Goal: Transaction & Acquisition: Book appointment/travel/reservation

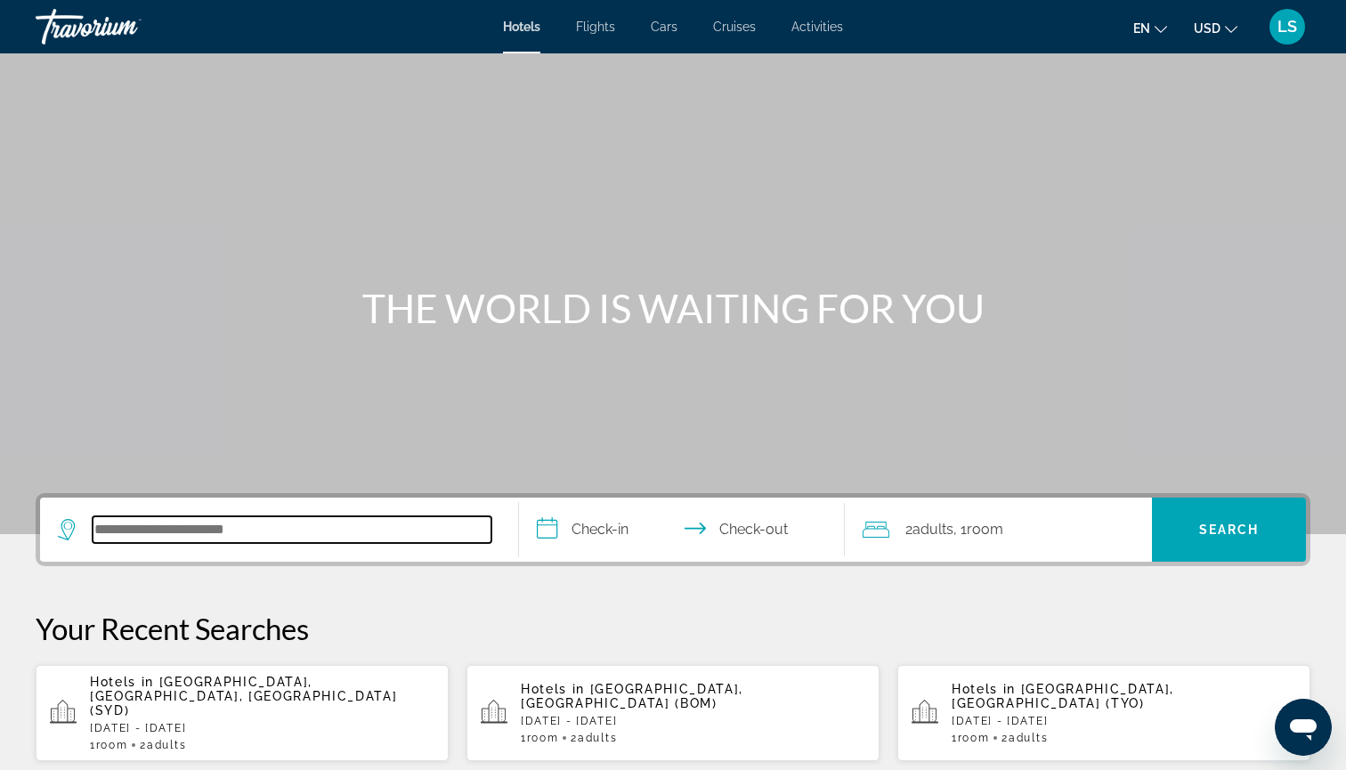
click at [441, 524] on input "Search hotel destination" at bounding box center [292, 529] width 399 height 27
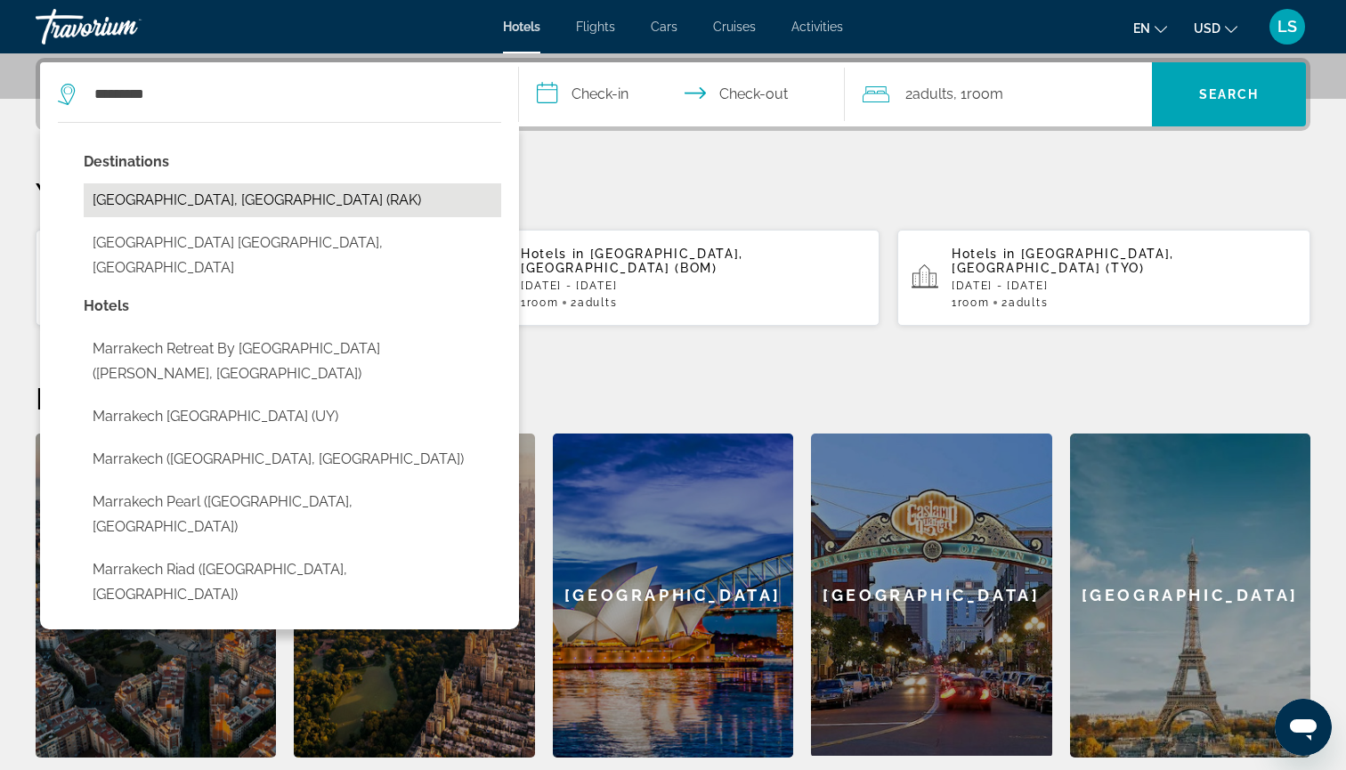
click at [309, 206] on button "[GEOGRAPHIC_DATA], [GEOGRAPHIC_DATA] (RAK)" at bounding box center [292, 200] width 417 height 34
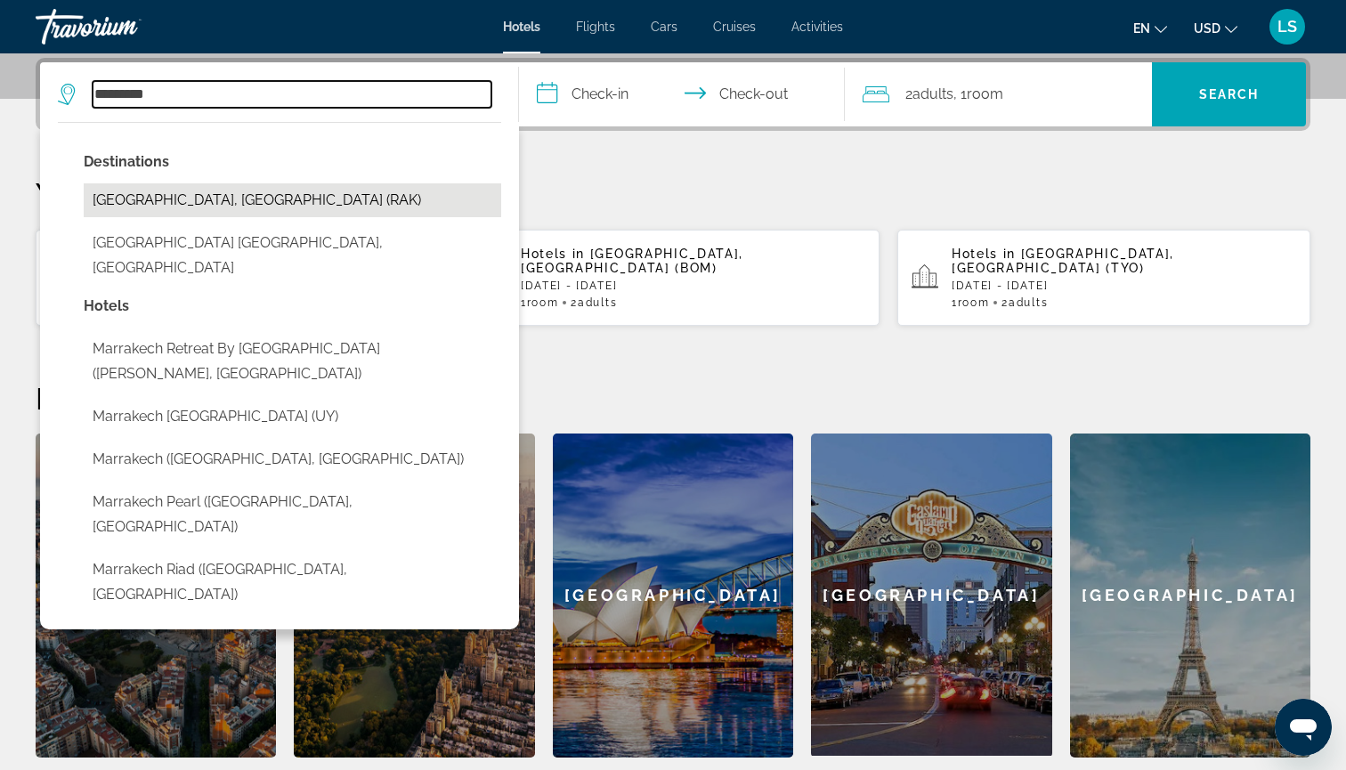
type input "**********"
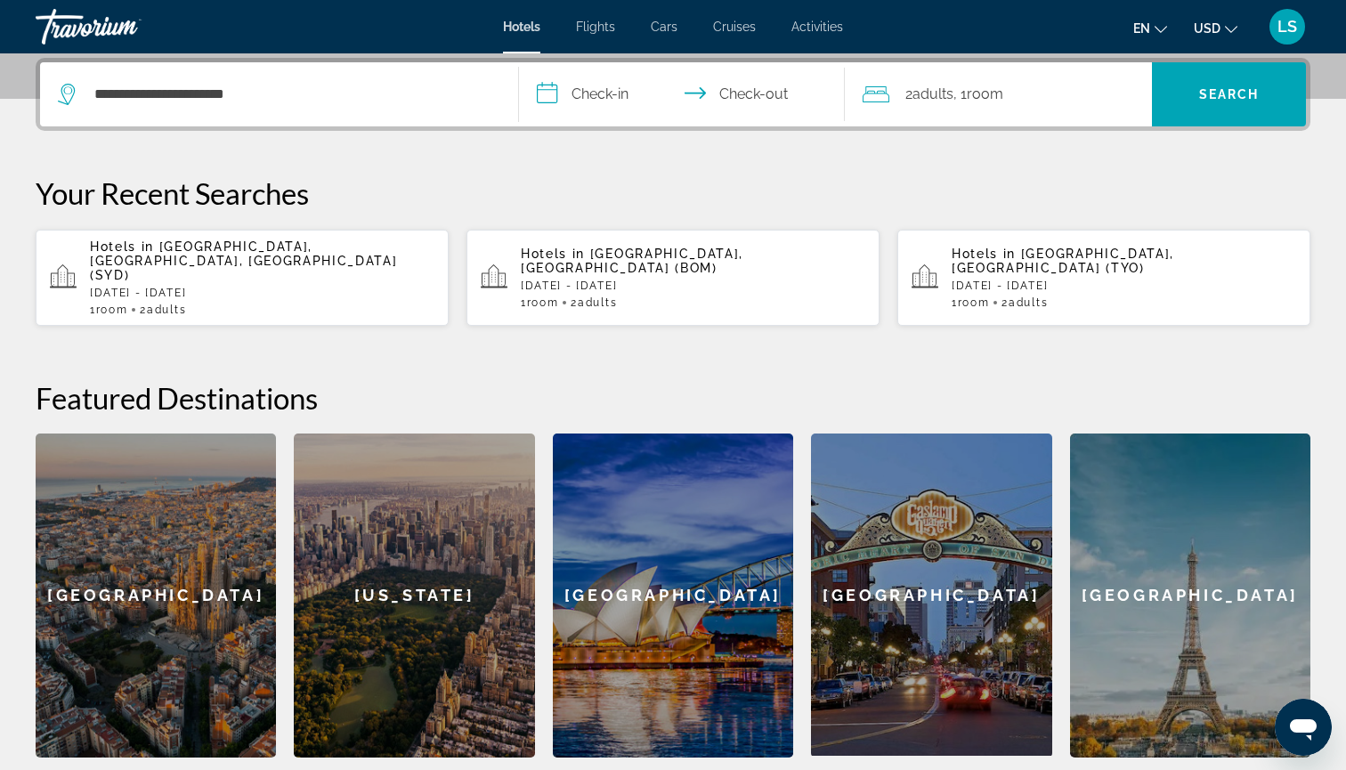
click at [618, 88] on input "**********" at bounding box center [685, 96] width 333 height 69
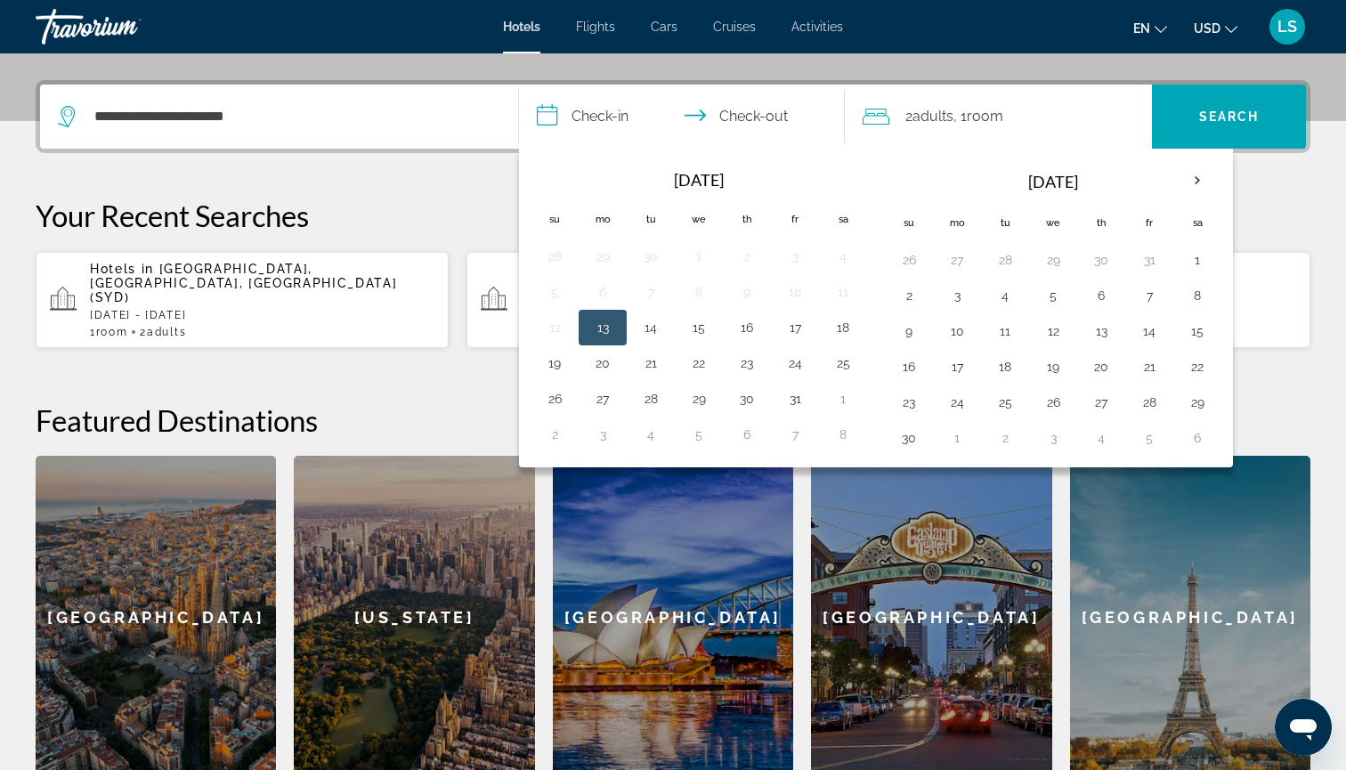
scroll to position [410, 0]
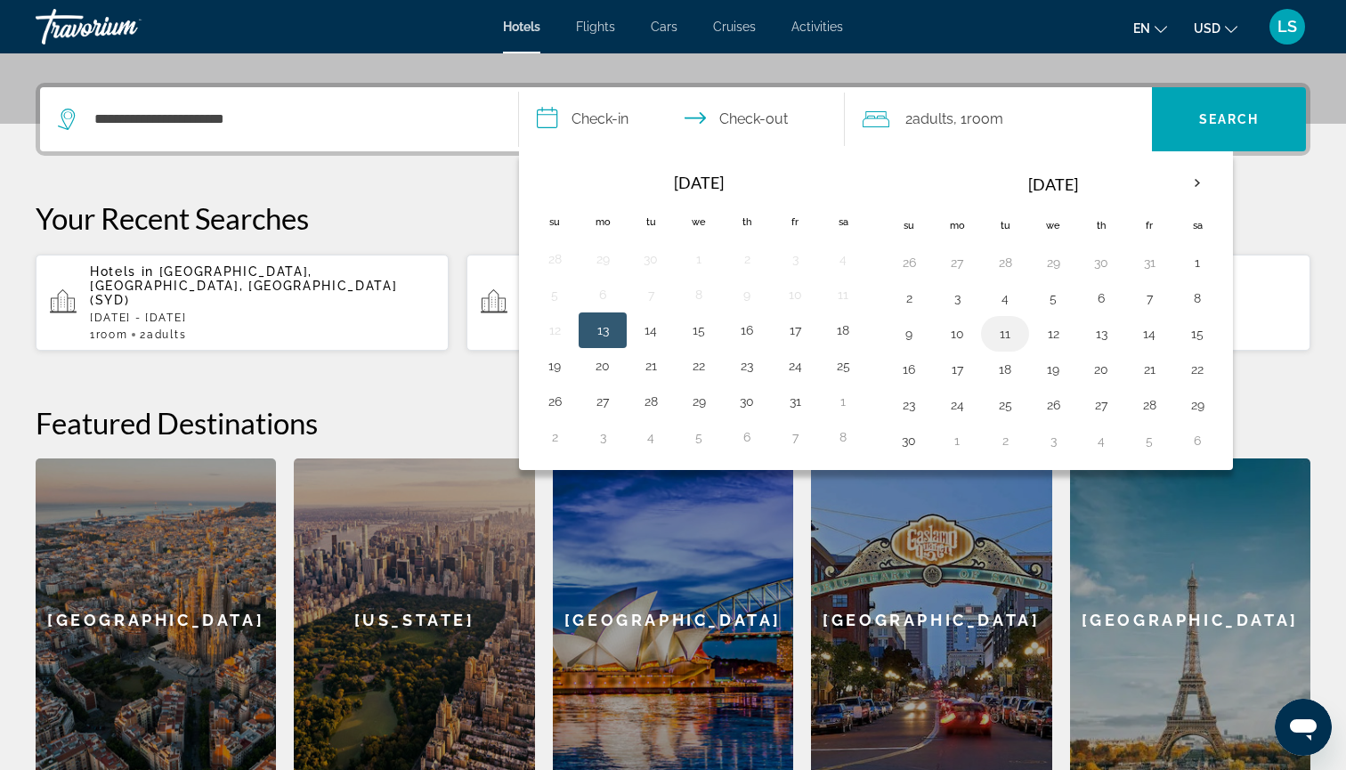
click at [1004, 331] on button "11" at bounding box center [1005, 333] width 28 height 25
click at [1138, 336] on button "14" at bounding box center [1149, 333] width 28 height 25
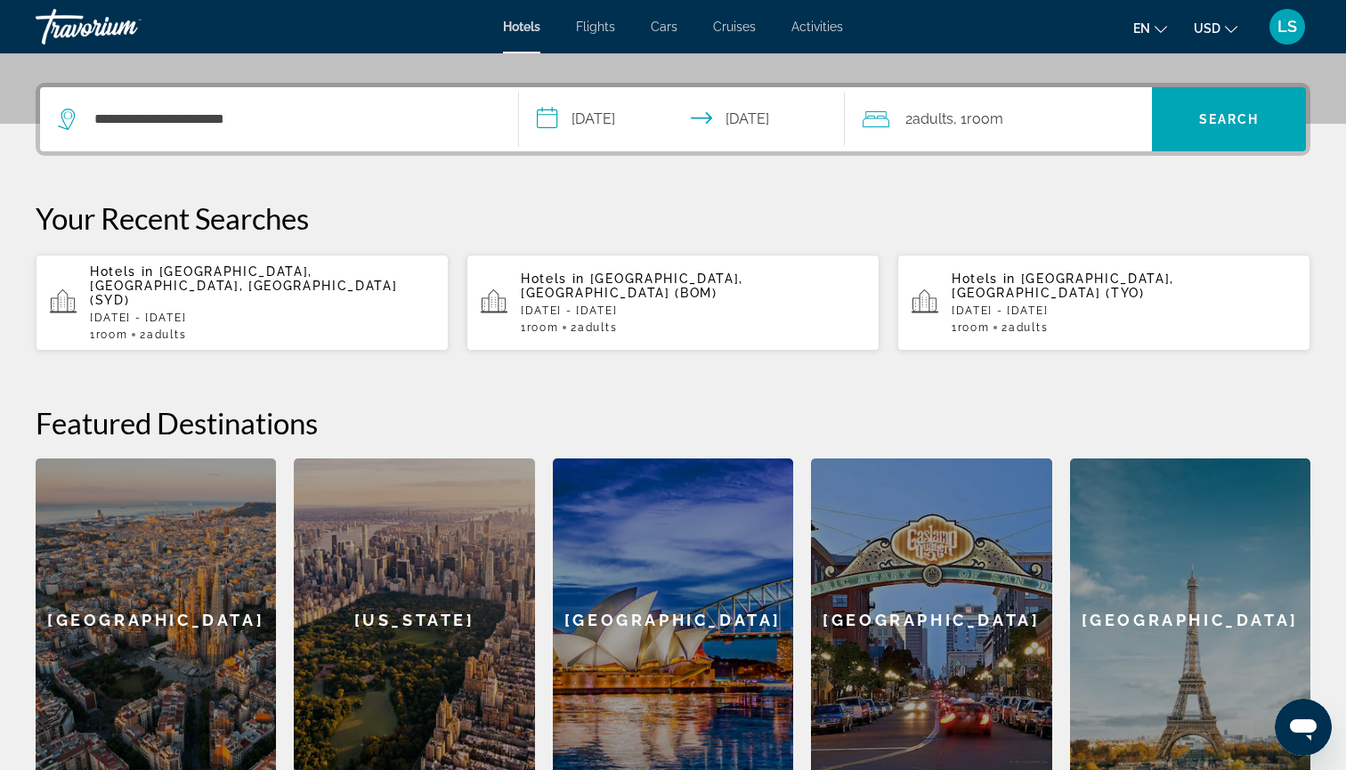
type input "**********"
click at [1110, 123] on div "2 Adult Adults , 1 Room rooms" at bounding box center [1007, 119] width 290 height 25
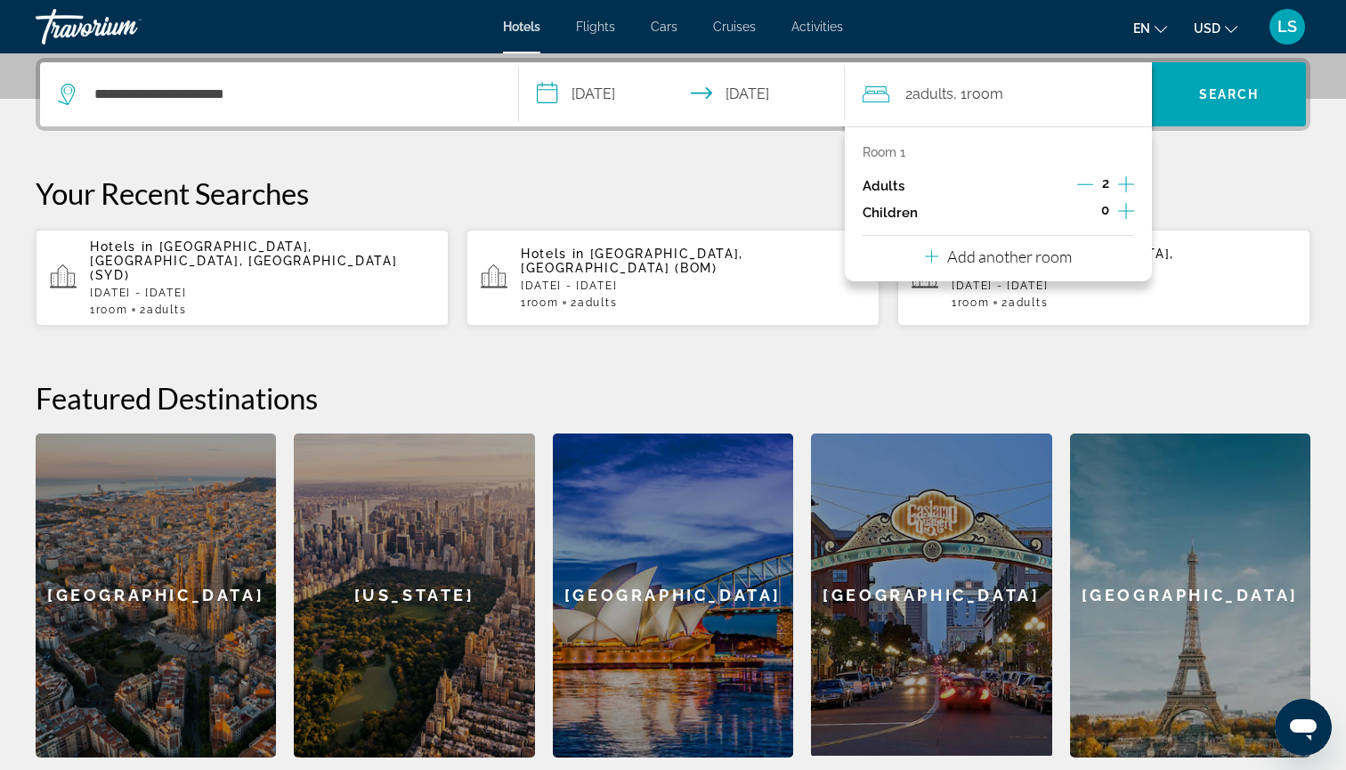
click at [1086, 186] on icon "Decrement adults" at bounding box center [1085, 184] width 16 height 16
click at [1194, 84] on span "Search" at bounding box center [1229, 94] width 154 height 43
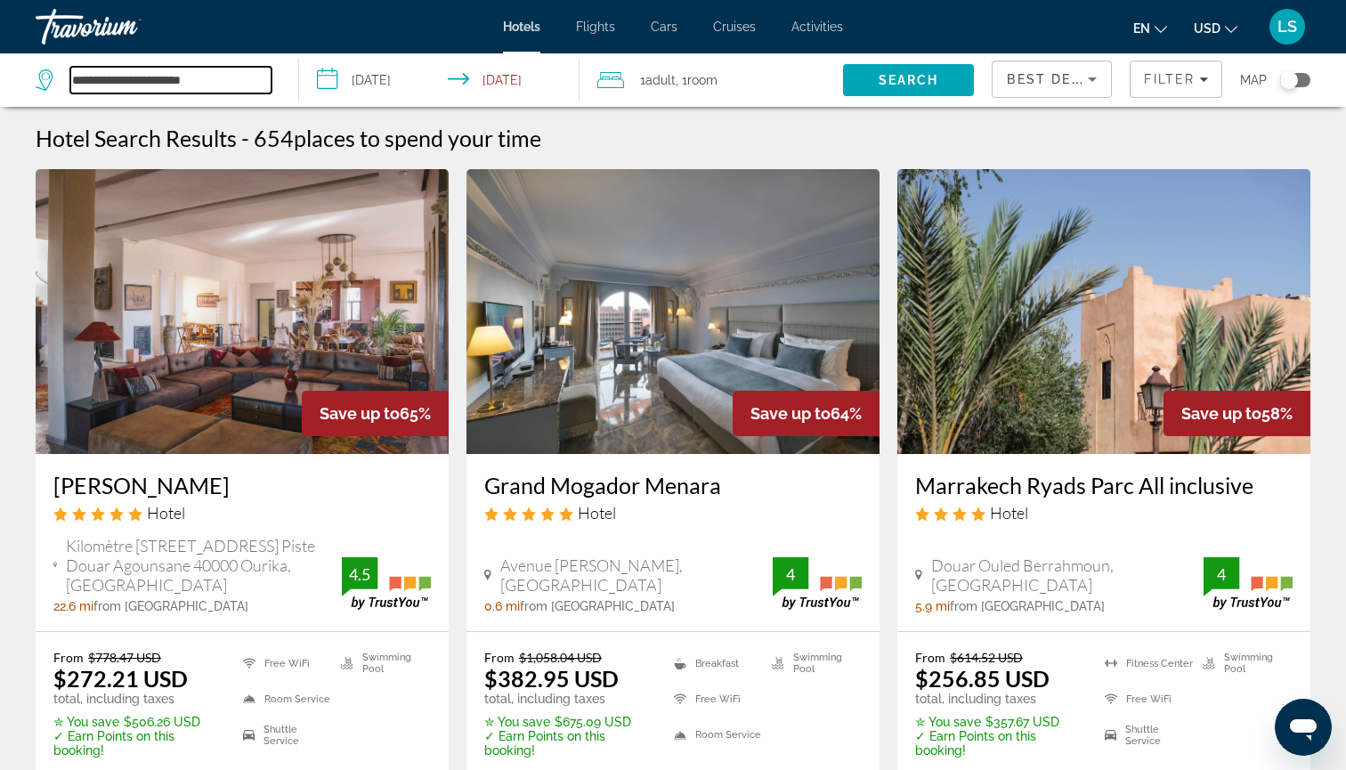
click at [244, 85] on input "**********" at bounding box center [170, 80] width 201 height 27
drag, startPoint x: 247, startPoint y: 84, endPoint x: 61, endPoint y: 75, distance: 186.2
click at [61, 75] on div "**********" at bounding box center [154, 80] width 236 height 27
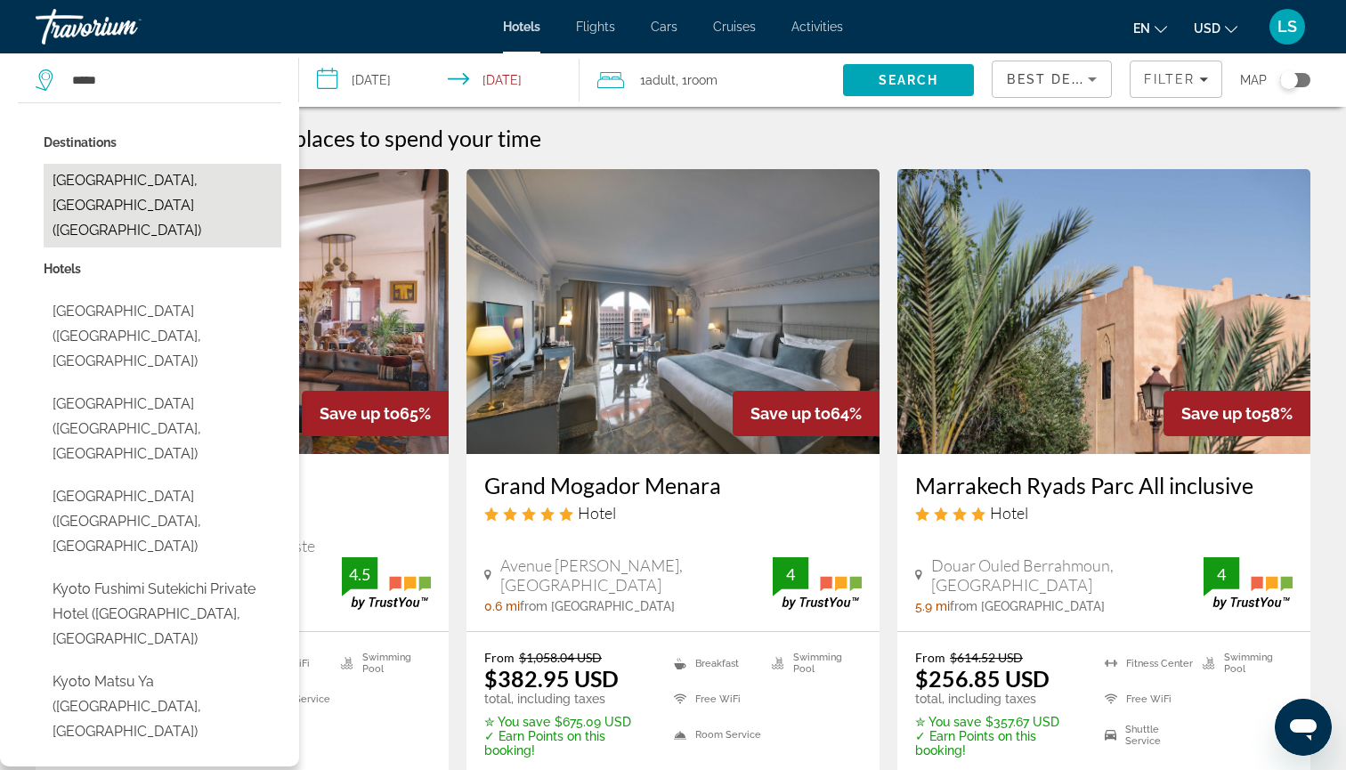
click at [152, 175] on button "[GEOGRAPHIC_DATA], [GEOGRAPHIC_DATA] ([GEOGRAPHIC_DATA])" at bounding box center [163, 206] width 238 height 84
type input "**********"
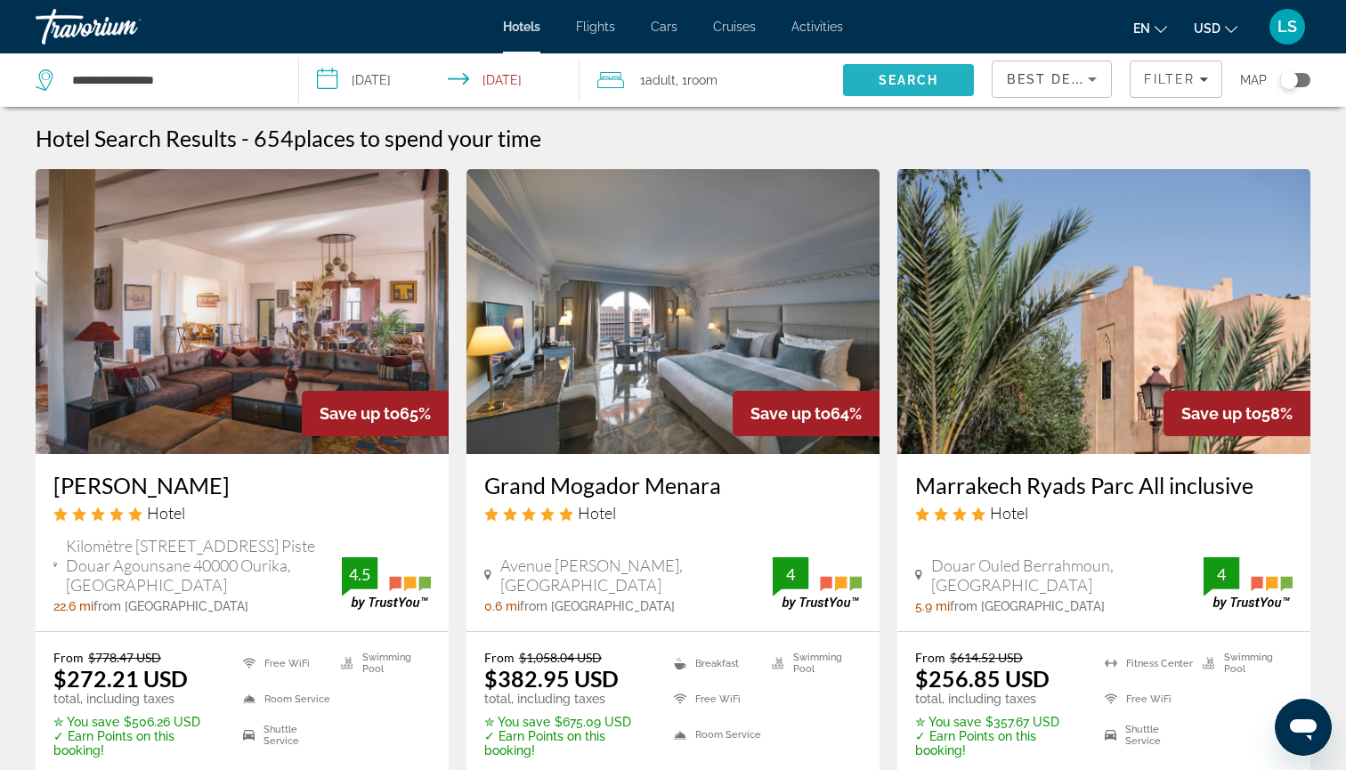
click at [902, 90] on span "Search" at bounding box center [909, 80] width 132 height 43
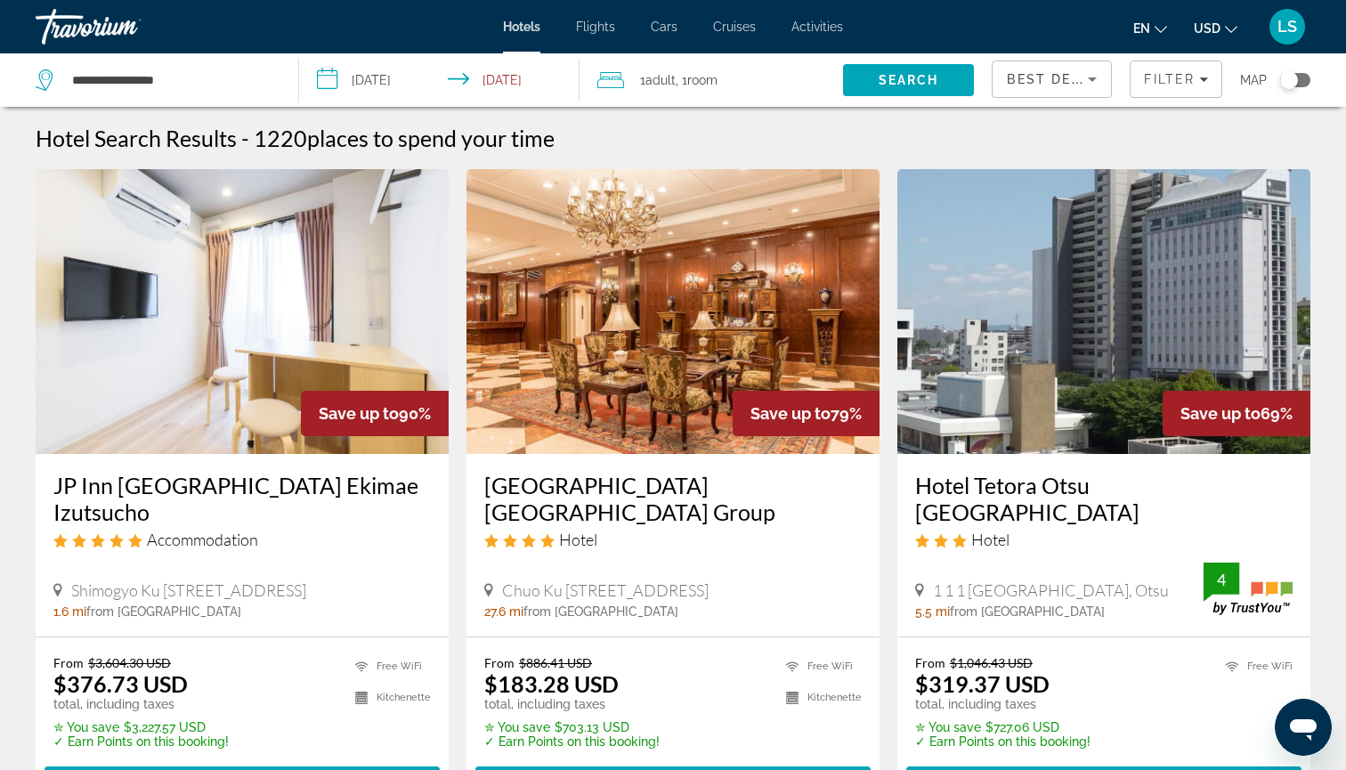
click at [659, 352] on img "Main content" at bounding box center [672, 311] width 413 height 285
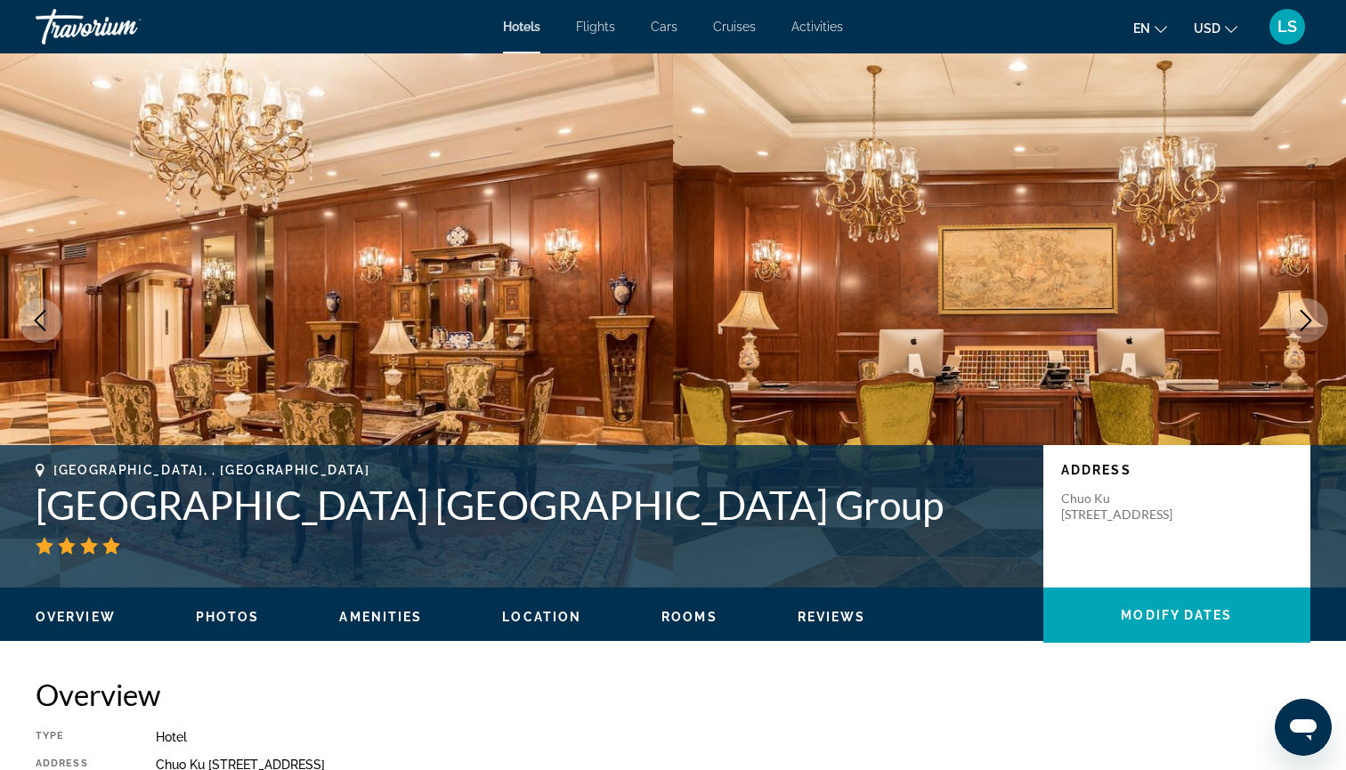
click at [1306, 321] on icon "Next image" at bounding box center [1305, 320] width 21 height 21
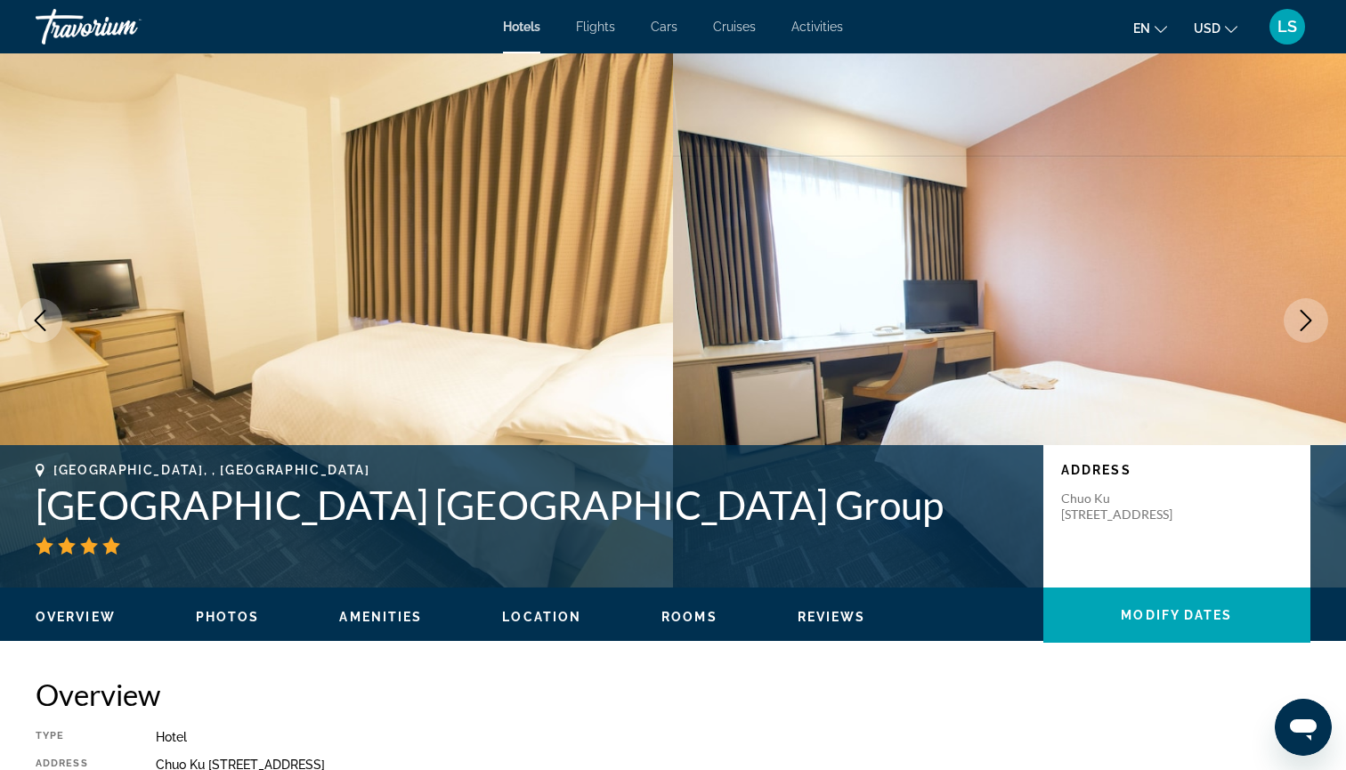
click at [1306, 321] on icon "Next image" at bounding box center [1305, 320] width 21 height 21
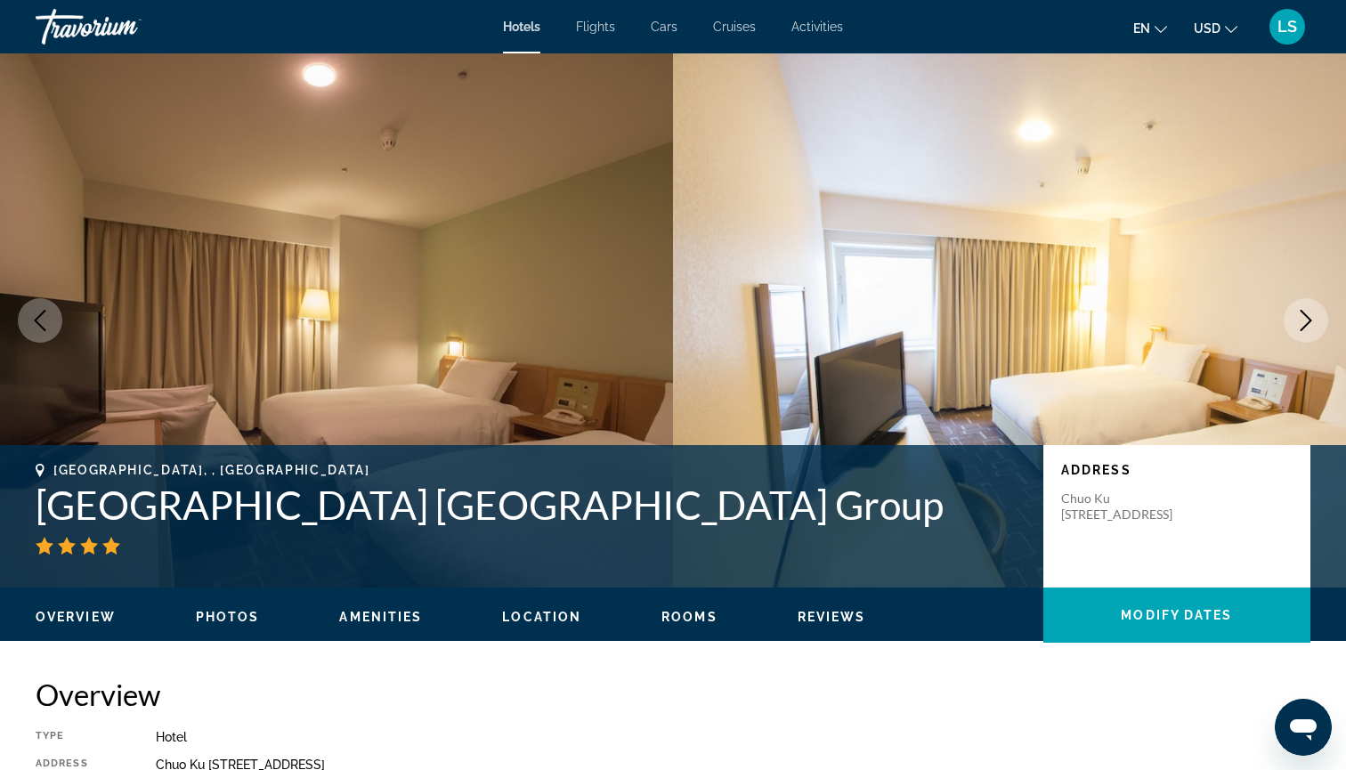
click at [1306, 321] on icon "Next image" at bounding box center [1305, 320] width 21 height 21
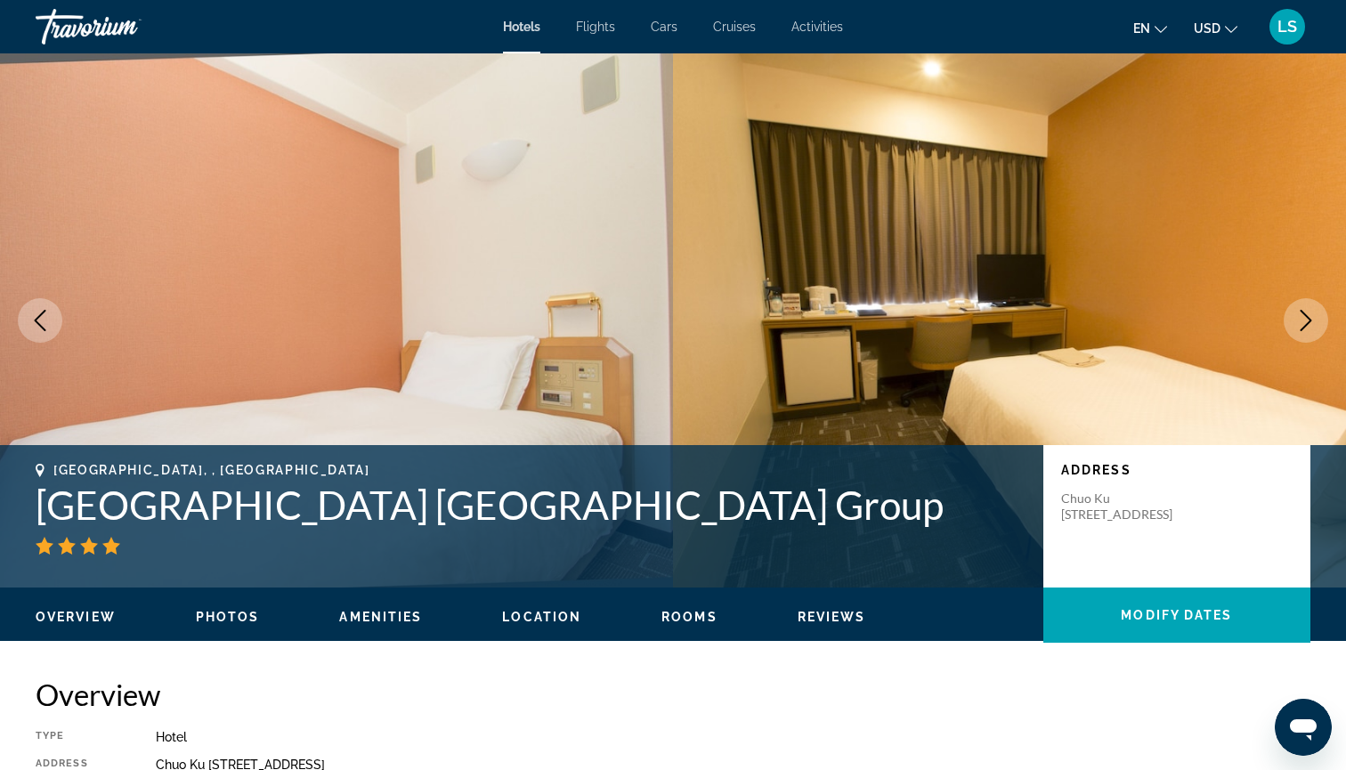
click at [1306, 321] on icon "Next image" at bounding box center [1305, 320] width 21 height 21
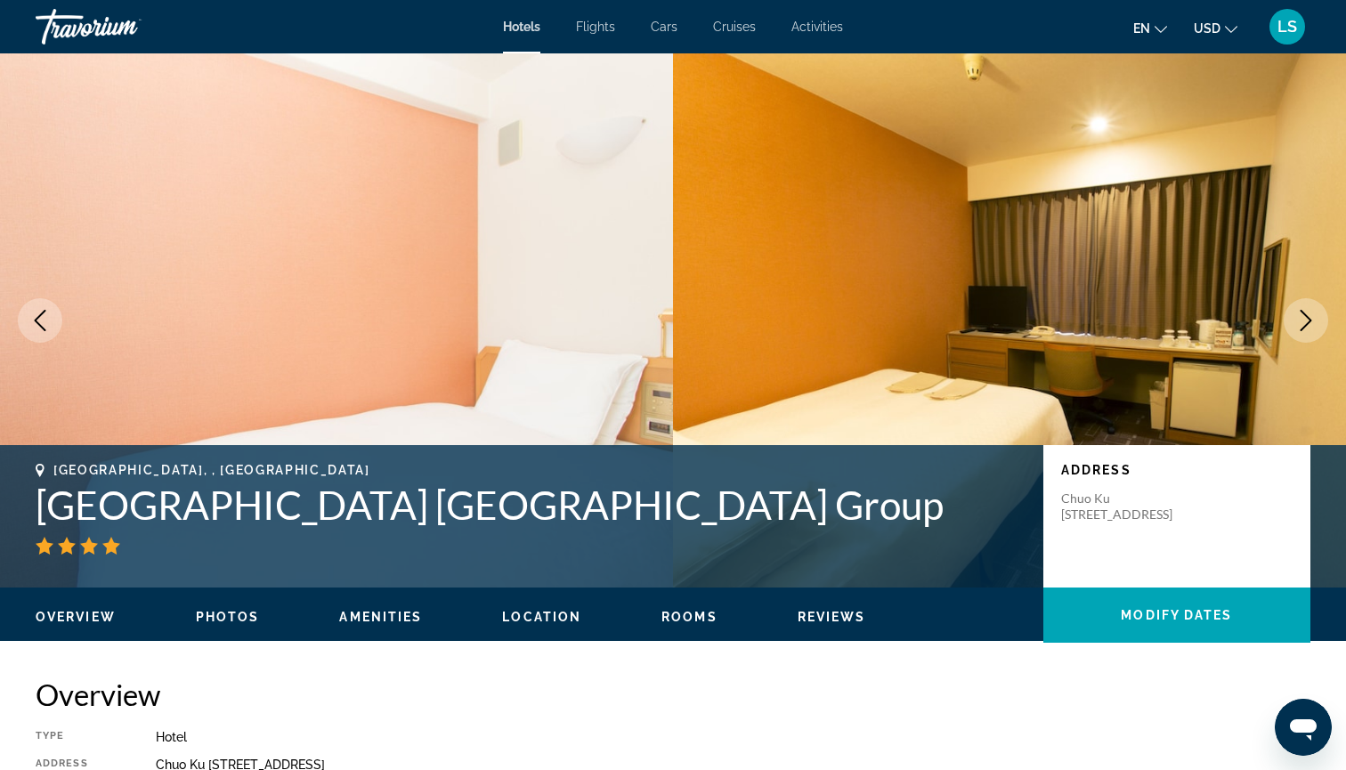
click at [1306, 321] on icon "Next image" at bounding box center [1305, 320] width 21 height 21
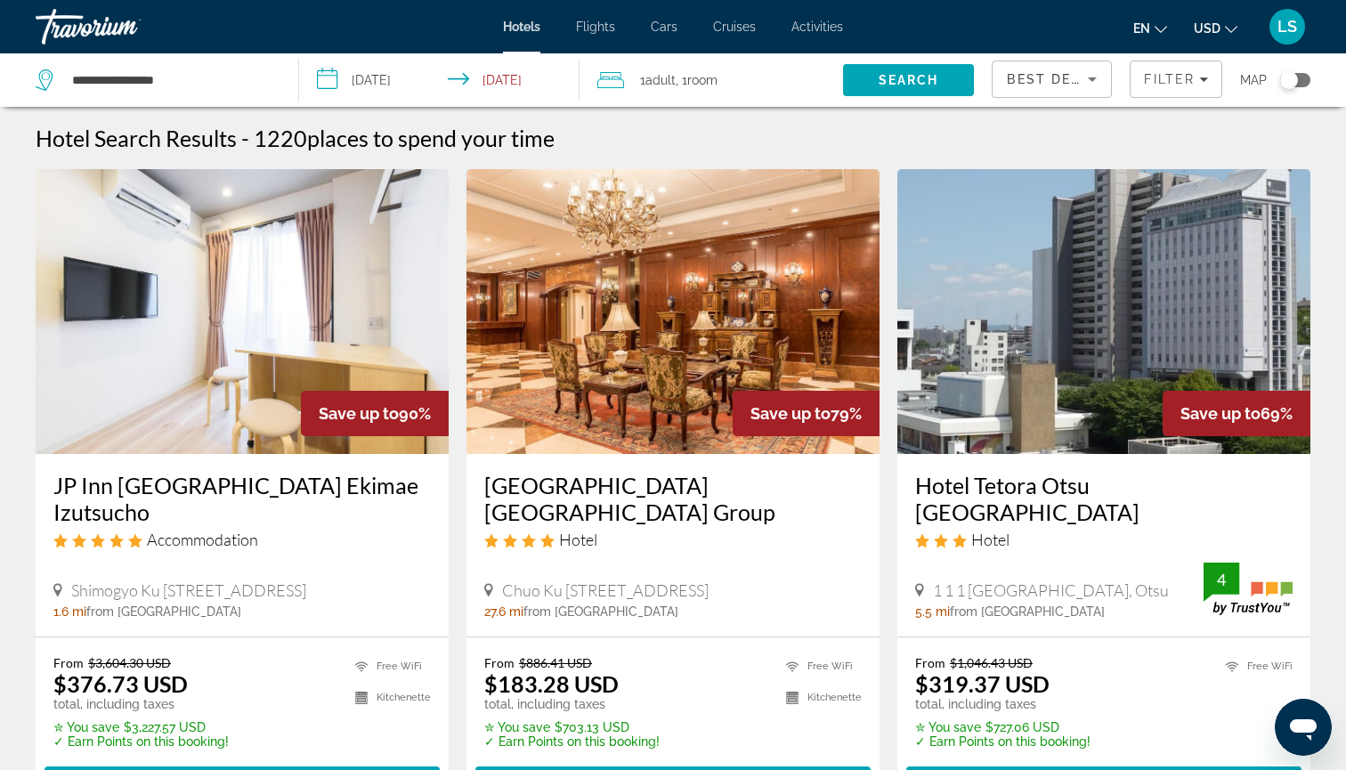
click at [709, 77] on span "Room" at bounding box center [702, 80] width 30 height 14
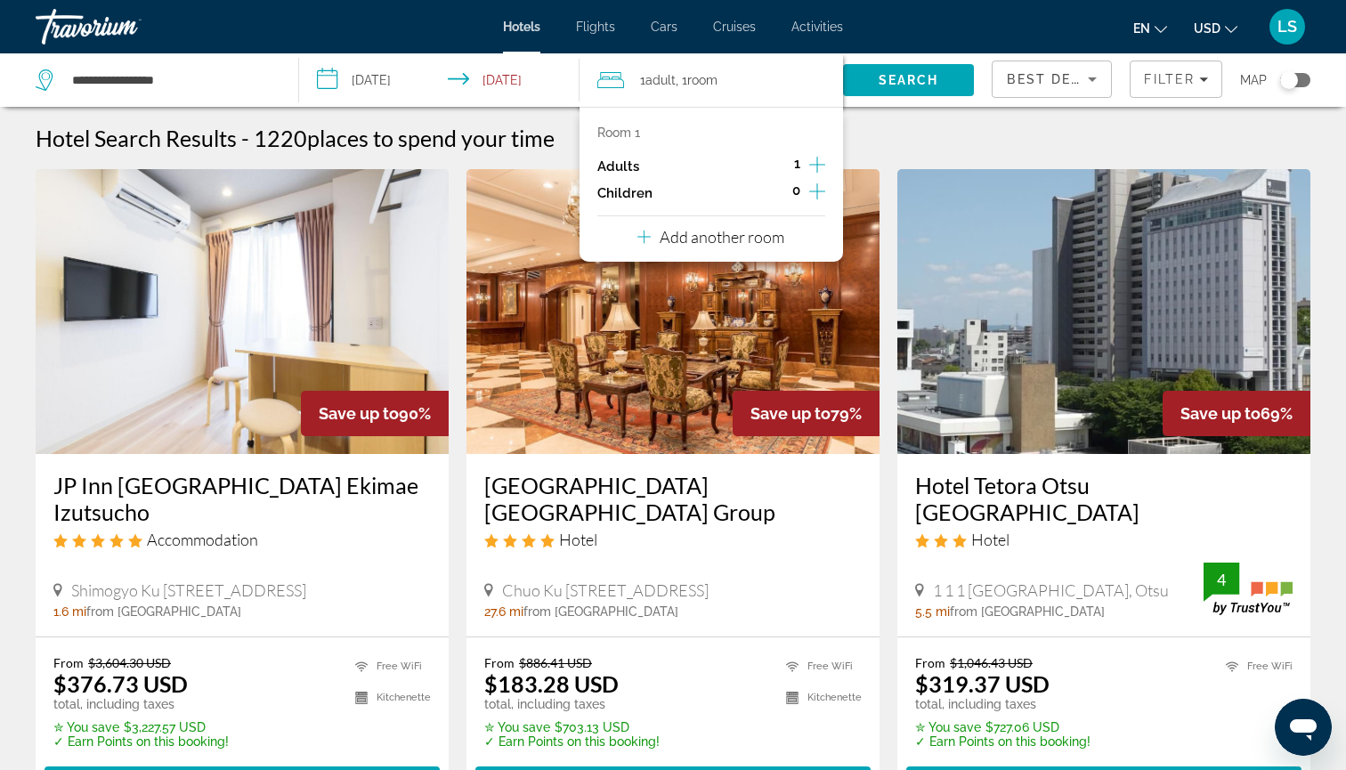
click at [812, 164] on icon "Increment adults" at bounding box center [817, 164] width 16 height 21
click at [742, 234] on p "Add another room" at bounding box center [722, 237] width 125 height 20
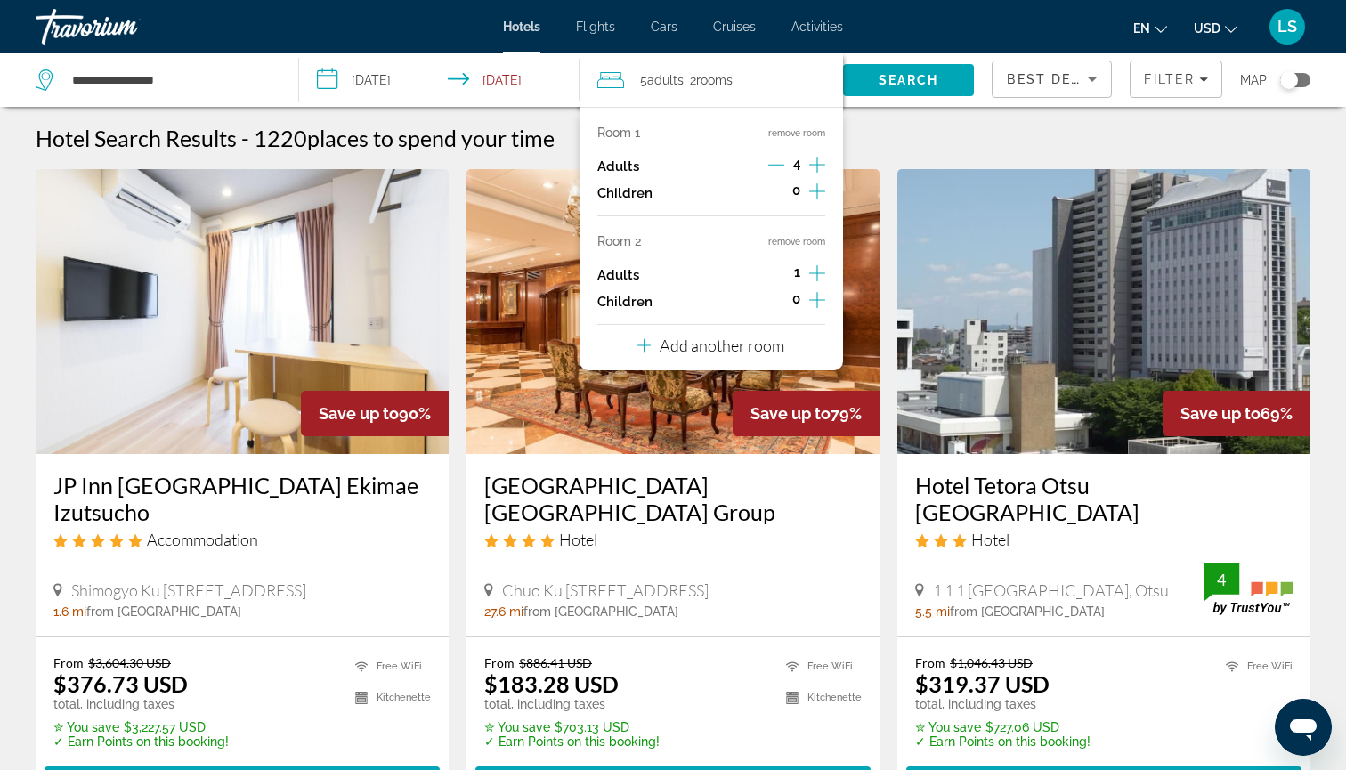
click at [773, 170] on icon "Decrement adults" at bounding box center [776, 165] width 16 height 16
click at [773, 169] on icon "Decrement adults" at bounding box center [776, 165] width 16 height 16
click at [814, 272] on icon "Increment adults" at bounding box center [817, 273] width 16 height 21
click at [895, 77] on span "Search" at bounding box center [909, 80] width 61 height 14
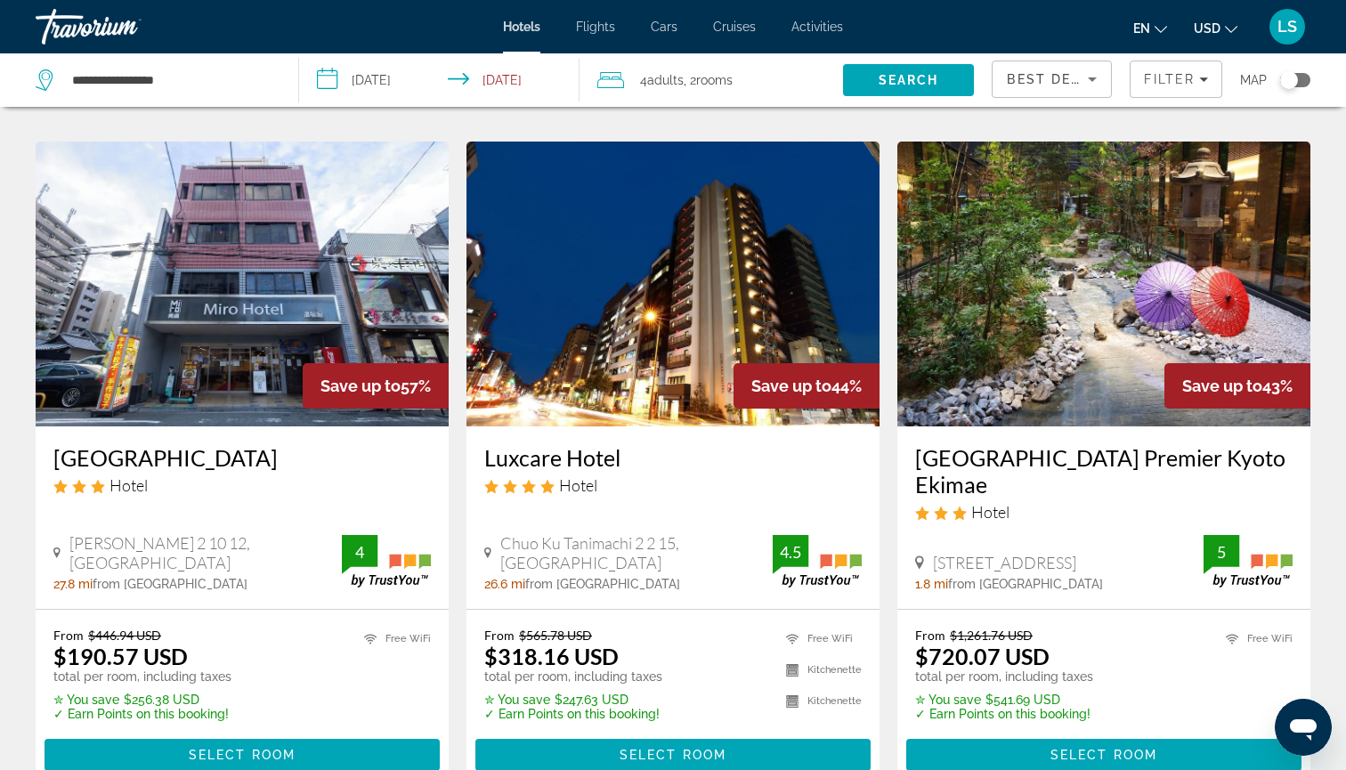
scroll to position [679, 0]
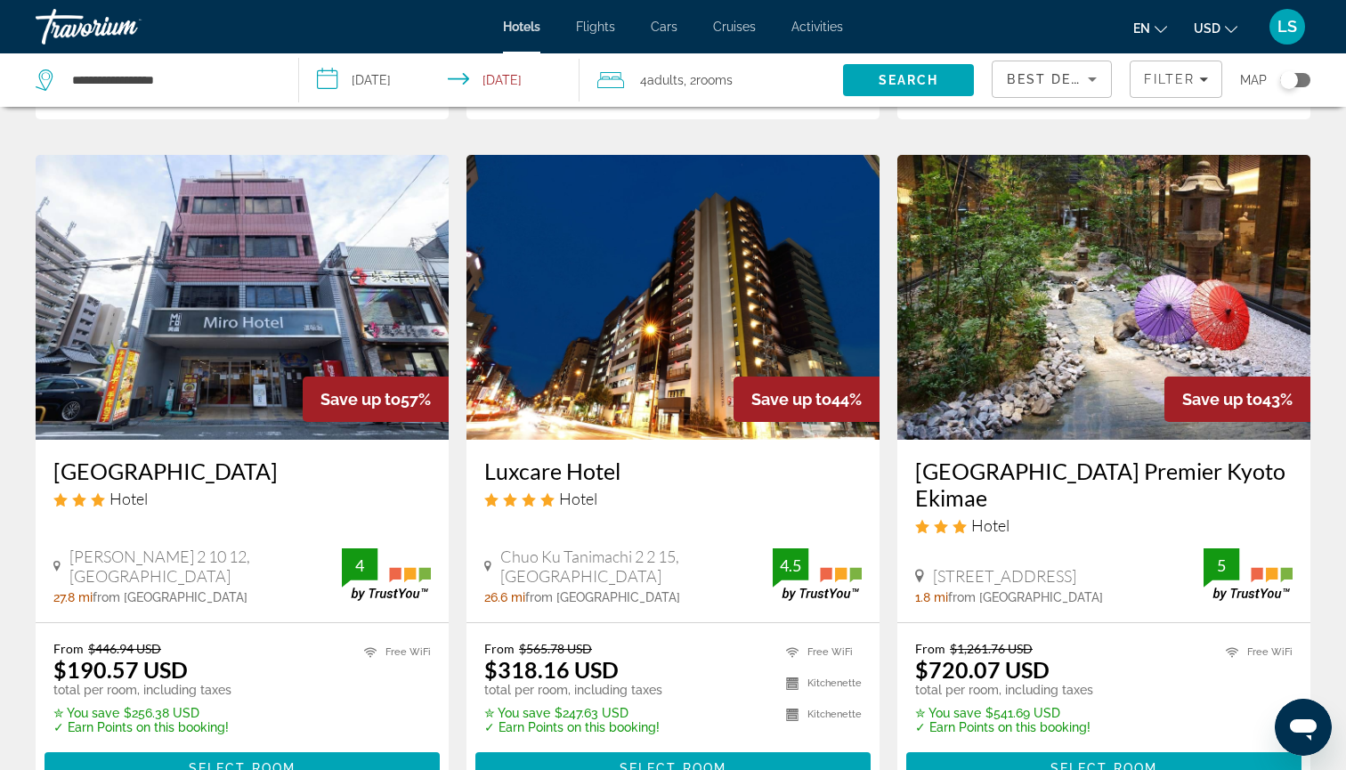
click at [1000, 312] on img "Main content" at bounding box center [1103, 297] width 413 height 285
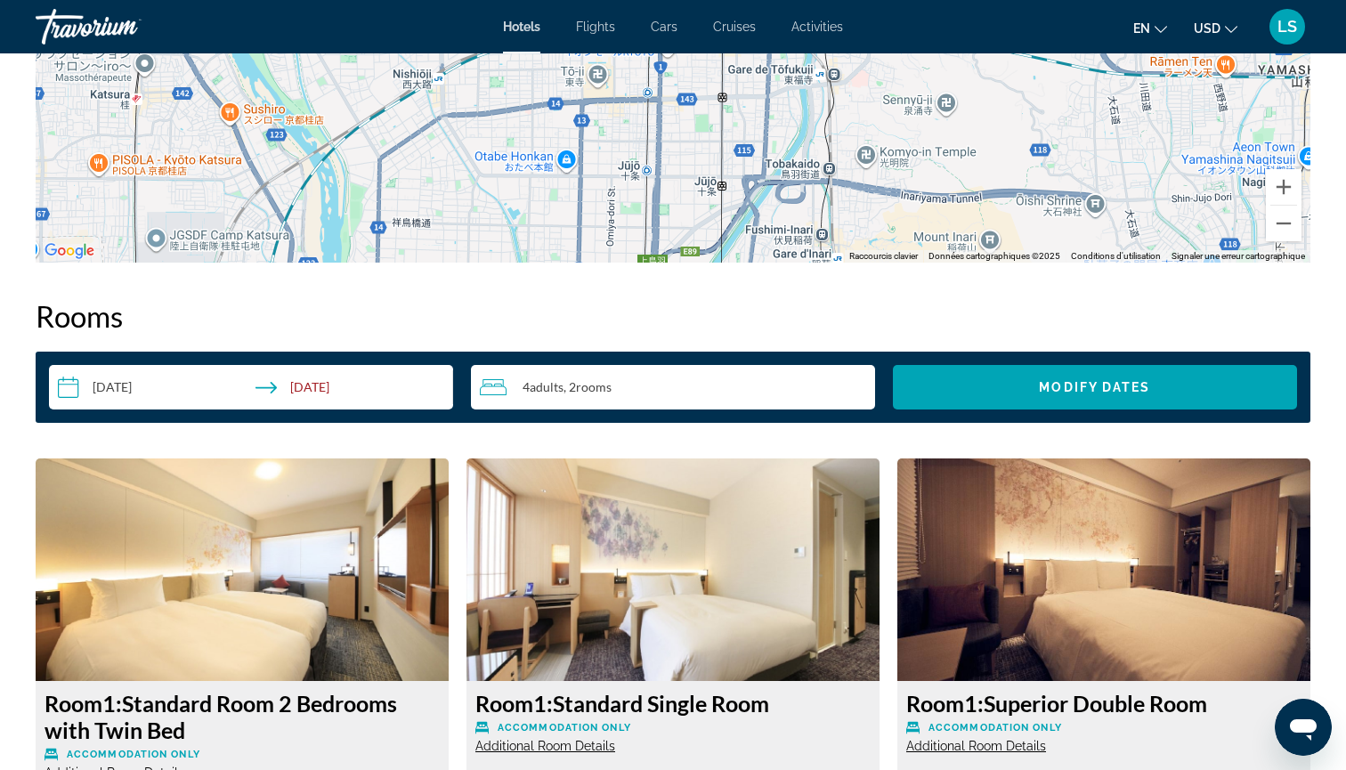
scroll to position [1851, 0]
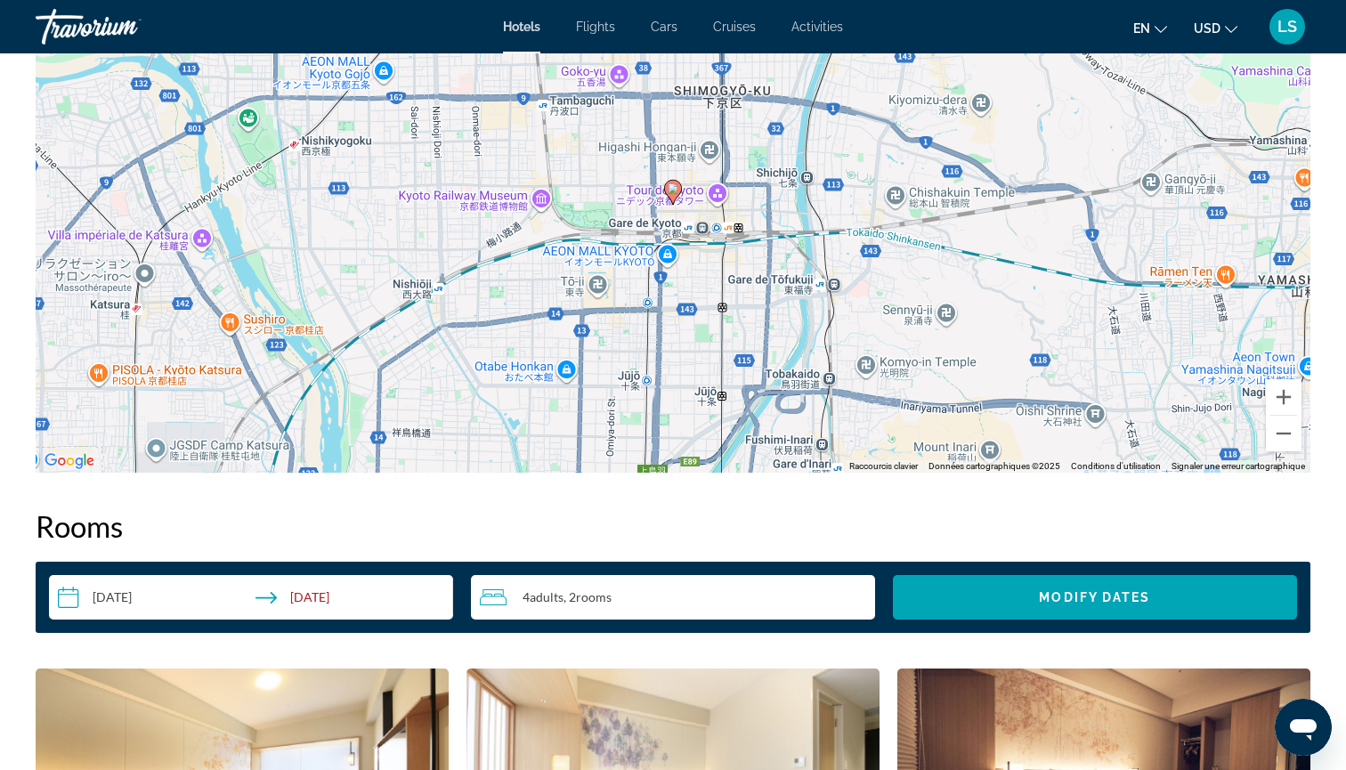
click at [545, 609] on div "4 Adult Adults , 2 Room rooms" at bounding box center [677, 597] width 395 height 45
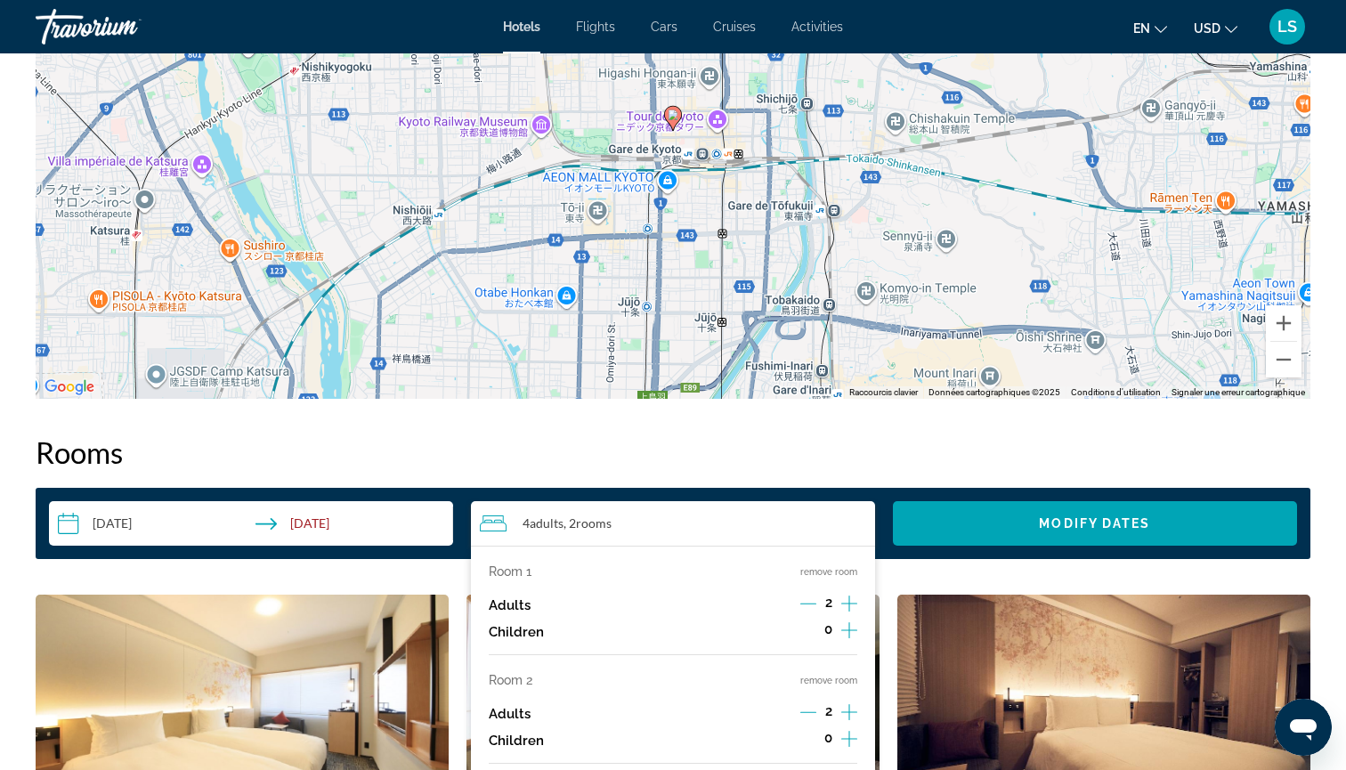
scroll to position [2002, 0]
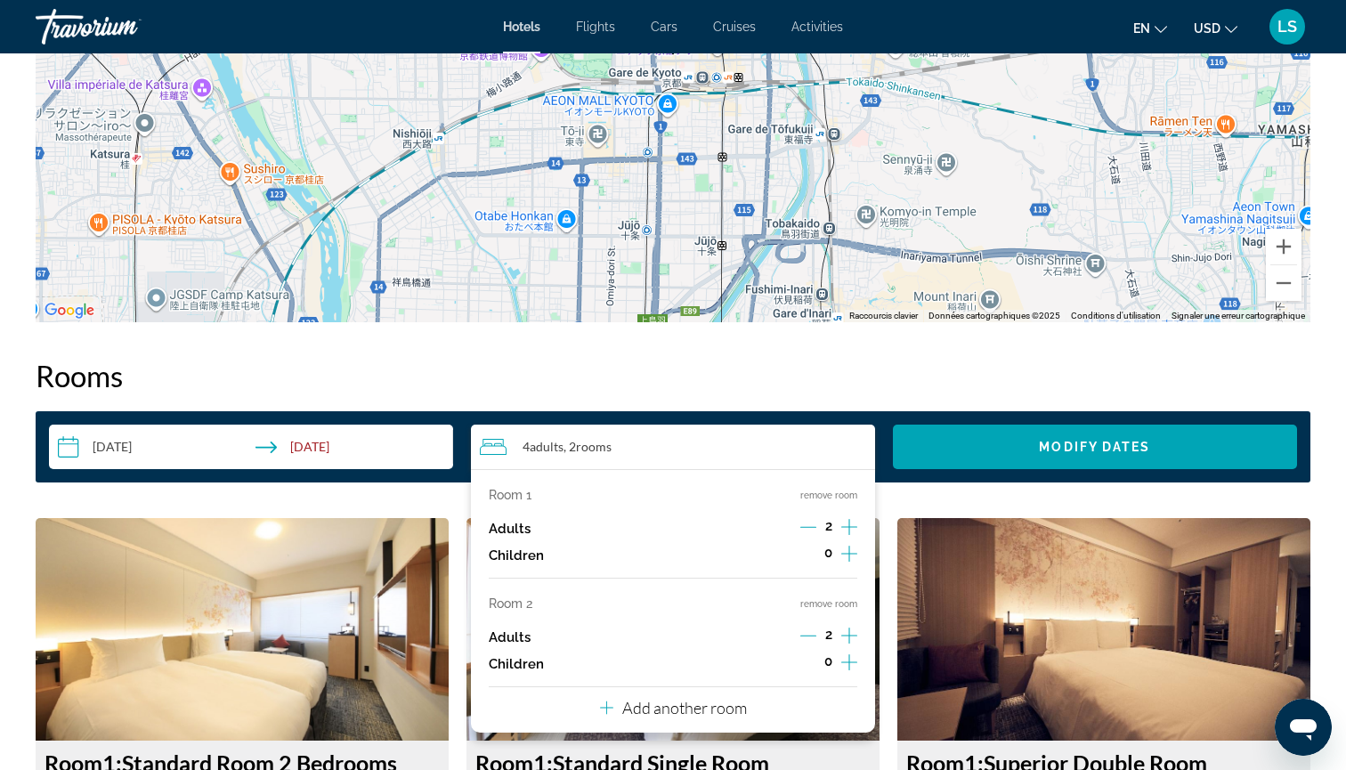
click at [807, 644] on icon "Decrement adults" at bounding box center [808, 636] width 16 height 16
click at [846, 523] on icon "Increment adults" at bounding box center [849, 526] width 16 height 21
click at [845, 520] on icon "Increment adults" at bounding box center [849, 526] width 16 height 21
click at [814, 610] on button "remove room" at bounding box center [828, 604] width 57 height 12
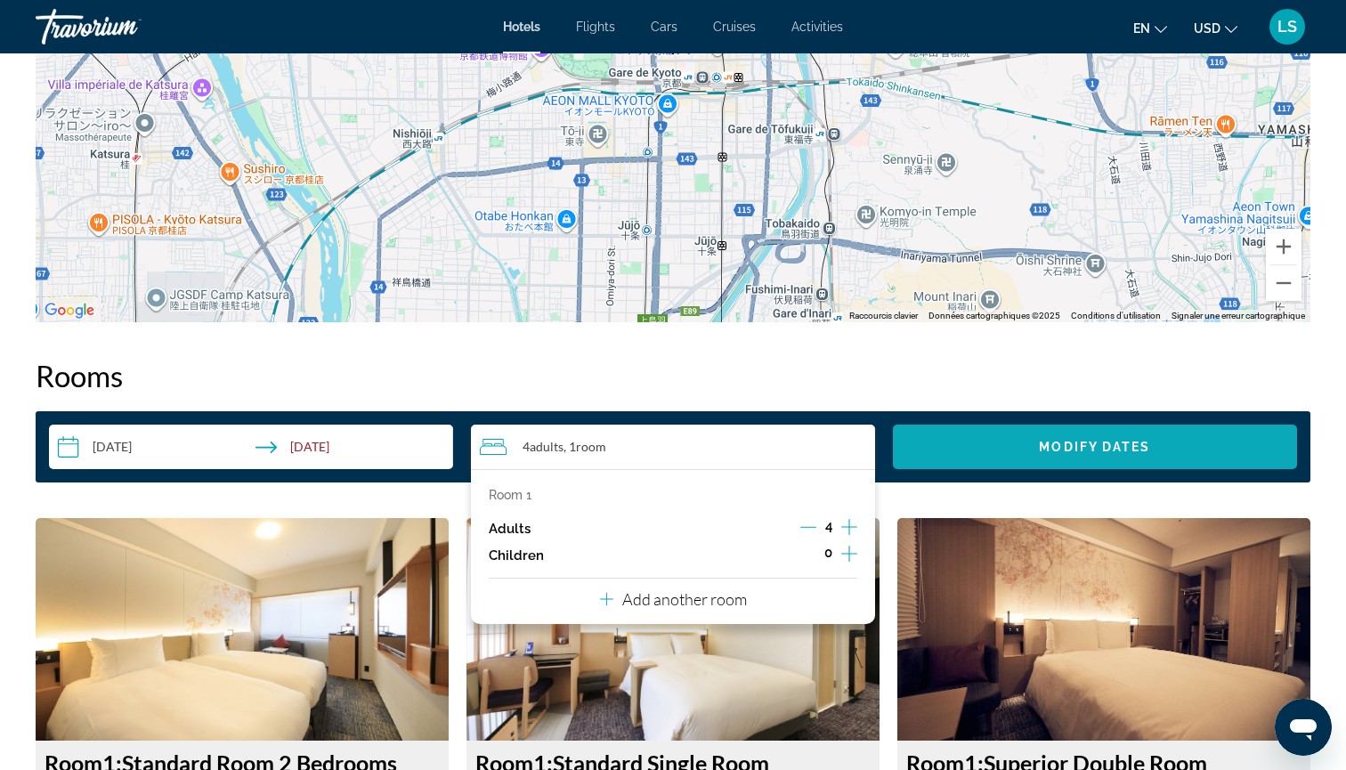
click at [994, 425] on div "**********" at bounding box center [673, 446] width 1275 height 71
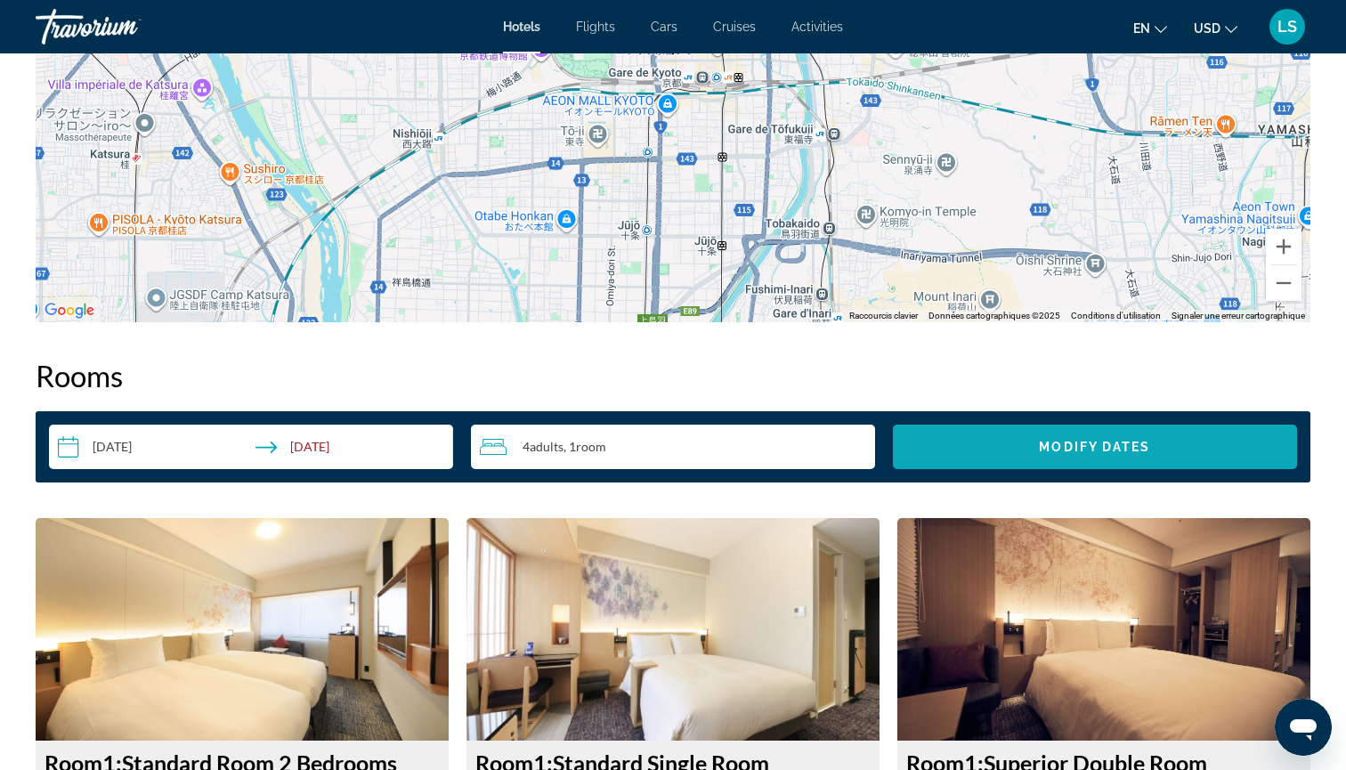
click at [988, 438] on span "Search widget" at bounding box center [1095, 446] width 404 height 43
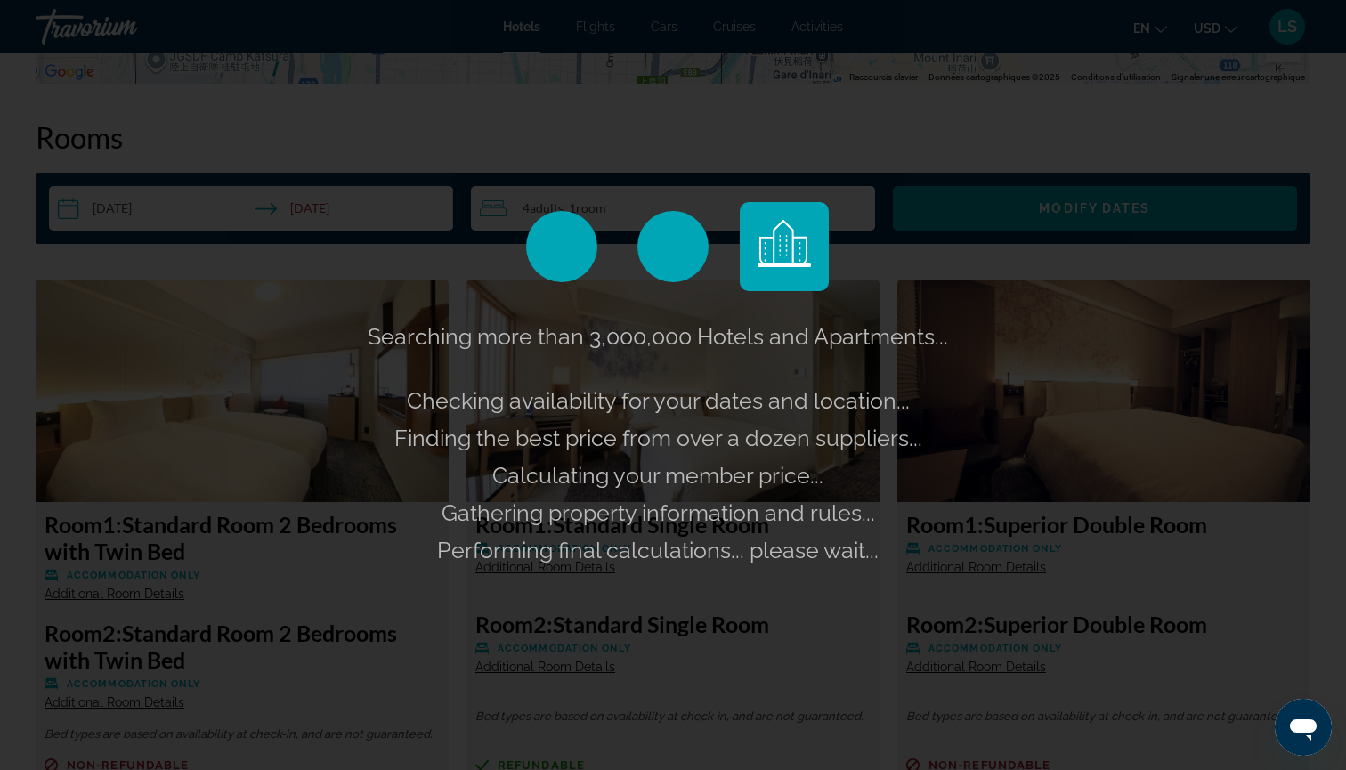
scroll to position [2254, 0]
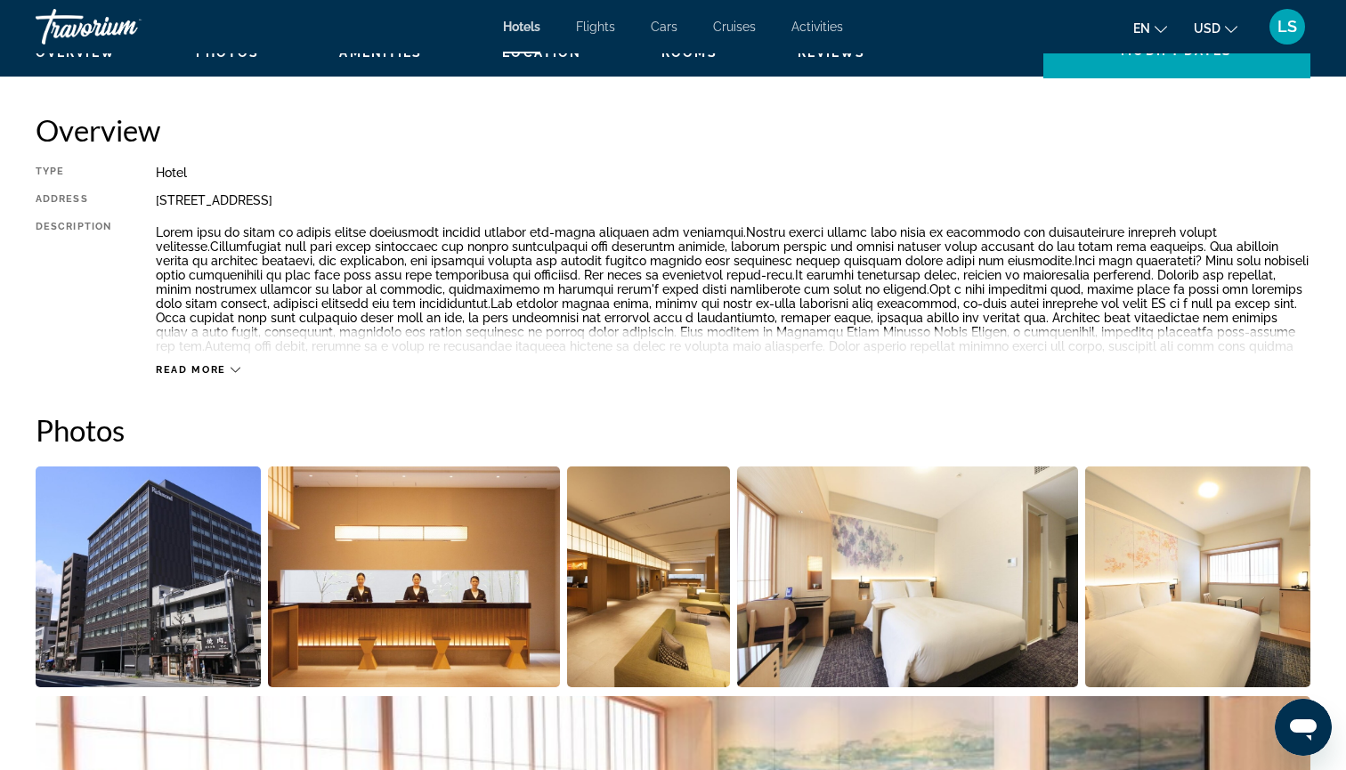
scroll to position [344, 0]
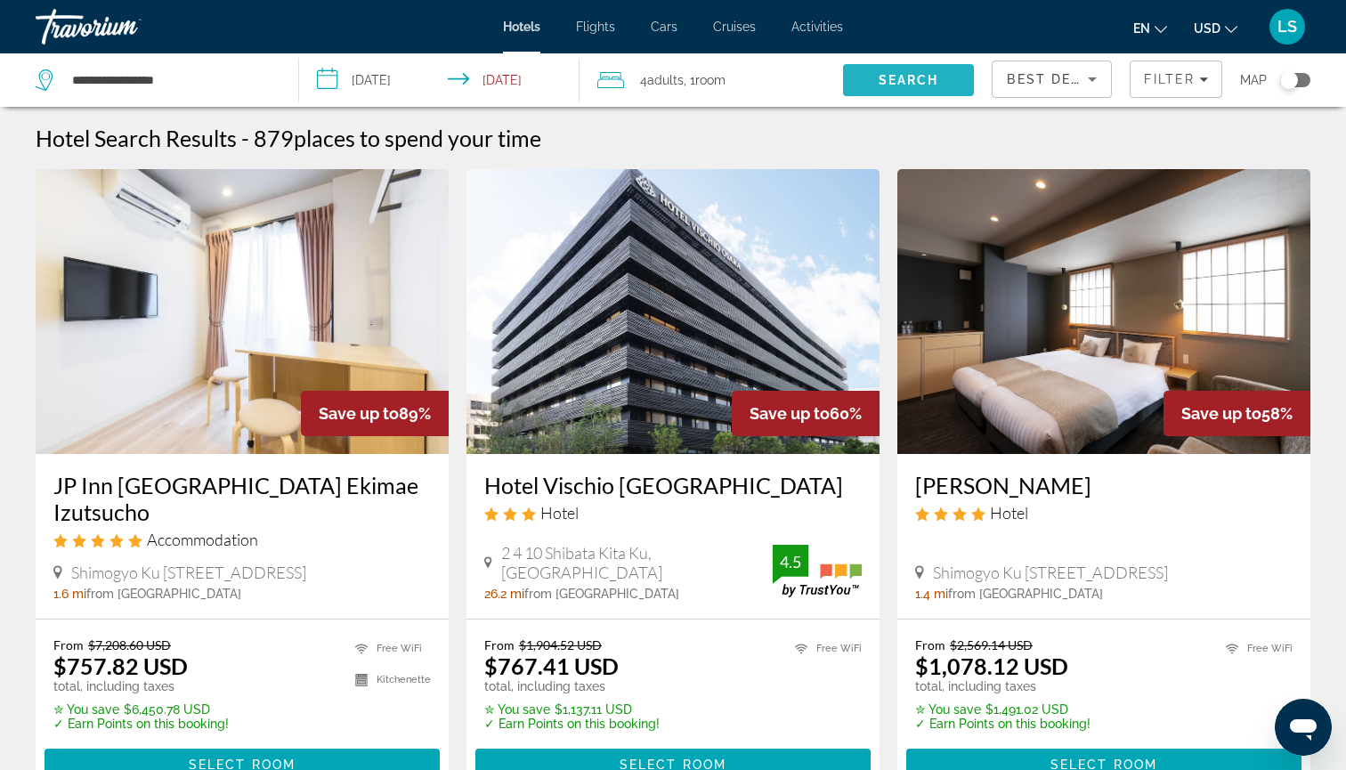
click at [862, 77] on span "Search" at bounding box center [909, 80] width 132 height 43
click at [894, 88] on span "Search" at bounding box center [909, 80] width 132 height 43
click at [761, 77] on div "4 Adult Adults , 1 Room rooms" at bounding box center [720, 80] width 246 height 25
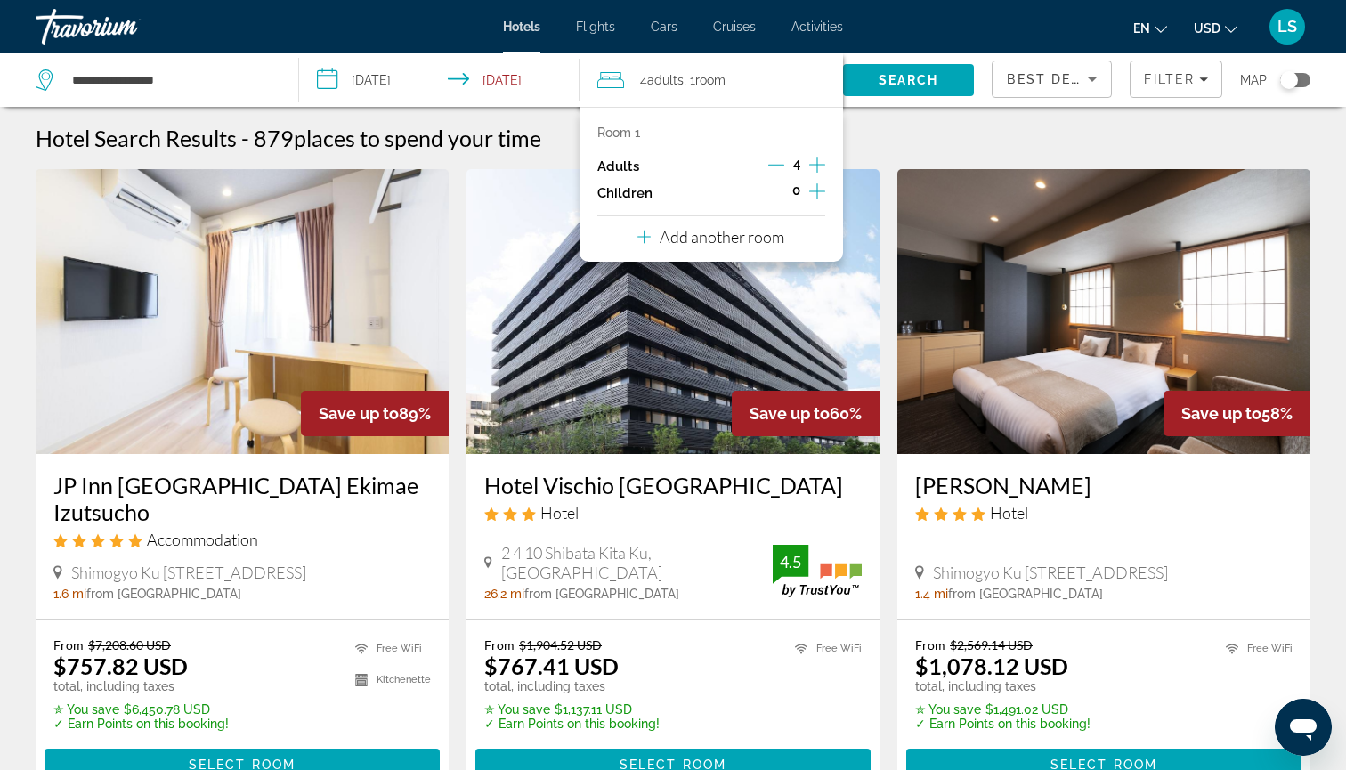
click at [775, 168] on icon "Decrement adults" at bounding box center [776, 165] width 16 height 16
click at [812, 165] on icon "Increment adults" at bounding box center [817, 164] width 16 height 21
click at [885, 69] on span "Search" at bounding box center [909, 80] width 132 height 43
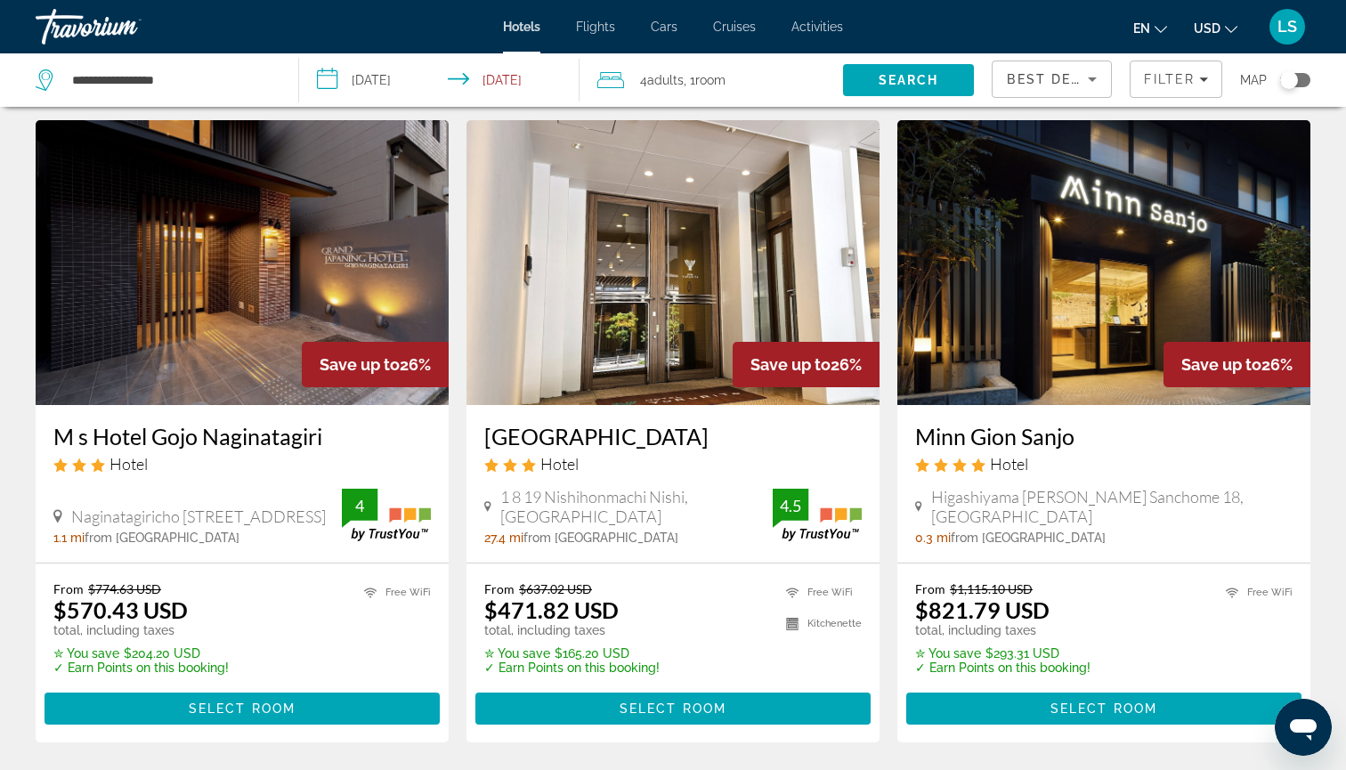
scroll to position [1413, 0]
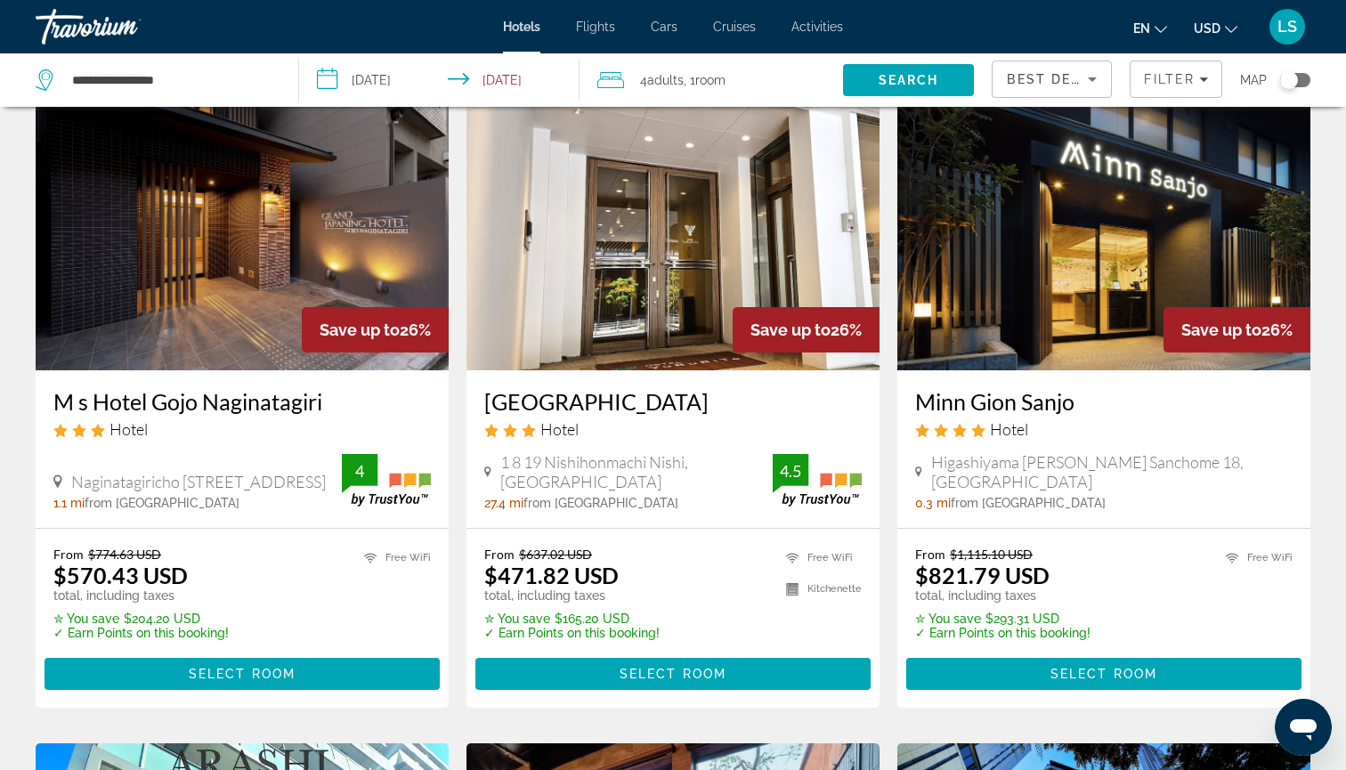
click at [382, 189] on img "Main content" at bounding box center [242, 227] width 413 height 285
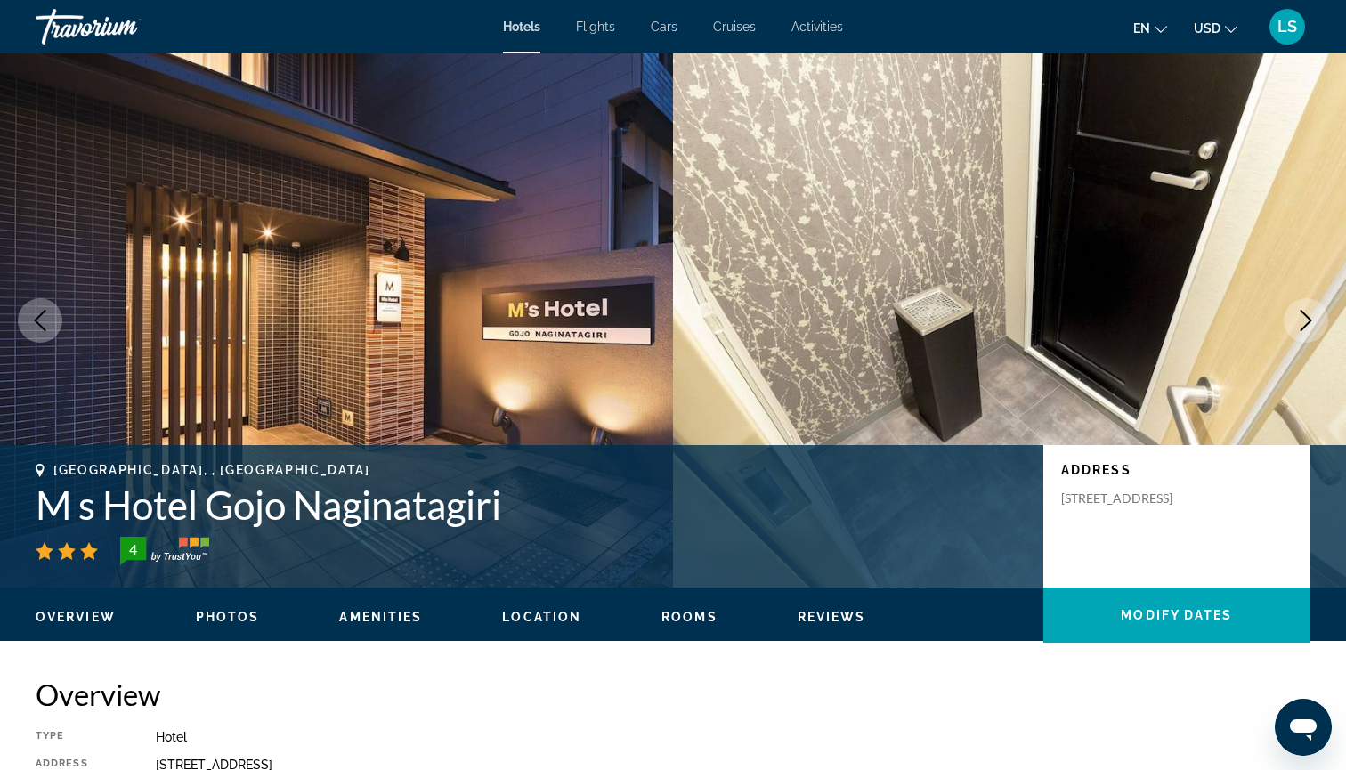
click at [1296, 320] on icon "Next image" at bounding box center [1305, 320] width 21 height 21
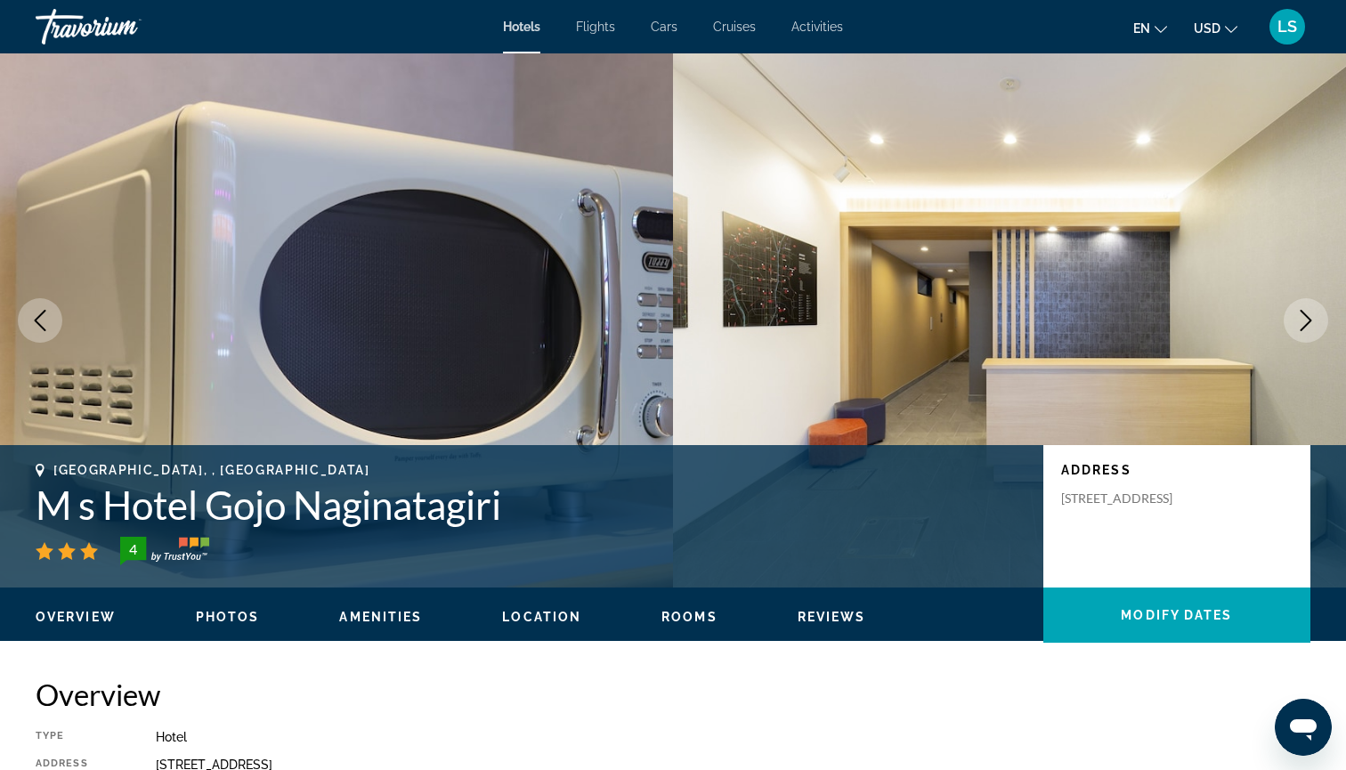
click at [1296, 320] on icon "Next image" at bounding box center [1305, 320] width 21 height 21
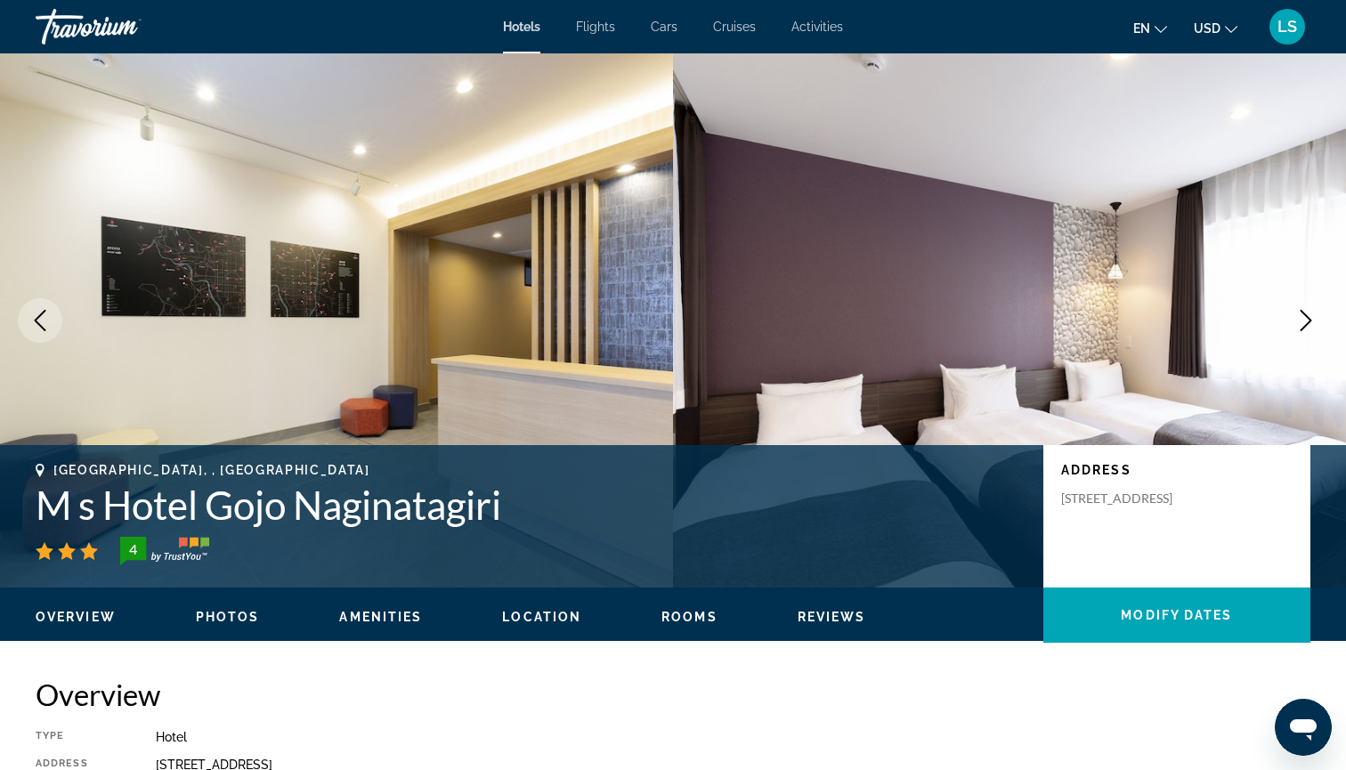
click at [1302, 320] on icon "Next image" at bounding box center [1305, 320] width 21 height 21
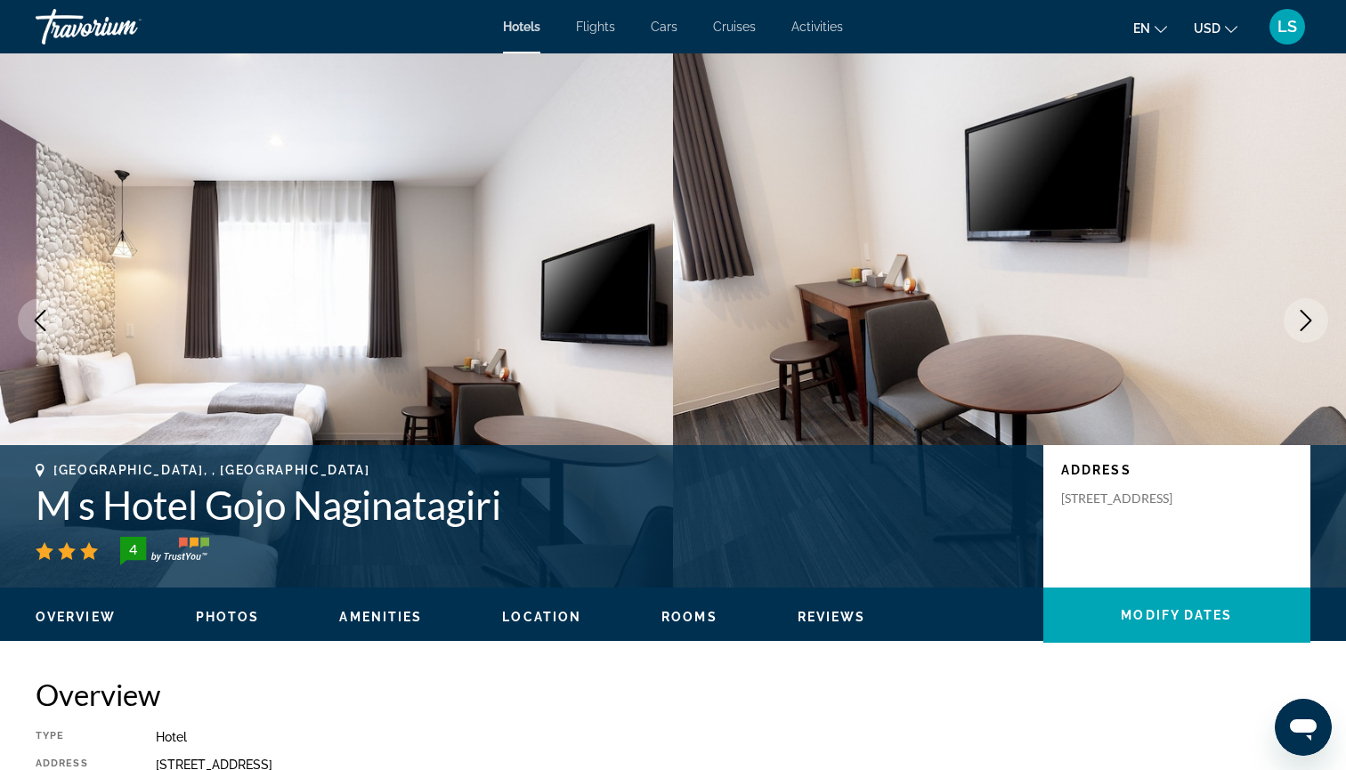
click at [1303, 324] on icon "Next image" at bounding box center [1305, 320] width 21 height 21
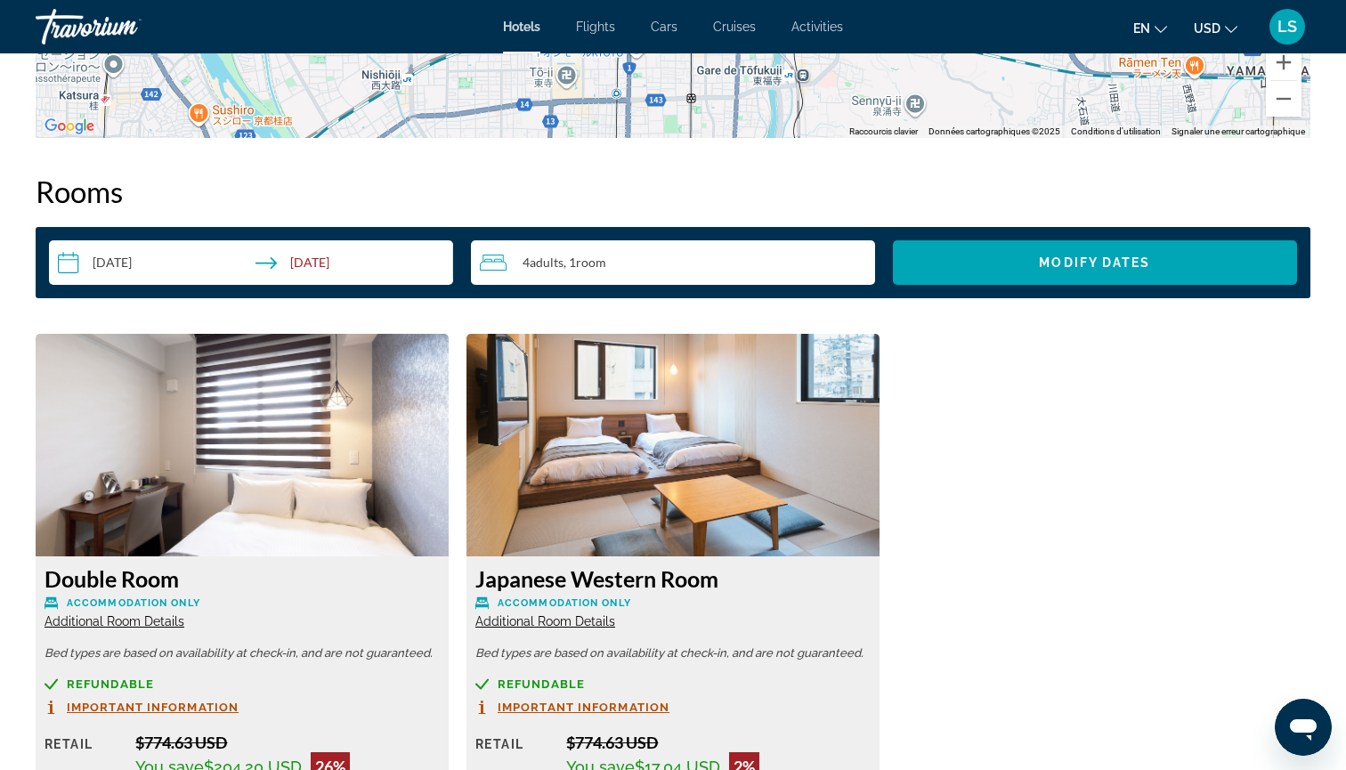
scroll to position [2099, 0]
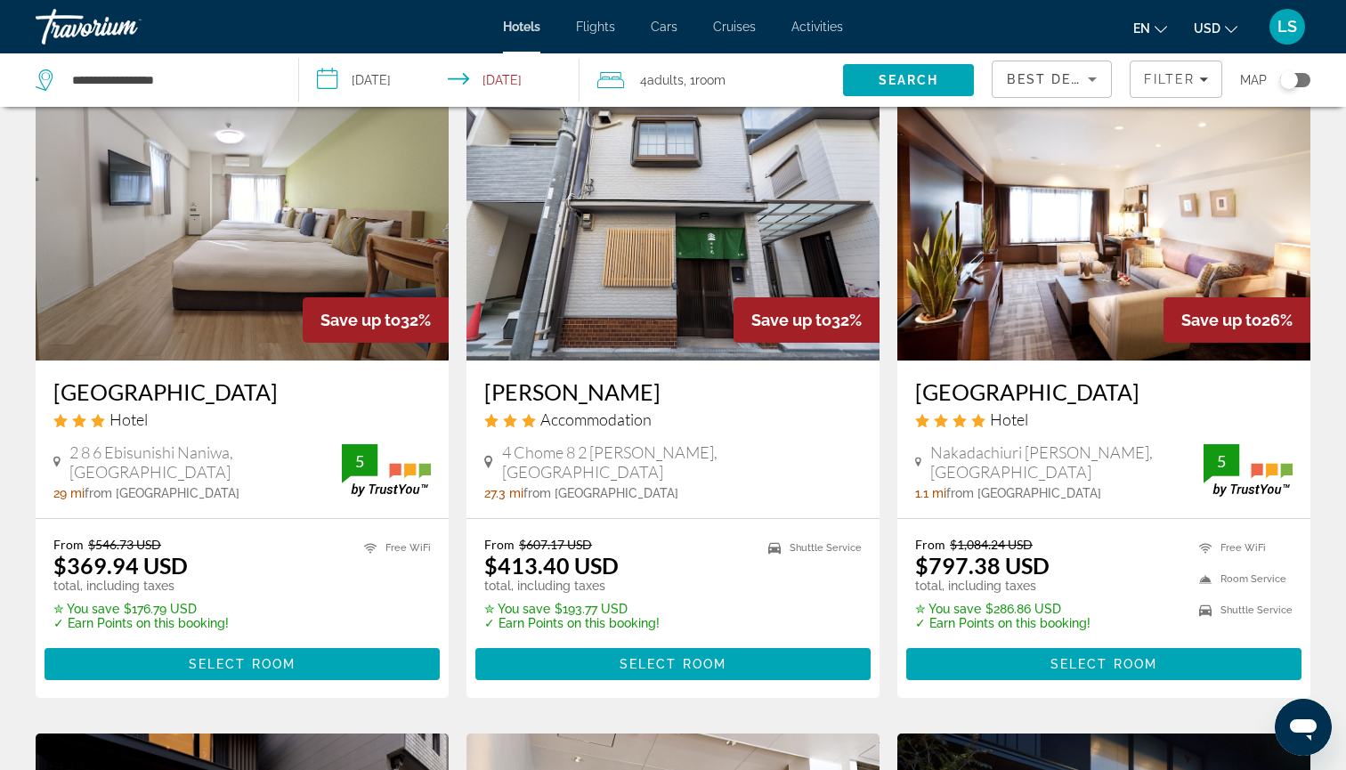
scroll to position [775, 0]
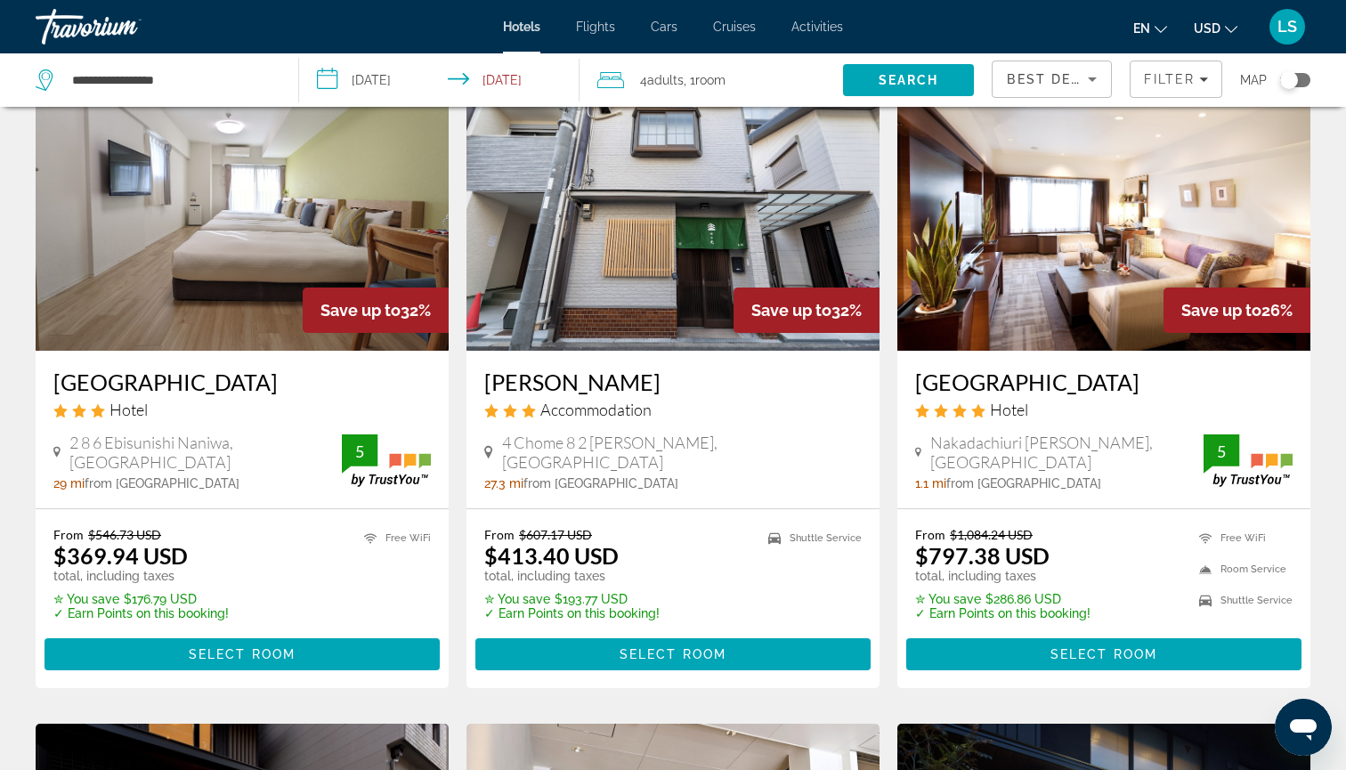
click at [331, 259] on img "Main content" at bounding box center [242, 208] width 413 height 285
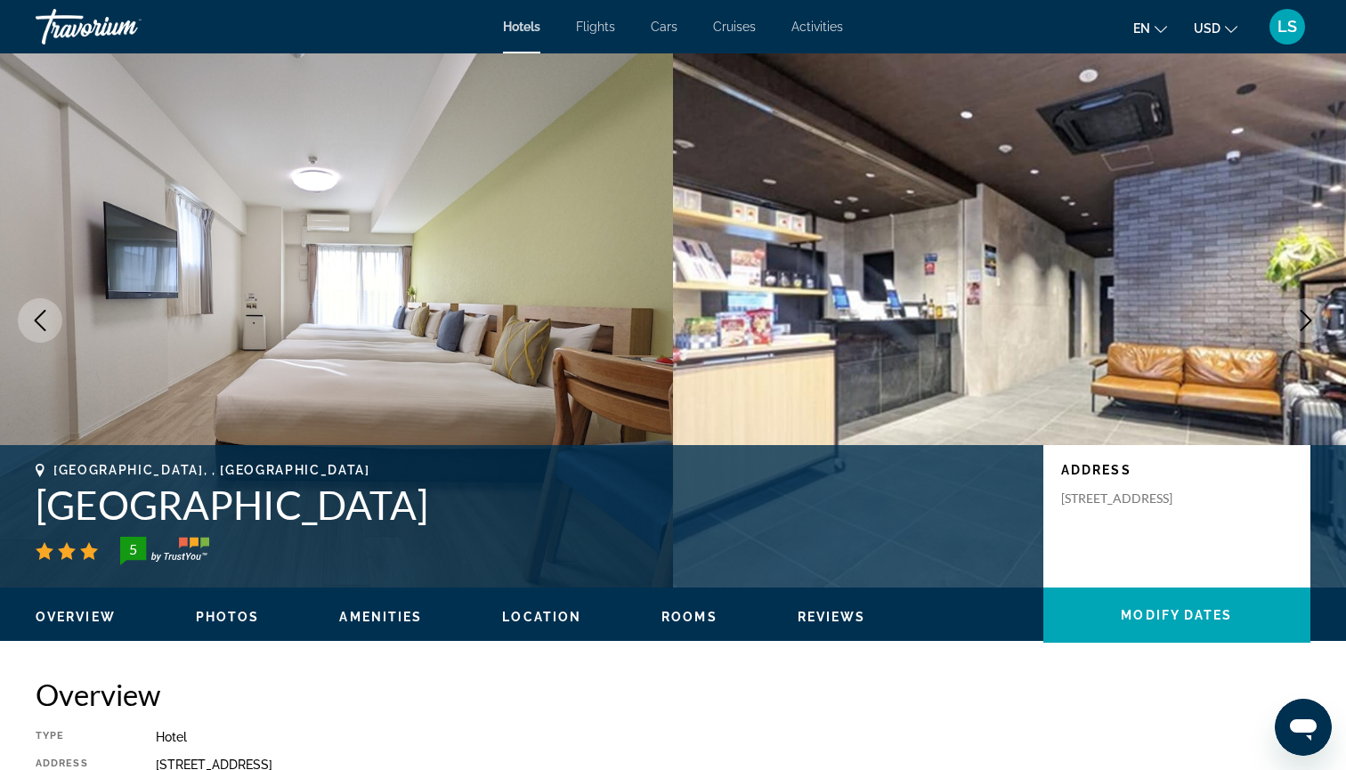
click at [1306, 327] on icon "Next image" at bounding box center [1305, 320] width 21 height 21
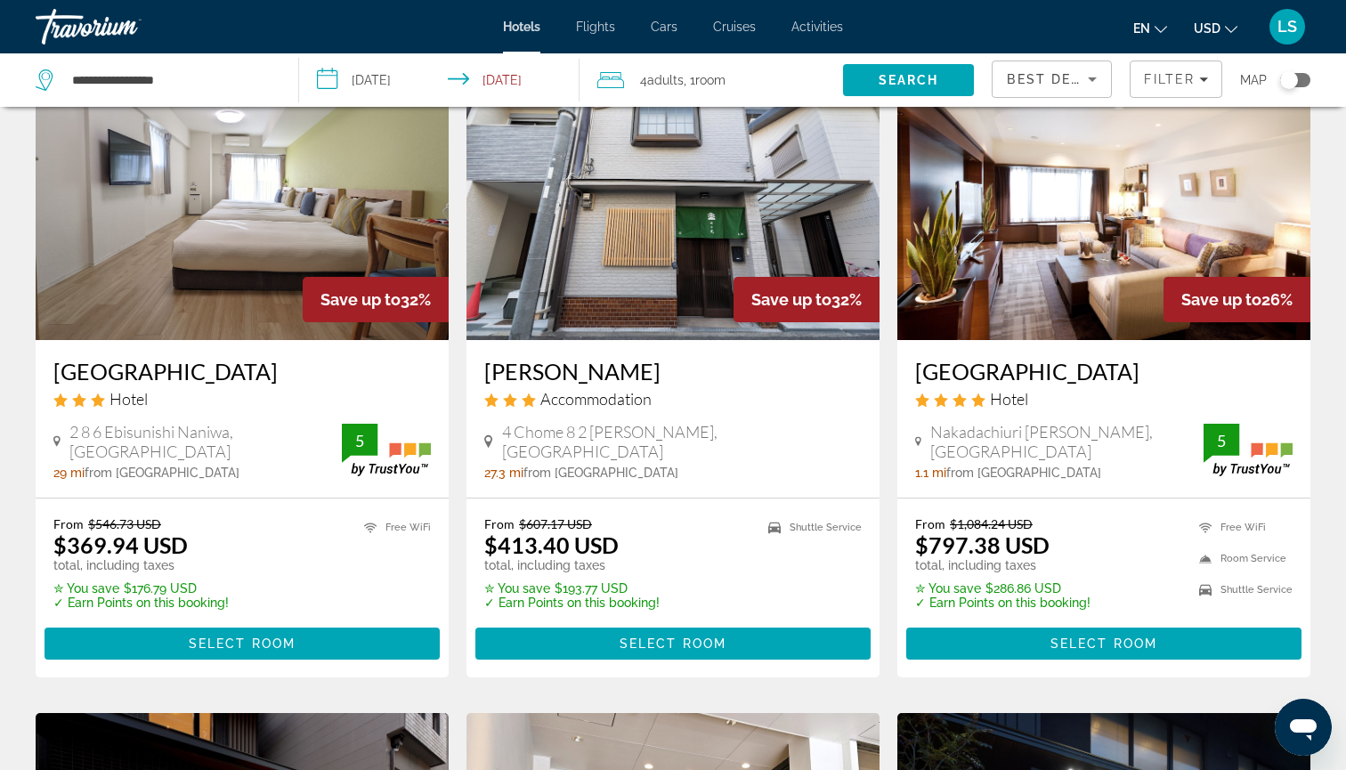
scroll to position [643, 0]
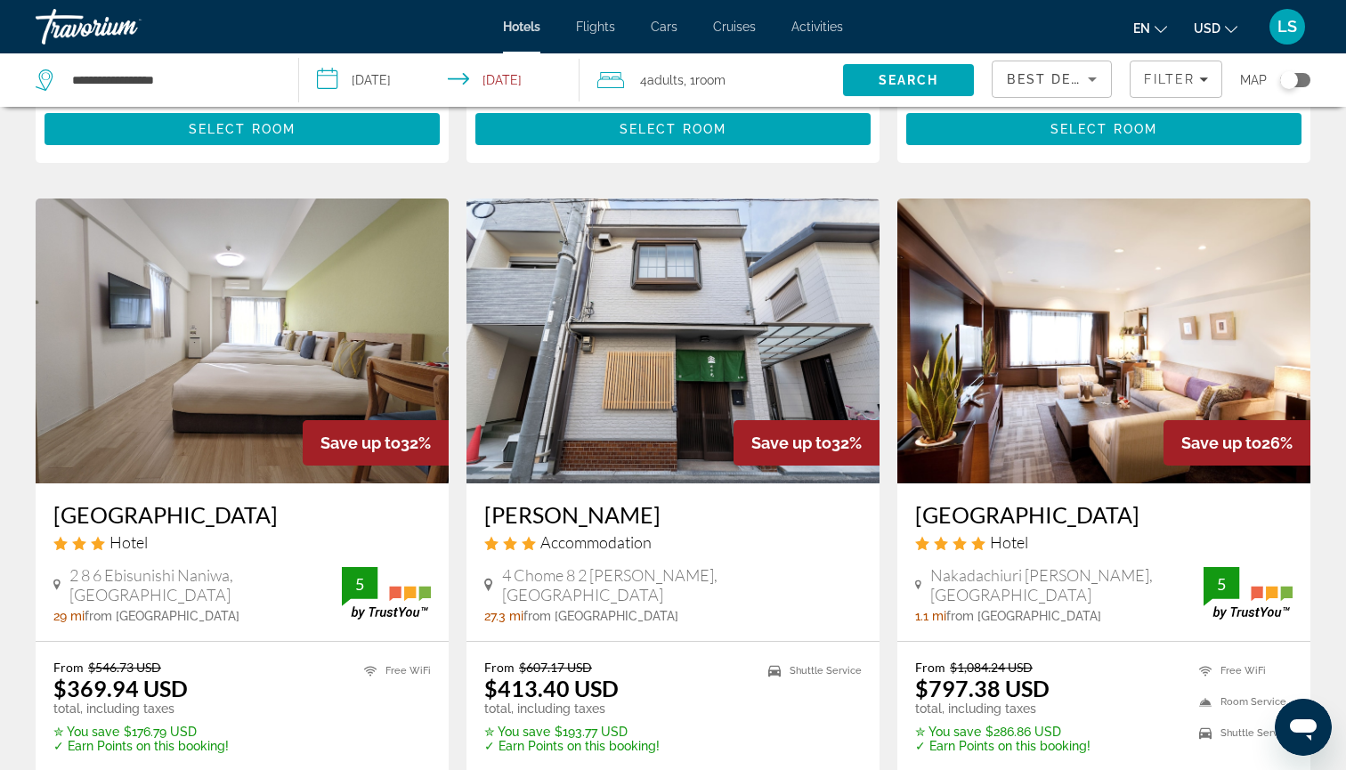
click at [1031, 336] on img "Main content" at bounding box center [1103, 340] width 413 height 285
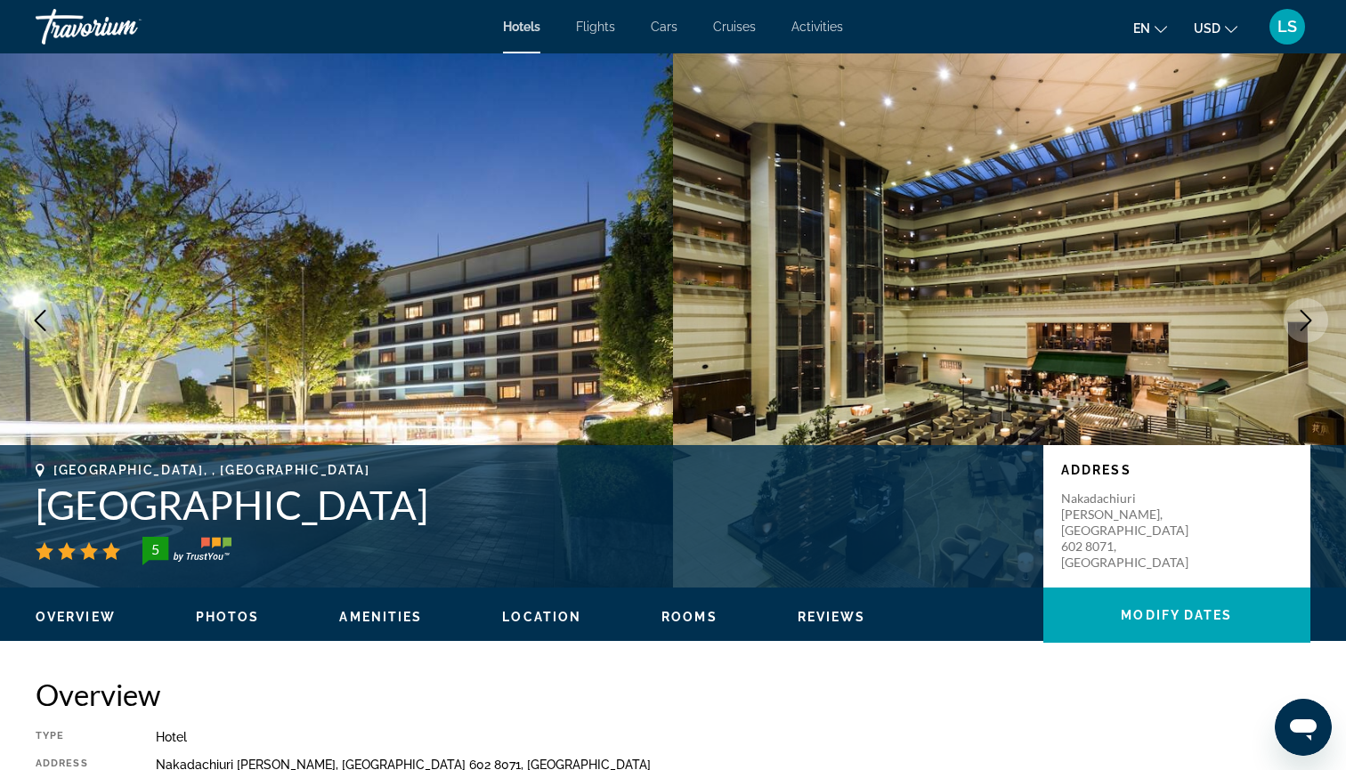
click at [1314, 312] on icon "Next image" at bounding box center [1305, 320] width 21 height 21
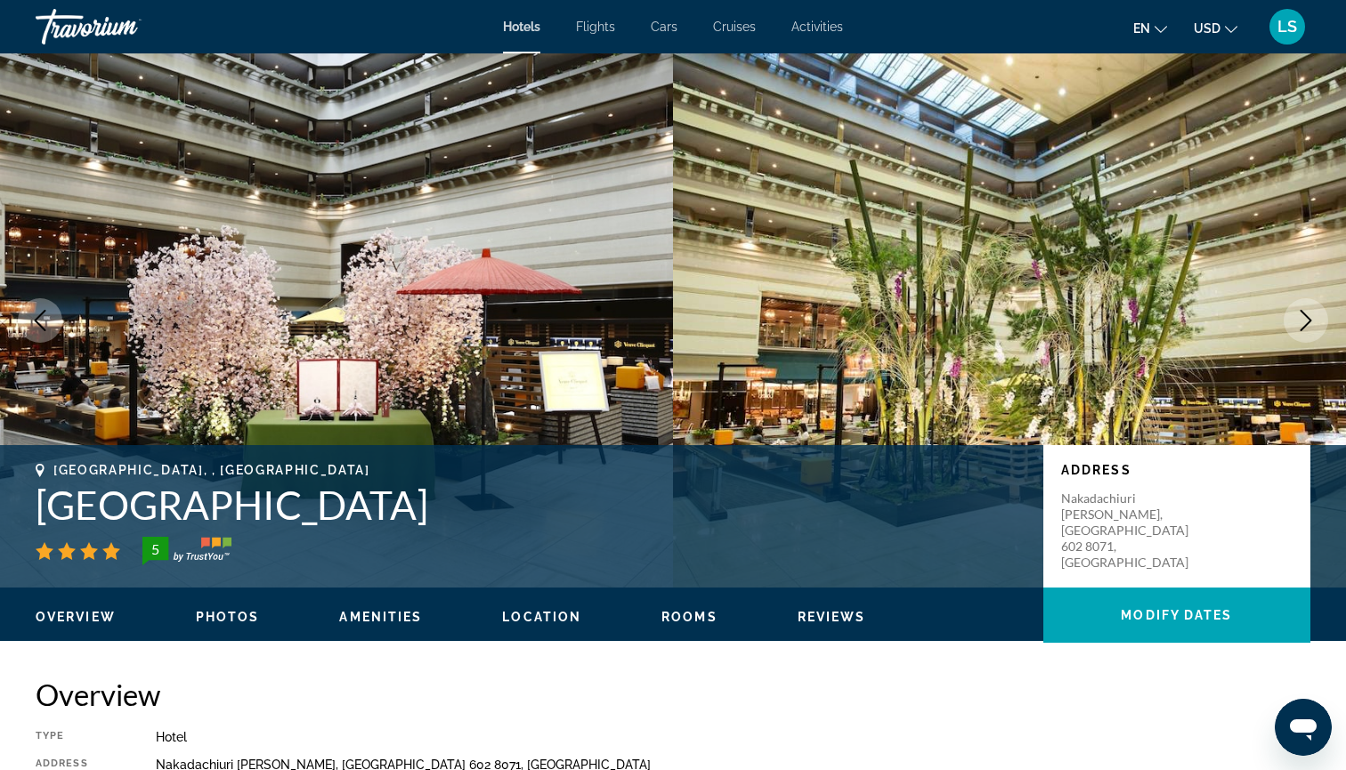
click at [1314, 312] on icon "Next image" at bounding box center [1305, 320] width 21 height 21
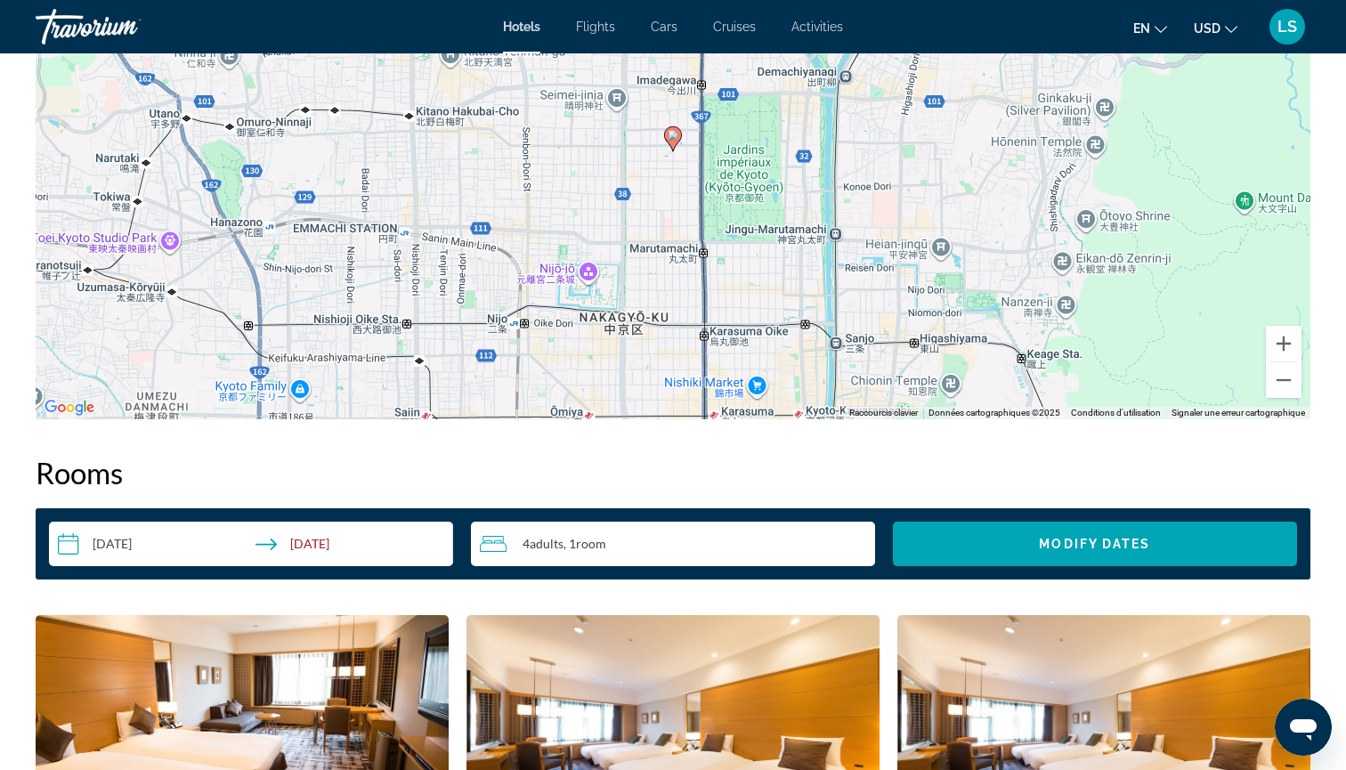
scroll to position [1035, 0]
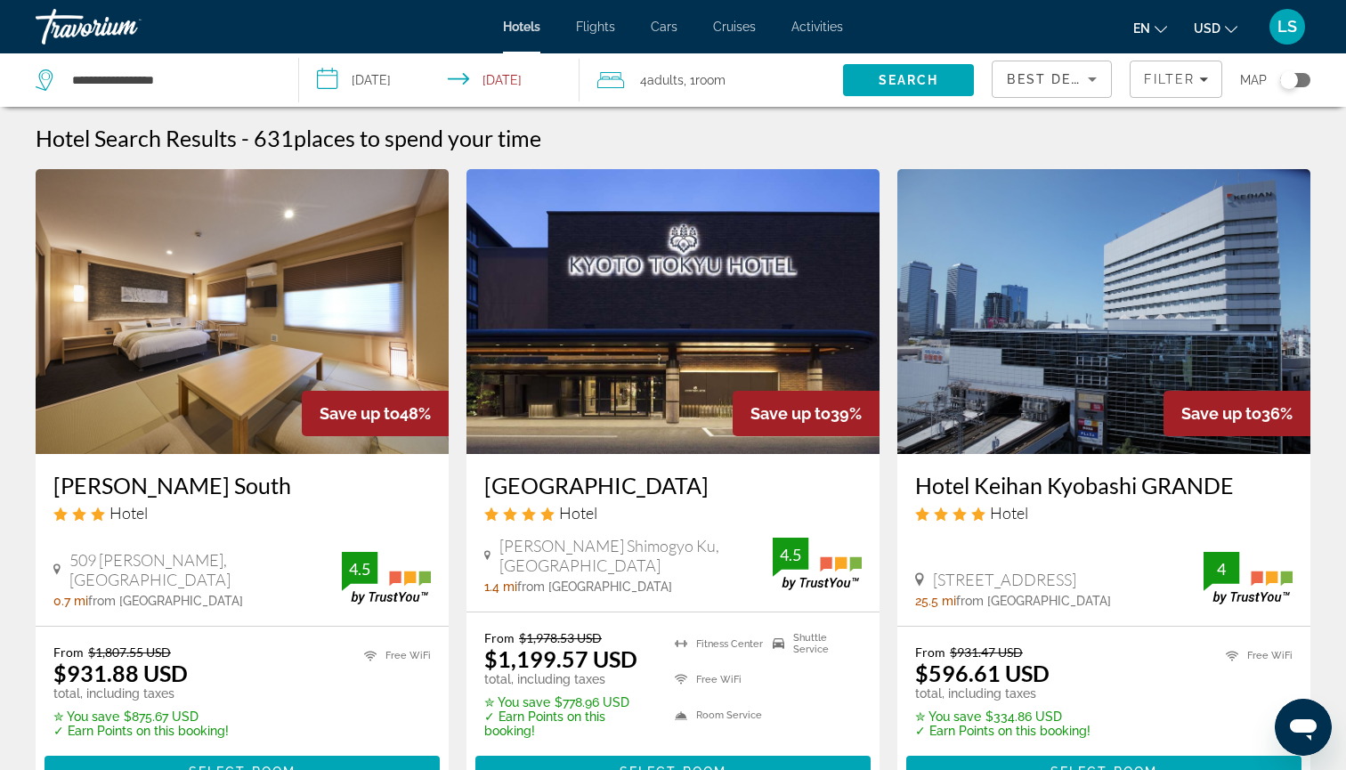
click at [1055, 90] on div "Best Deals" at bounding box center [1052, 86] width 90 height 50
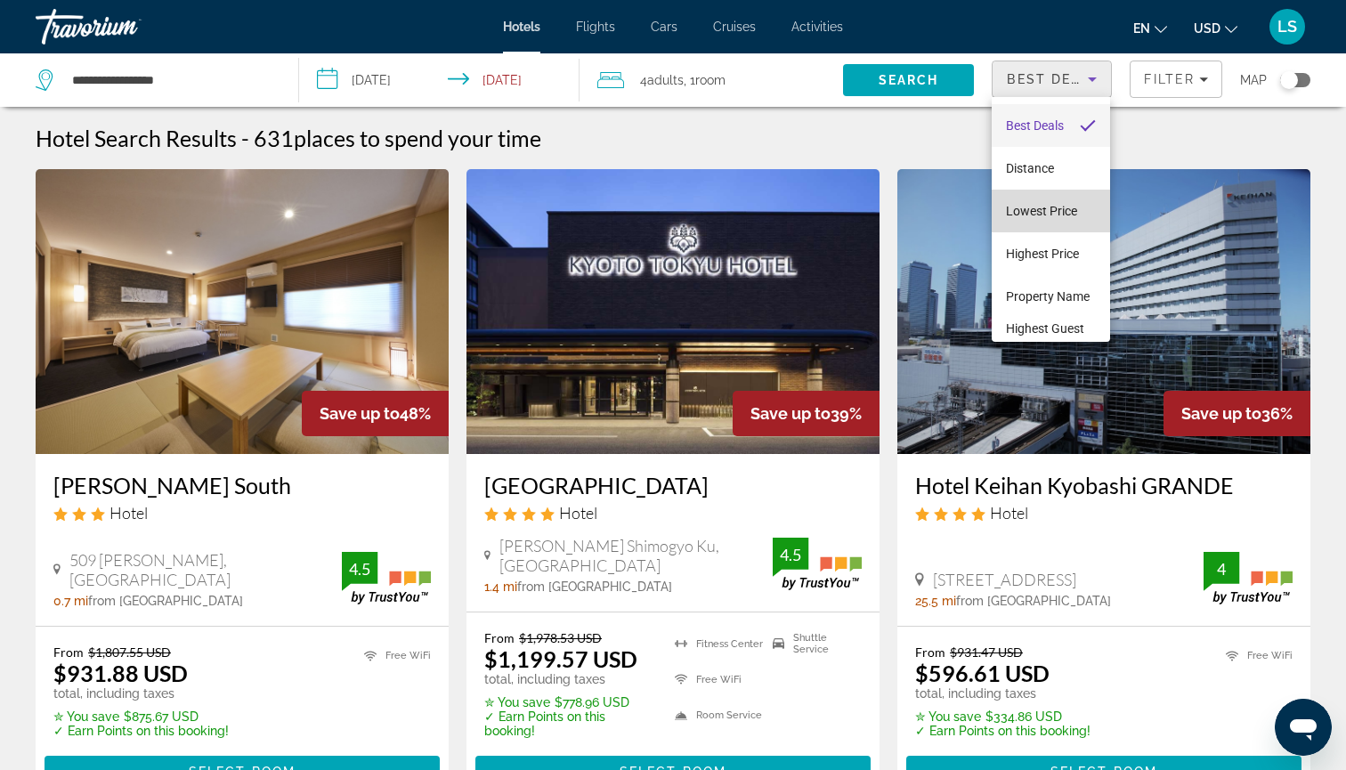
click at [1040, 203] on span "Lowest Price" at bounding box center [1041, 210] width 71 height 21
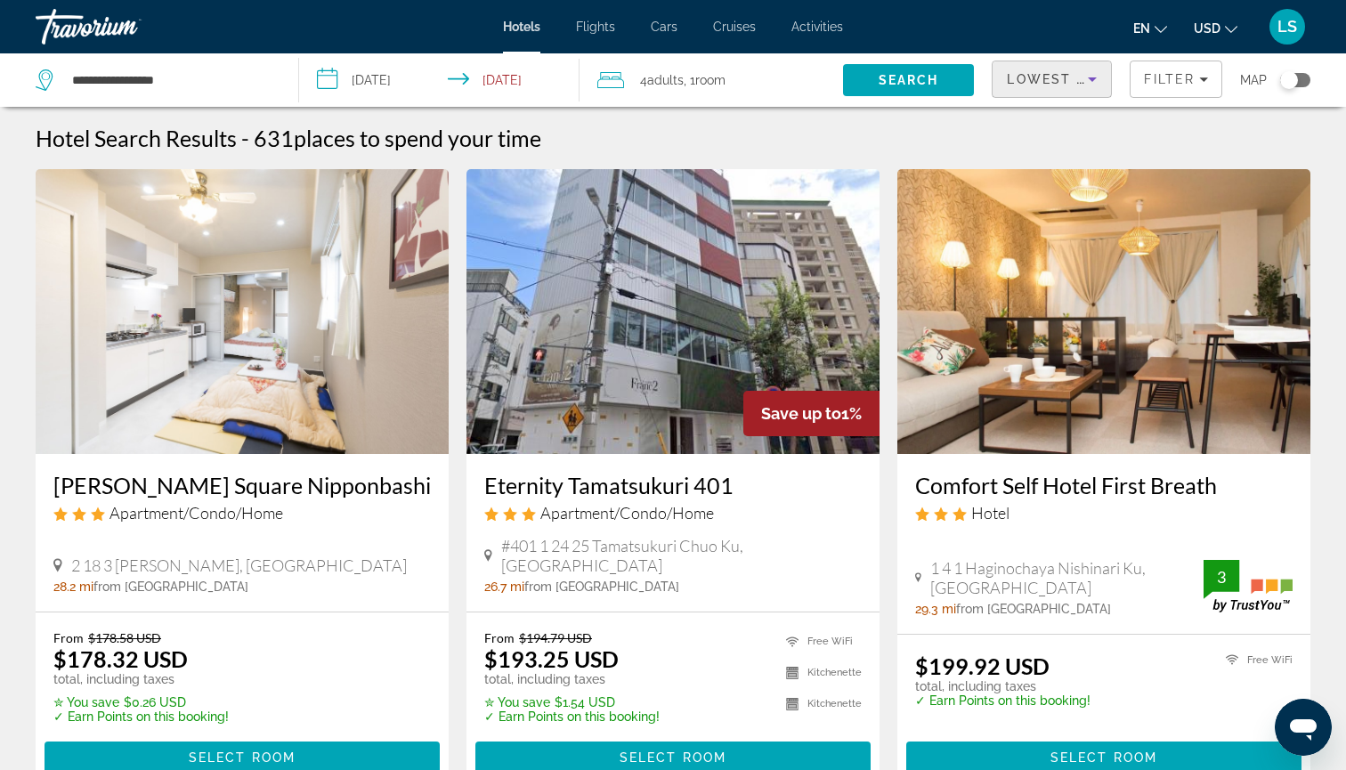
click at [1026, 365] on img "Main content" at bounding box center [1103, 311] width 413 height 285
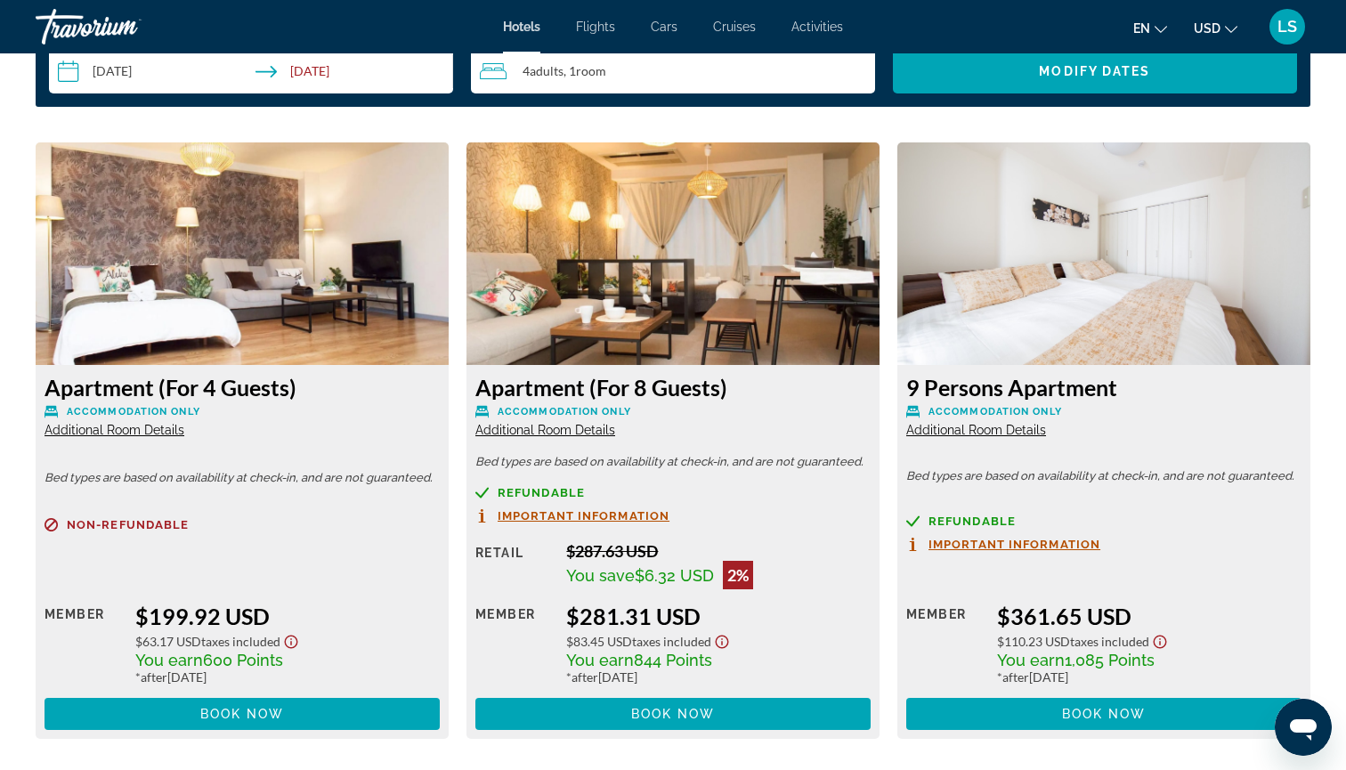
scroll to position [2335, 0]
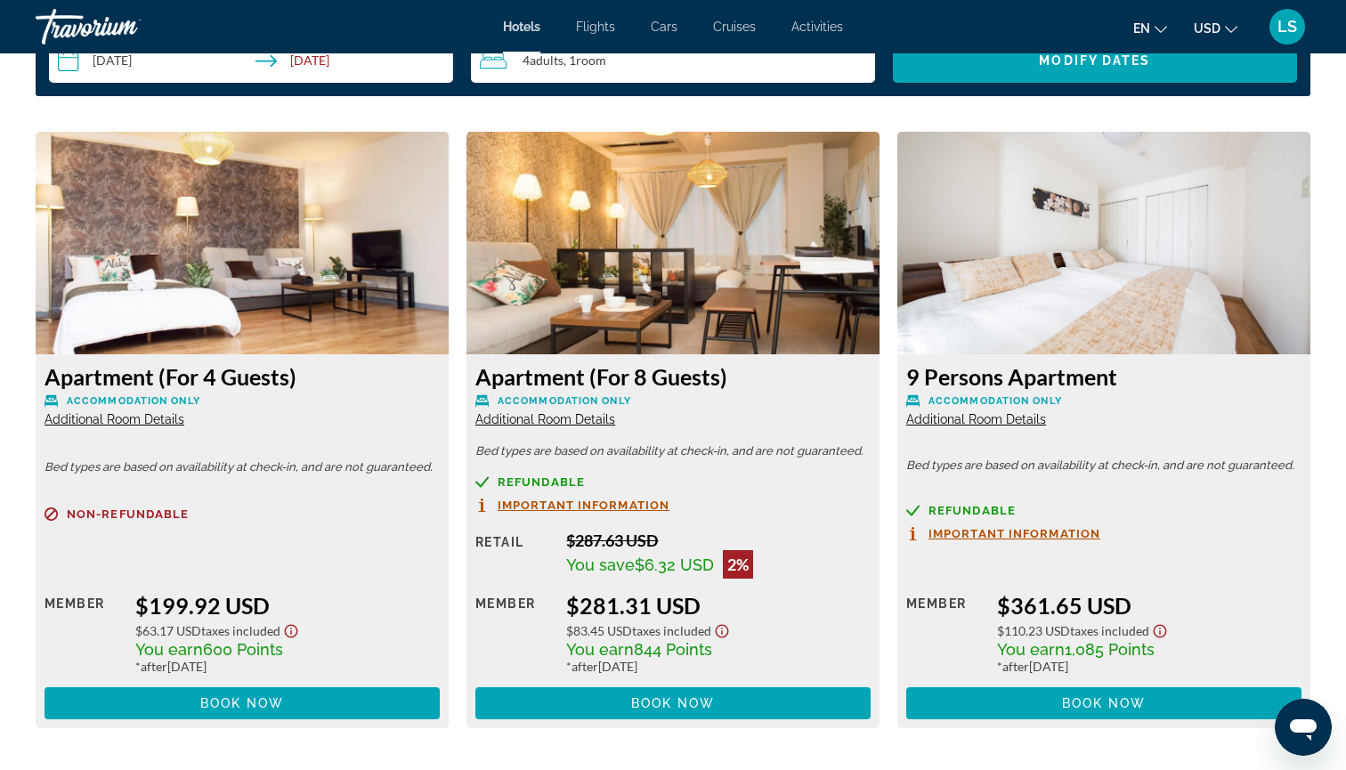
click at [680, 291] on img "Main content" at bounding box center [672, 243] width 413 height 223
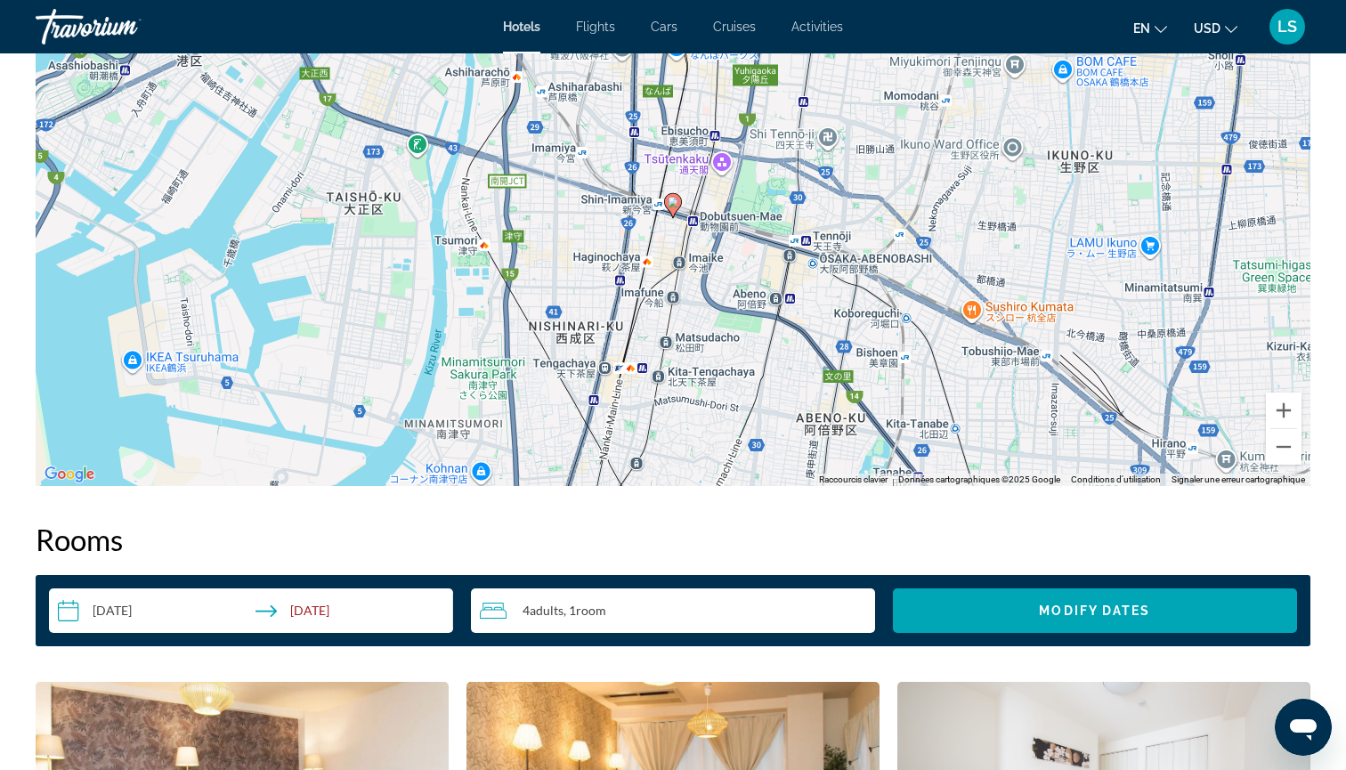
scroll to position [1555, 0]
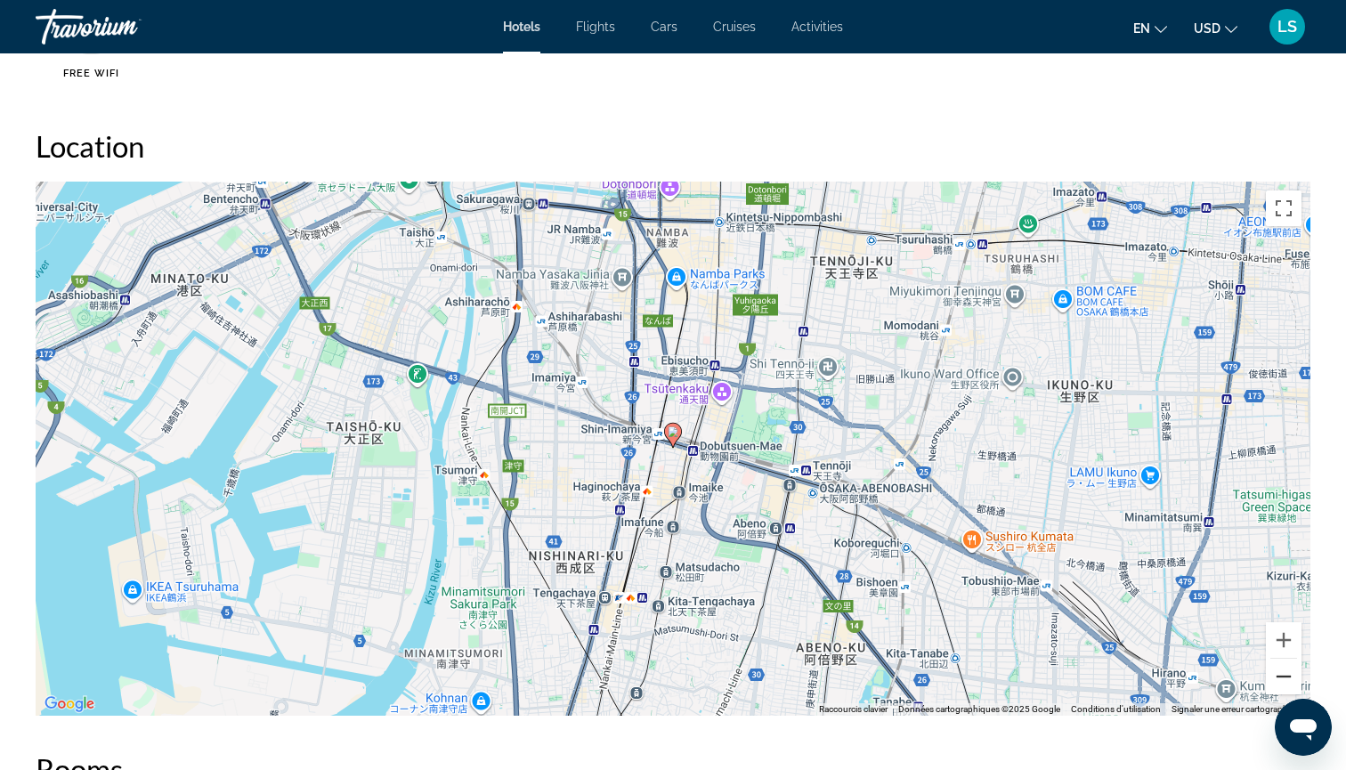
click at [1278, 666] on button "Zoom arrière" at bounding box center [1284, 677] width 36 height 36
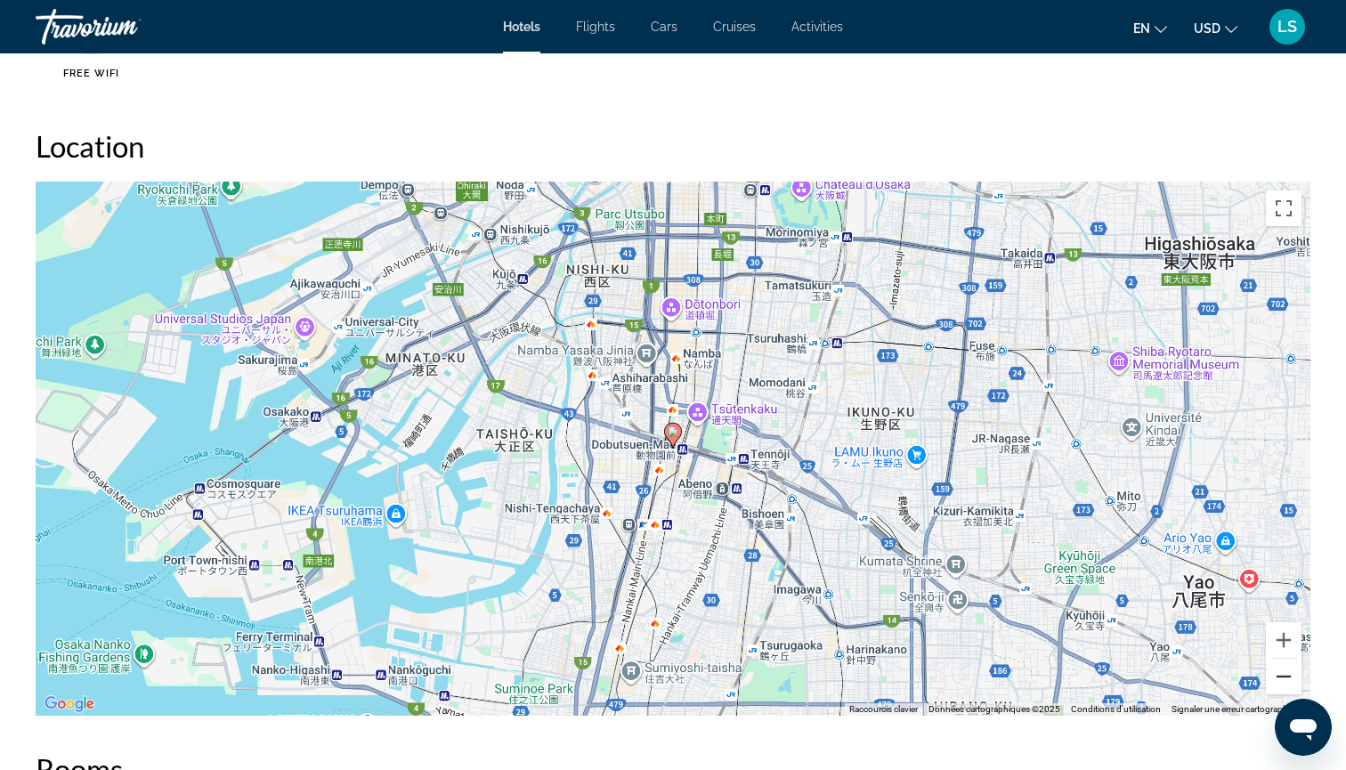
click at [1278, 666] on button "Zoom arrière" at bounding box center [1284, 677] width 36 height 36
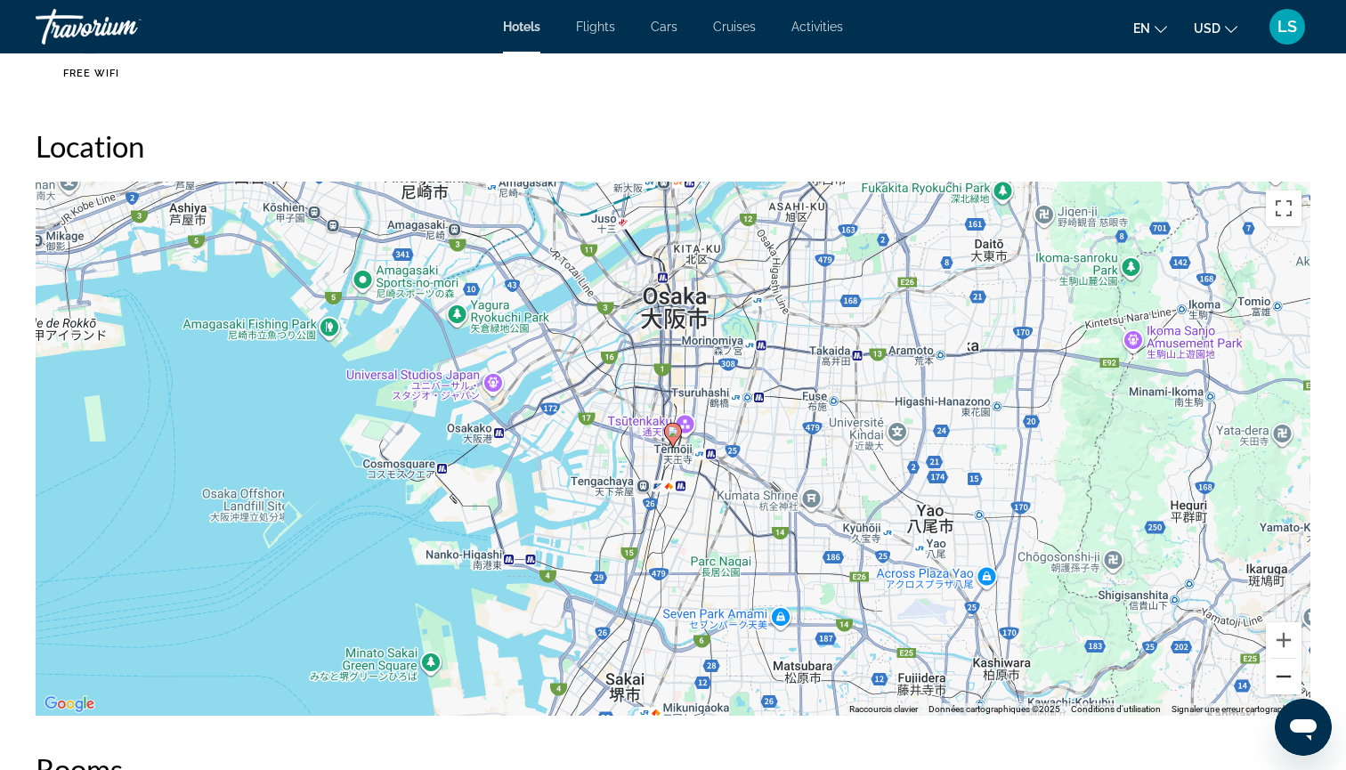
click at [1278, 666] on button "Zoom arrière" at bounding box center [1284, 677] width 36 height 36
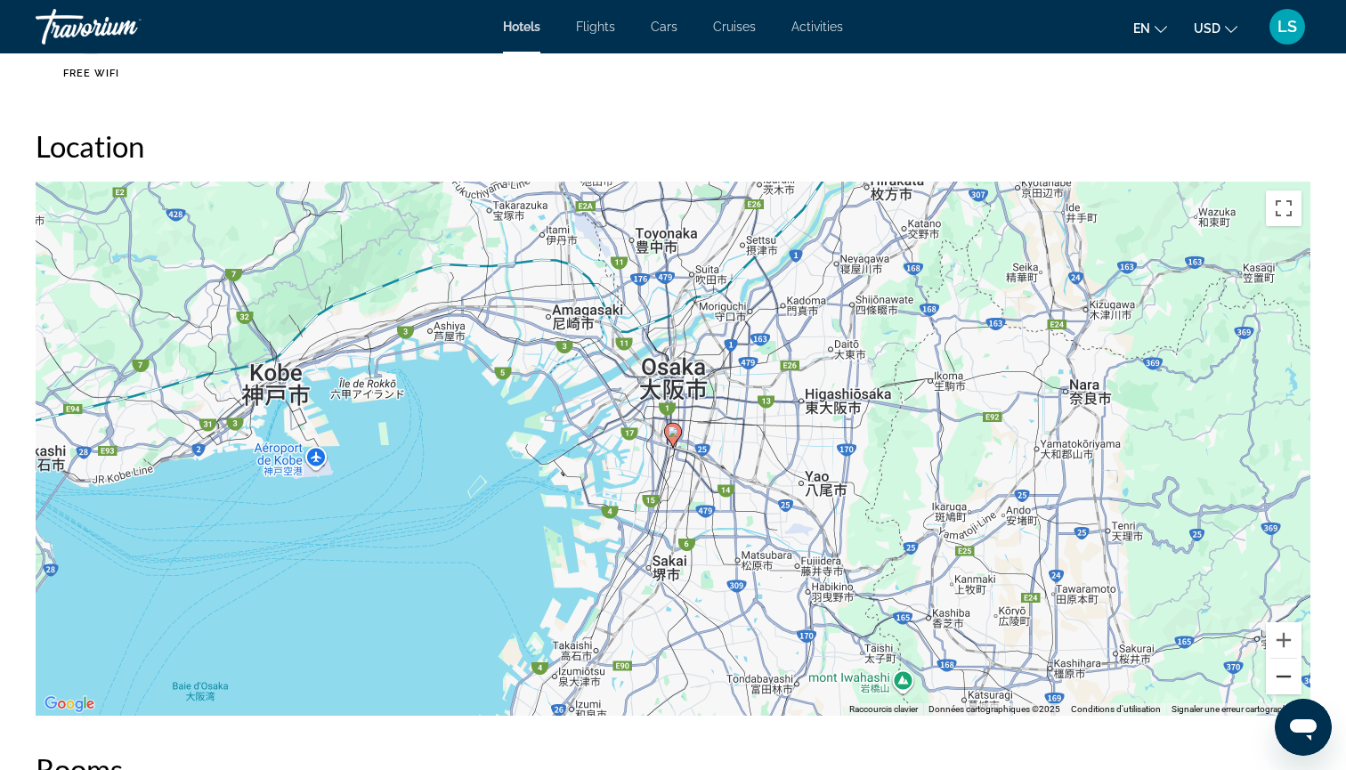
click at [1278, 666] on button "Zoom arrière" at bounding box center [1284, 677] width 36 height 36
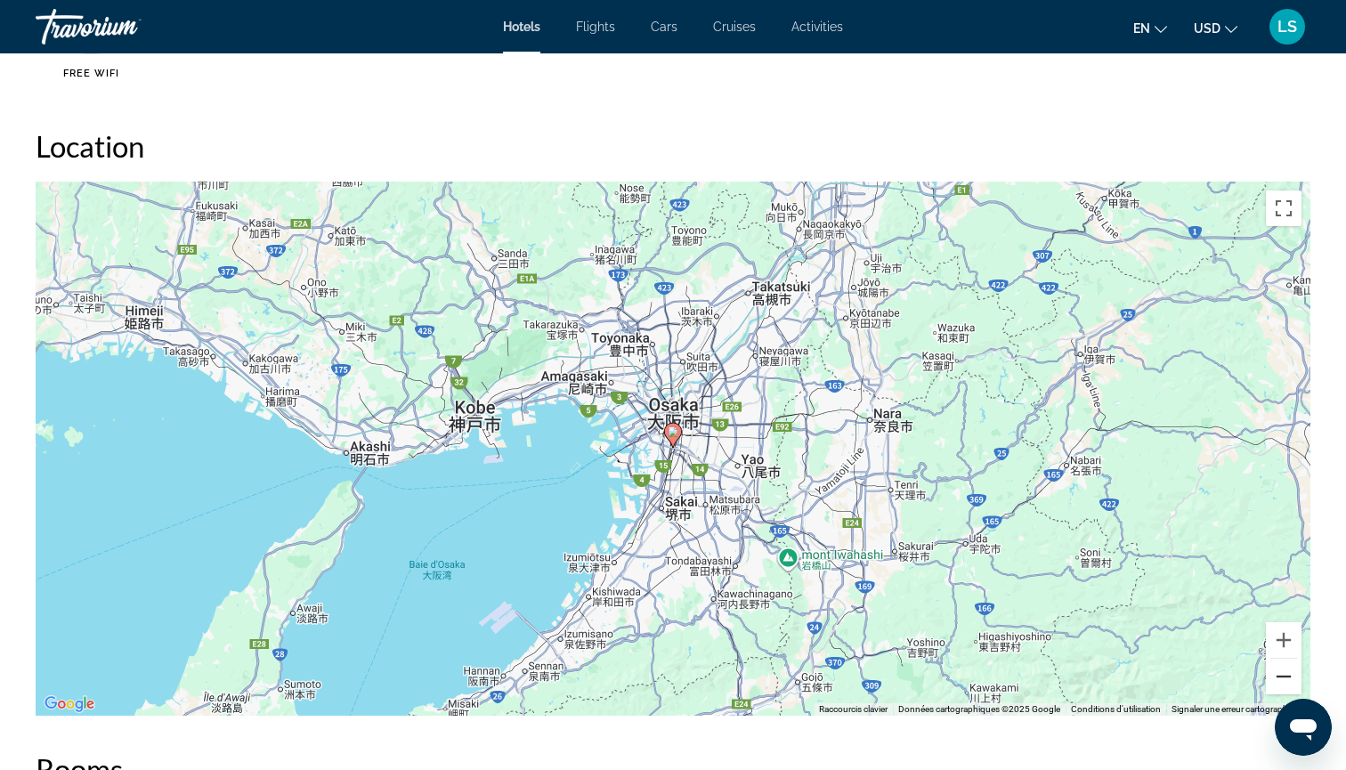
click at [1278, 666] on button "Zoom arrière" at bounding box center [1284, 677] width 36 height 36
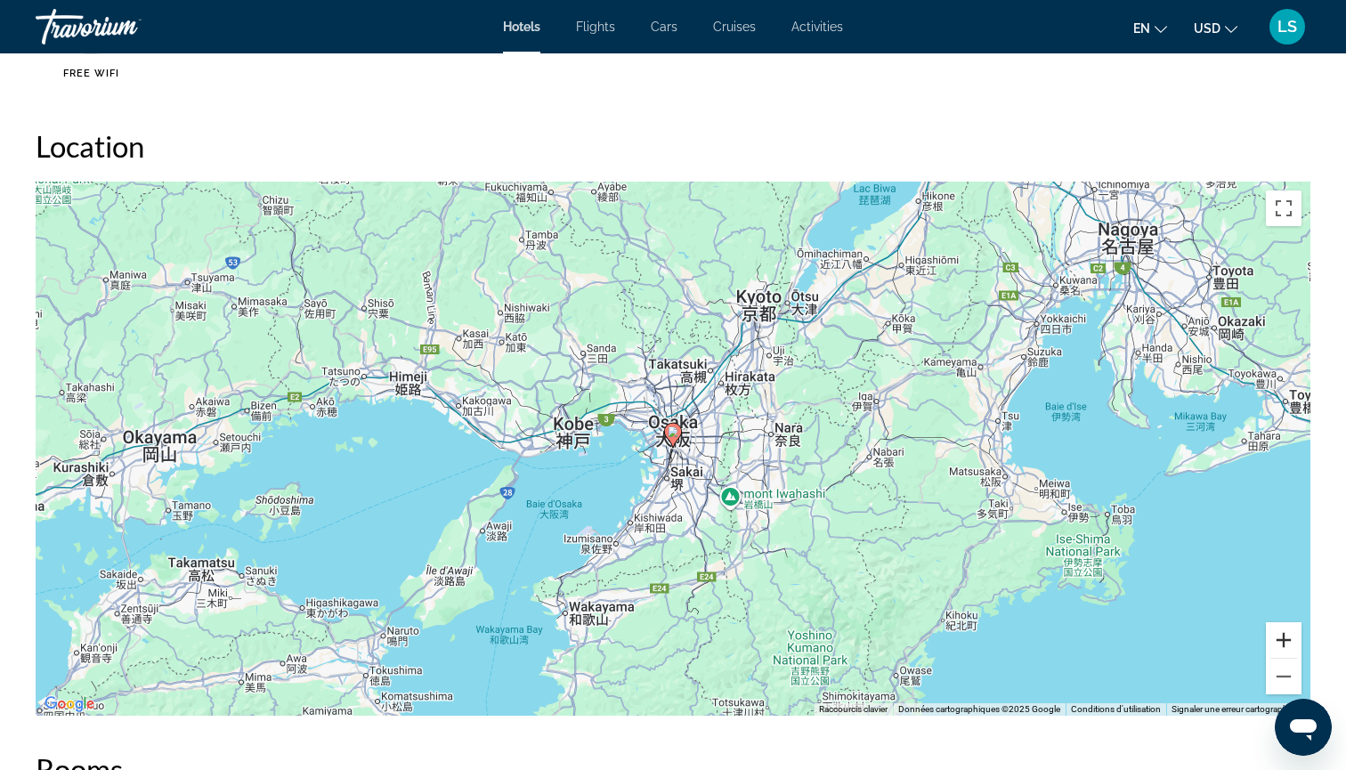
click at [1279, 634] on button "Zoom avant" at bounding box center [1284, 640] width 36 height 36
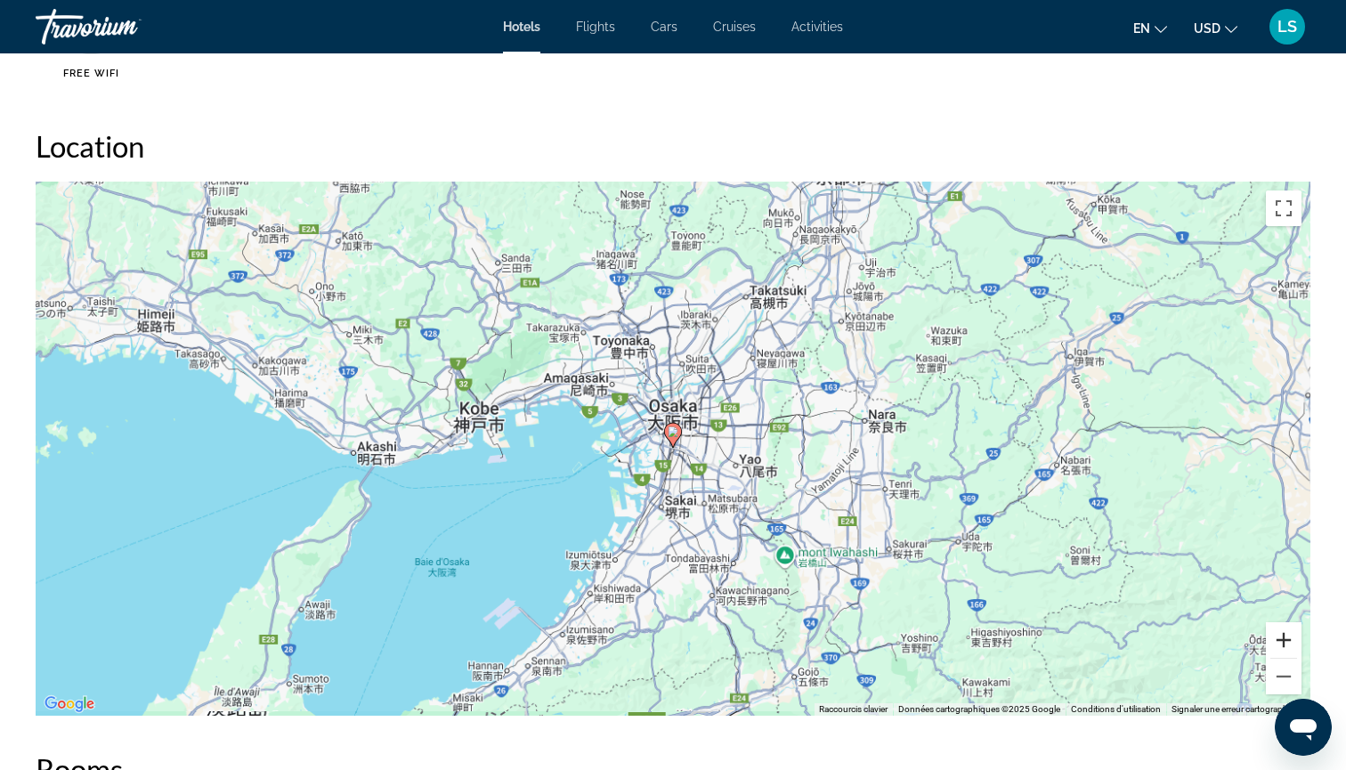
click at [1279, 633] on button "Zoom avant" at bounding box center [1284, 640] width 36 height 36
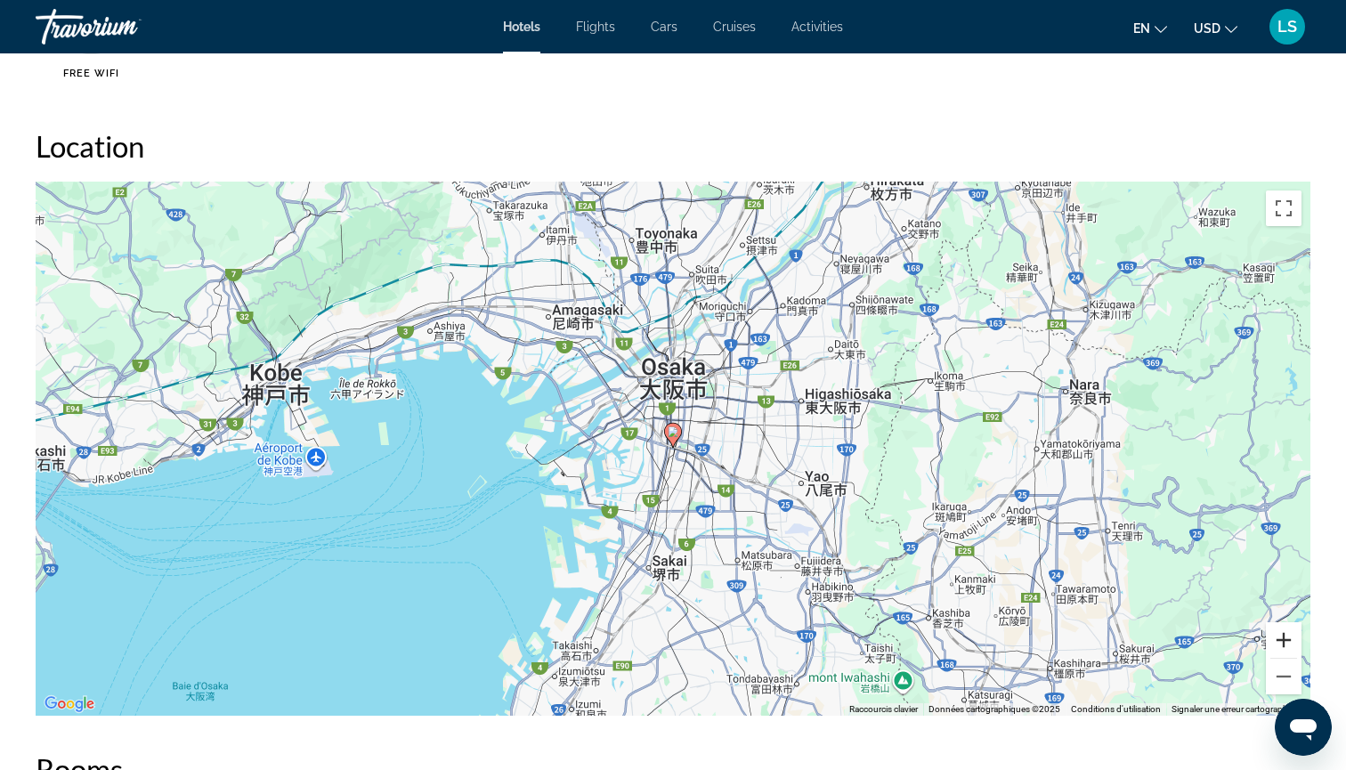
click at [1279, 633] on button "Zoom avant" at bounding box center [1284, 640] width 36 height 36
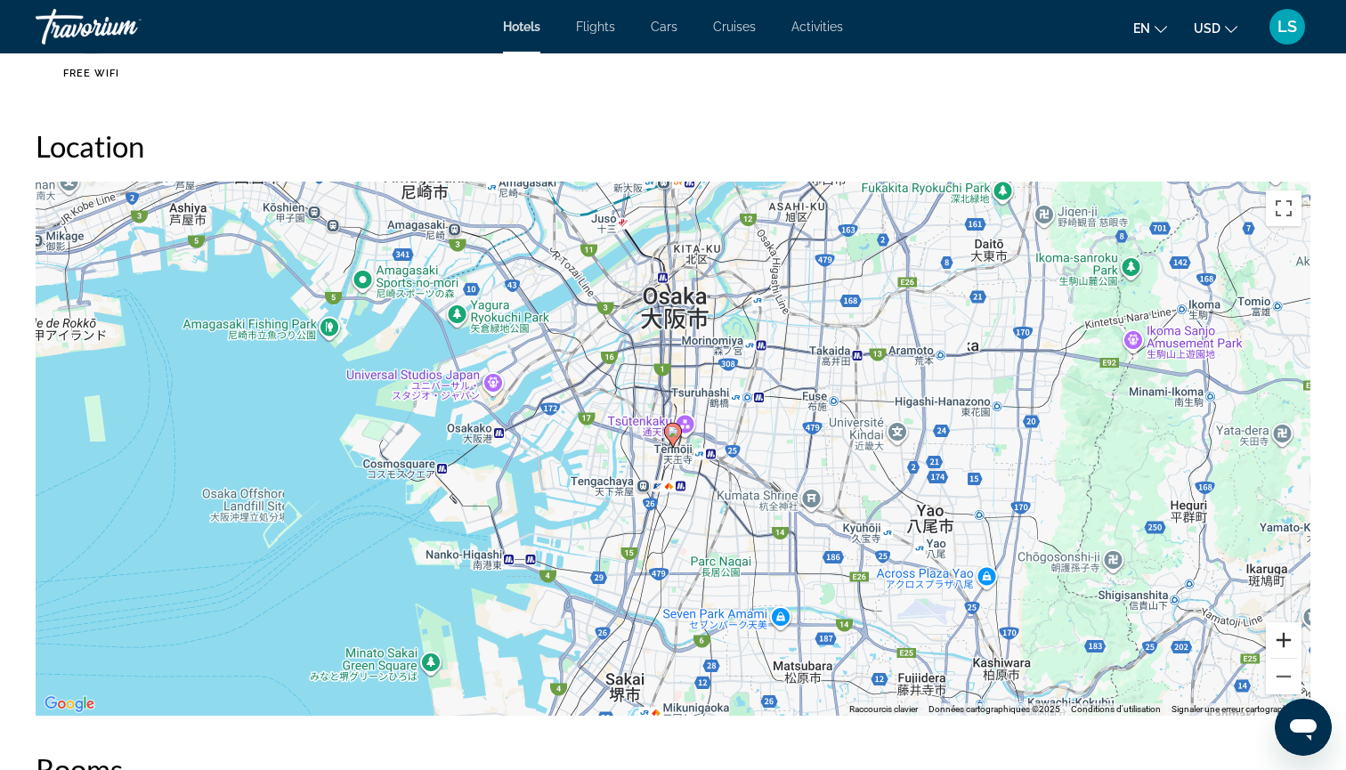
click at [1279, 633] on button "Zoom avant" at bounding box center [1284, 640] width 36 height 36
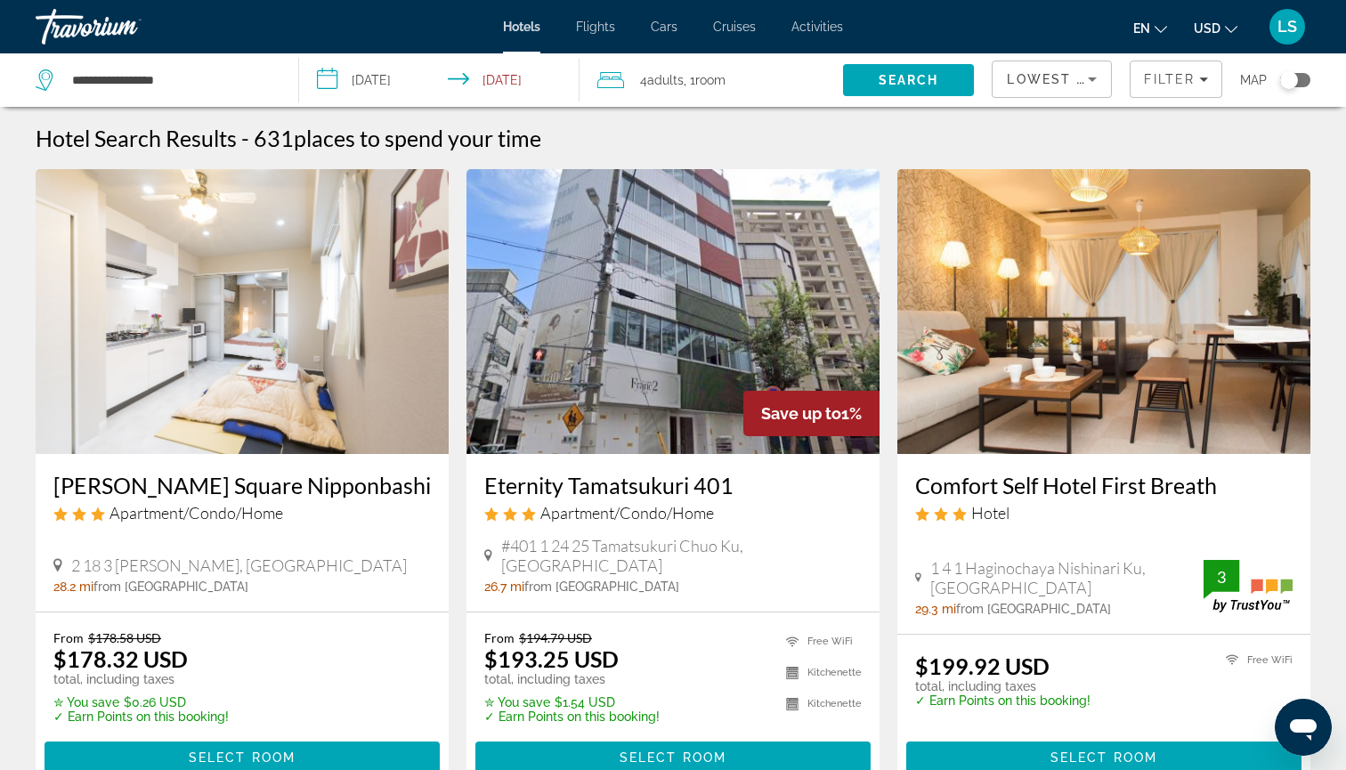
click at [1295, 73] on div "Toggle map" at bounding box center [1289, 80] width 18 height 18
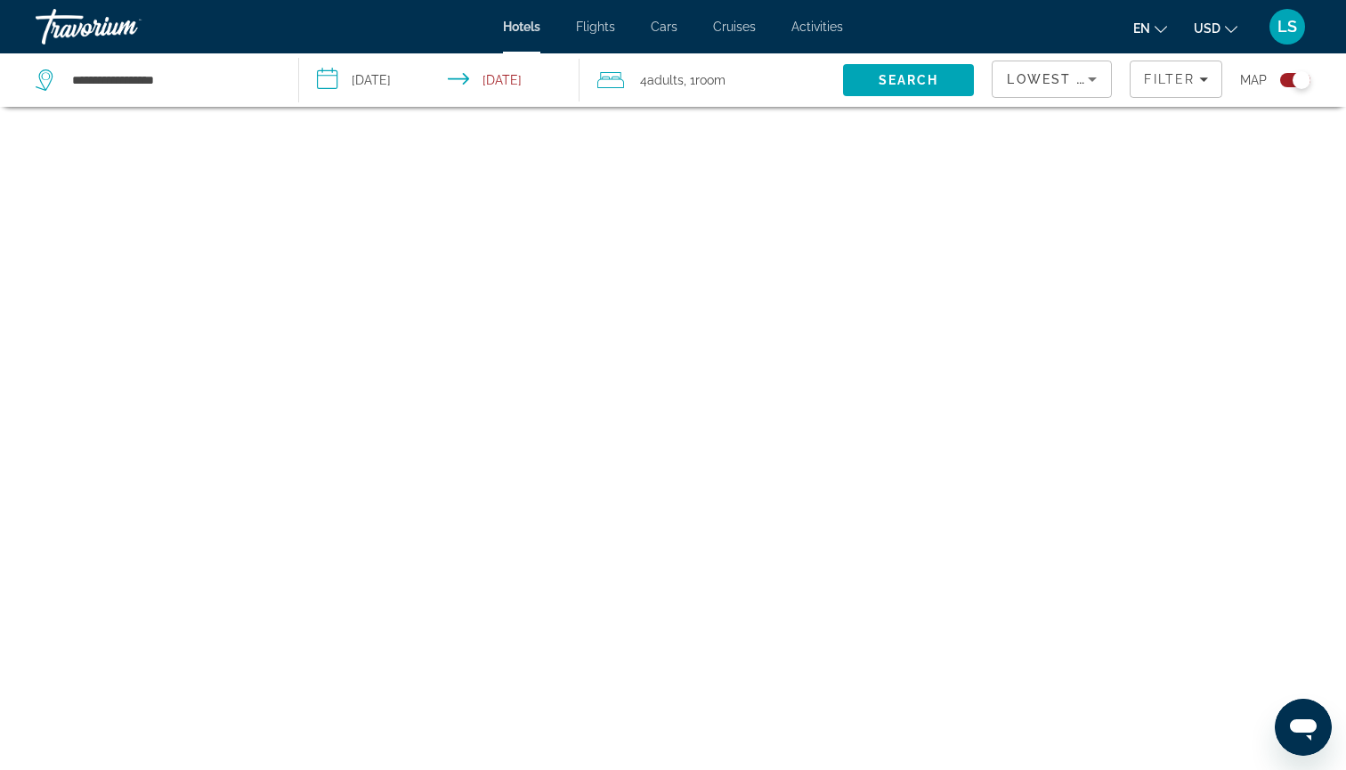
scroll to position [107, 0]
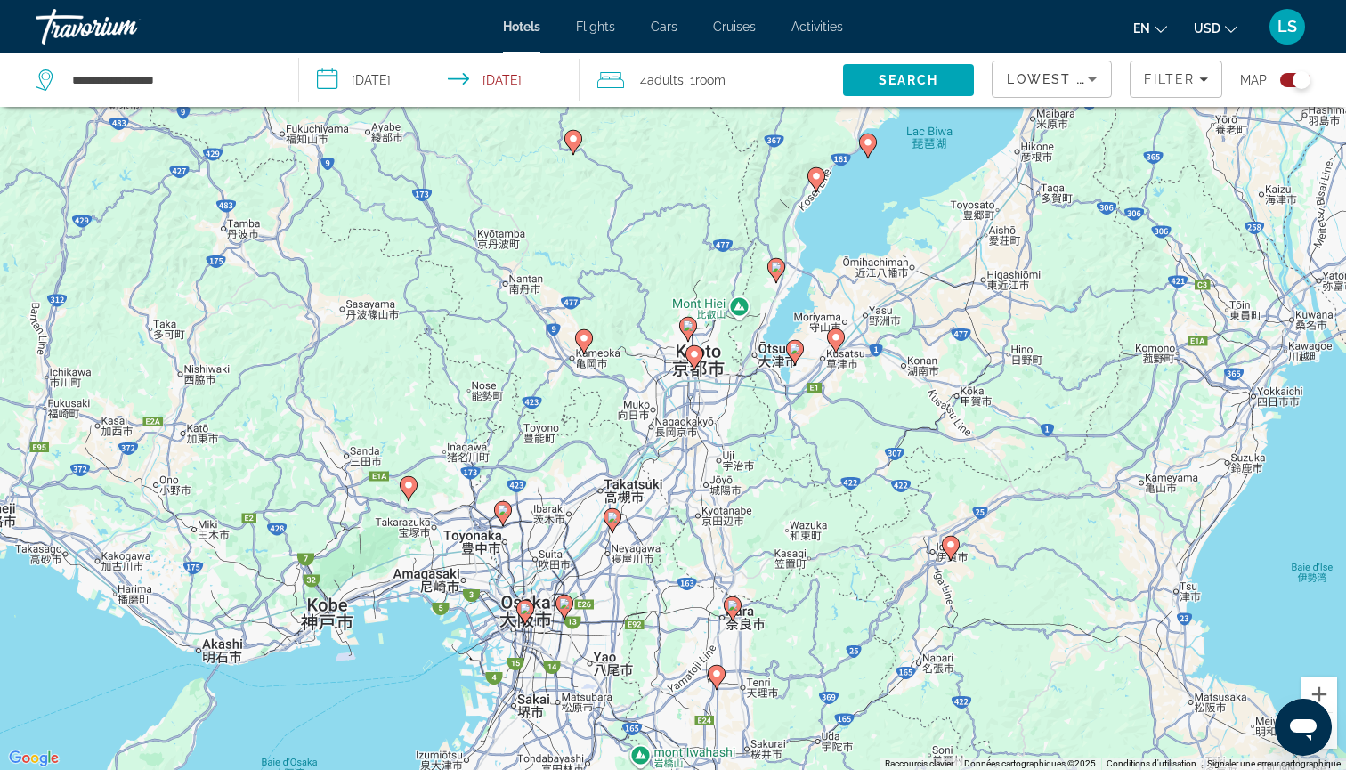
click at [697, 355] on image "Main content" at bounding box center [694, 354] width 11 height 11
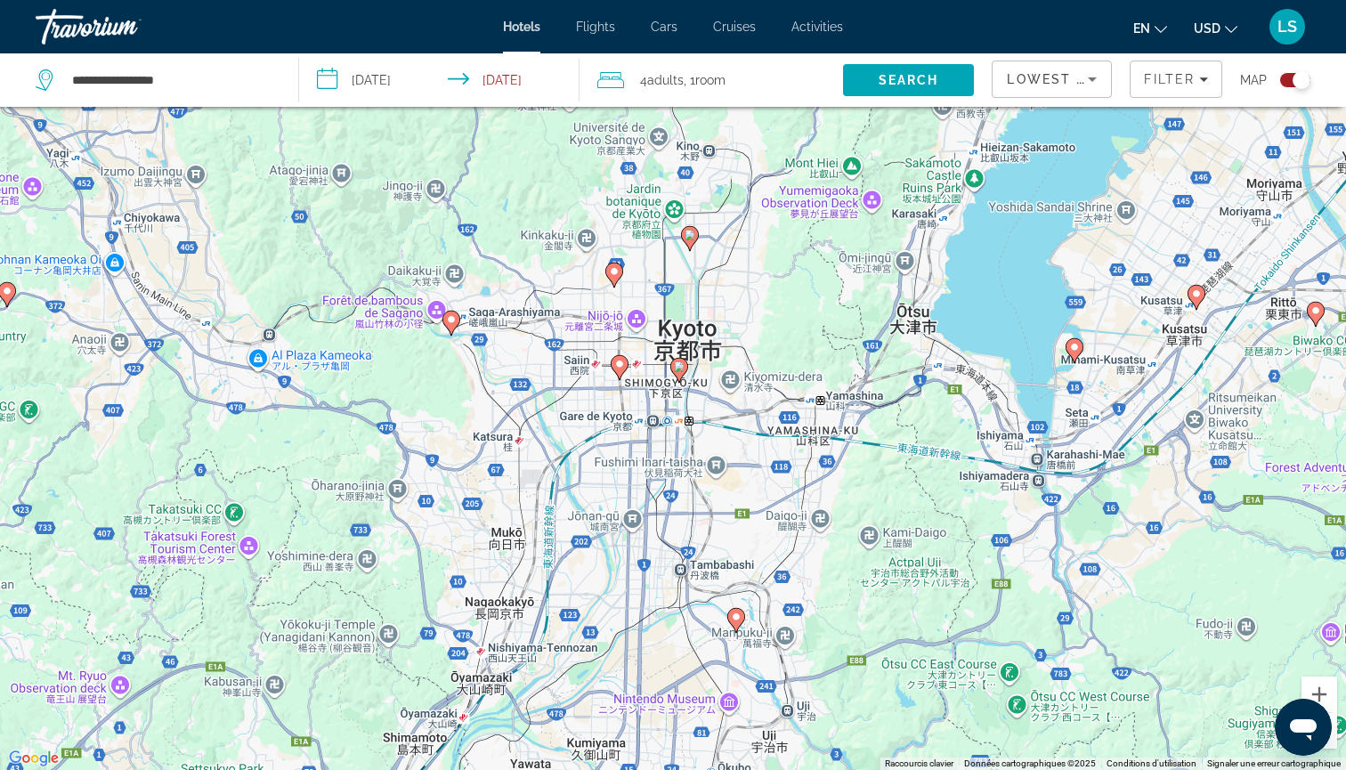
click at [677, 370] on image "Main content" at bounding box center [679, 366] width 11 height 11
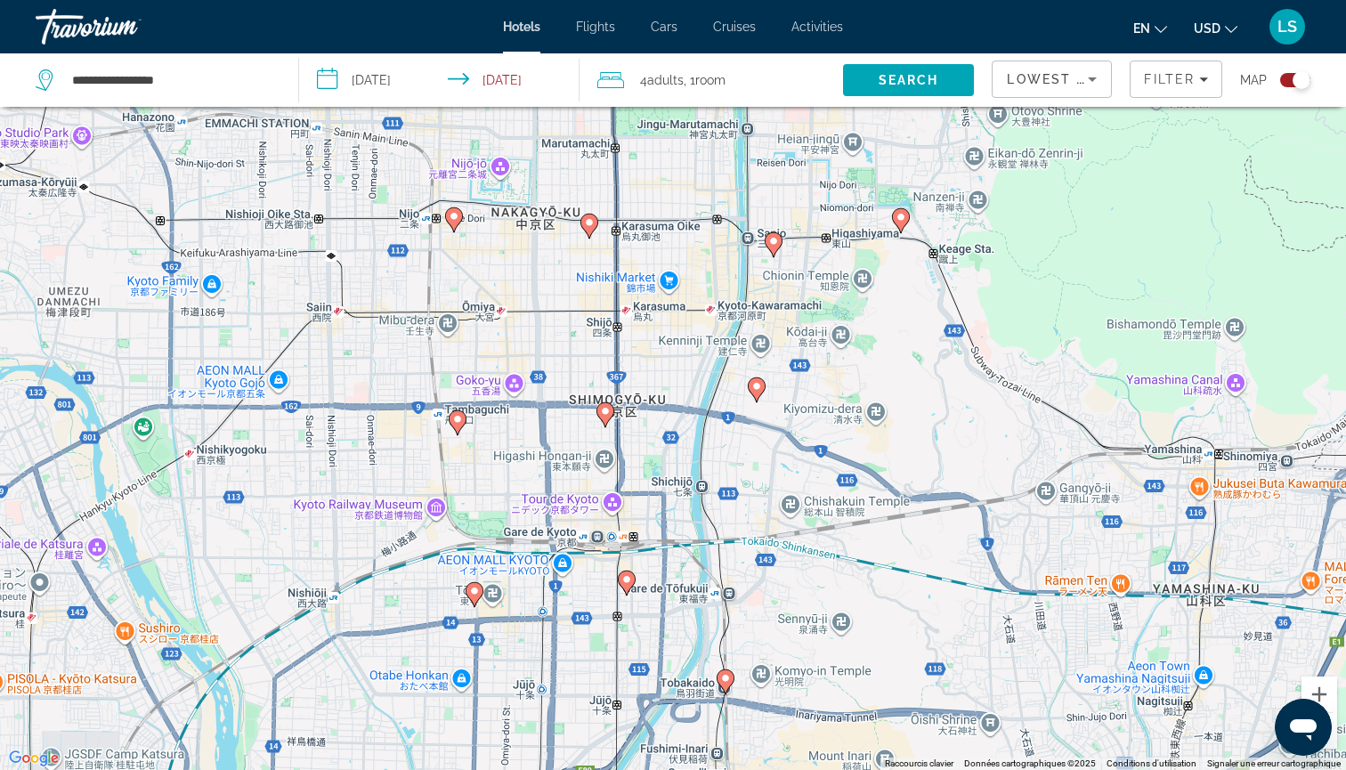
click at [758, 388] on image "Main content" at bounding box center [756, 386] width 11 height 11
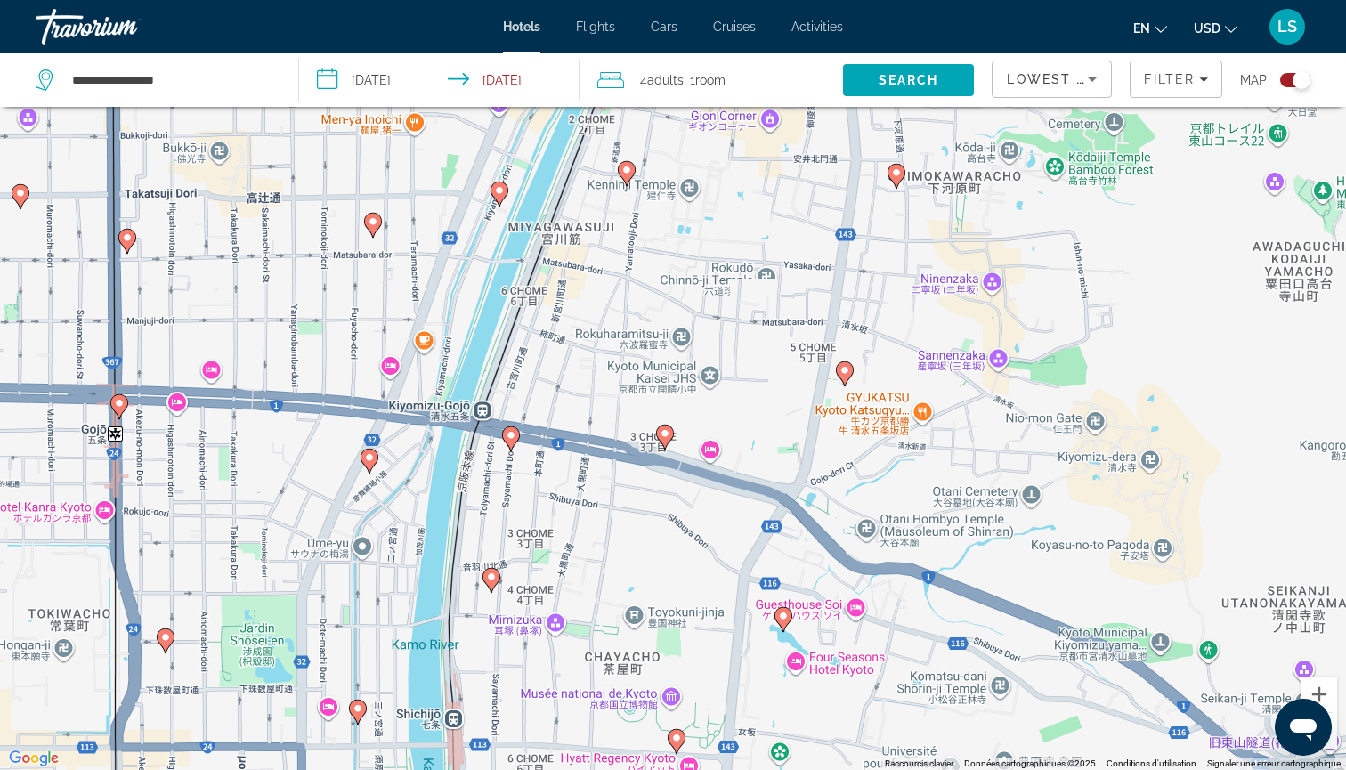
click at [667, 435] on image "Main content" at bounding box center [665, 433] width 11 height 11
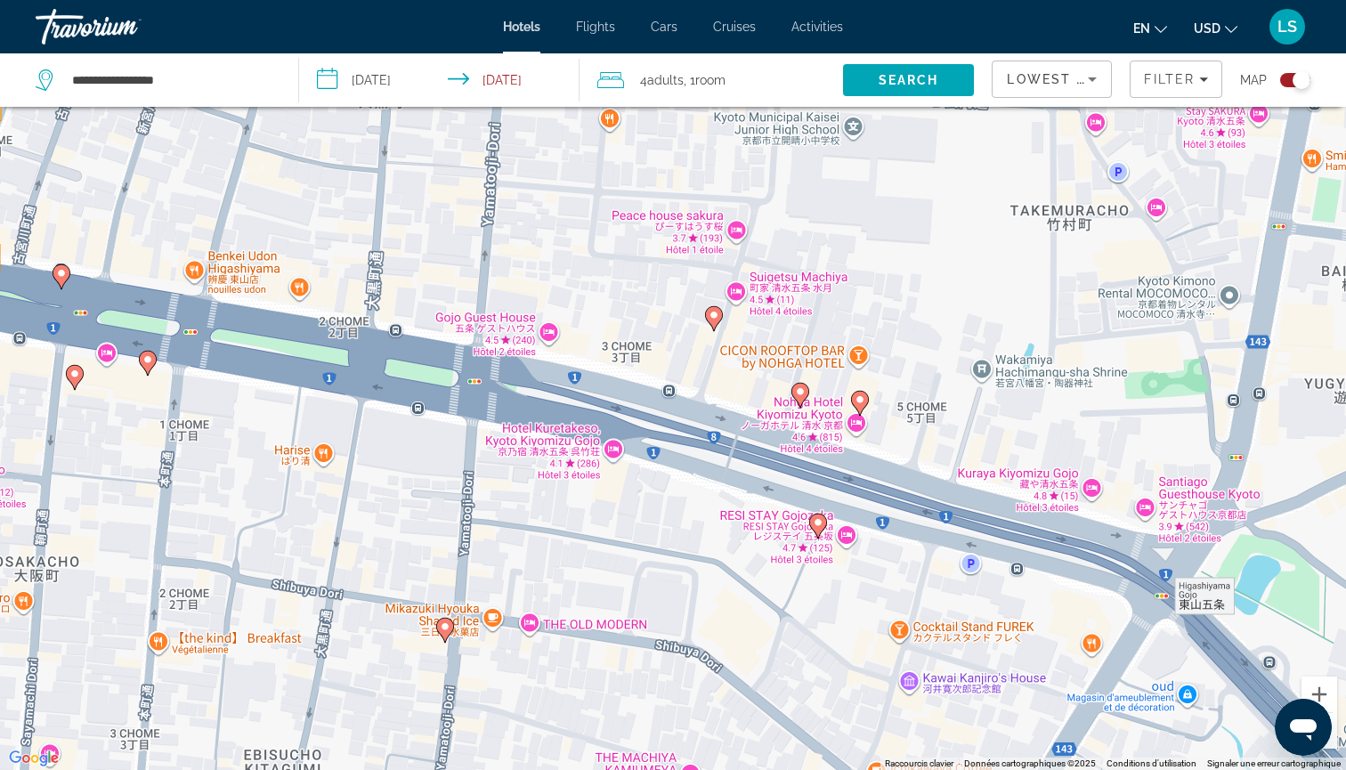
click at [712, 324] on icon "Main content" at bounding box center [714, 317] width 16 height 23
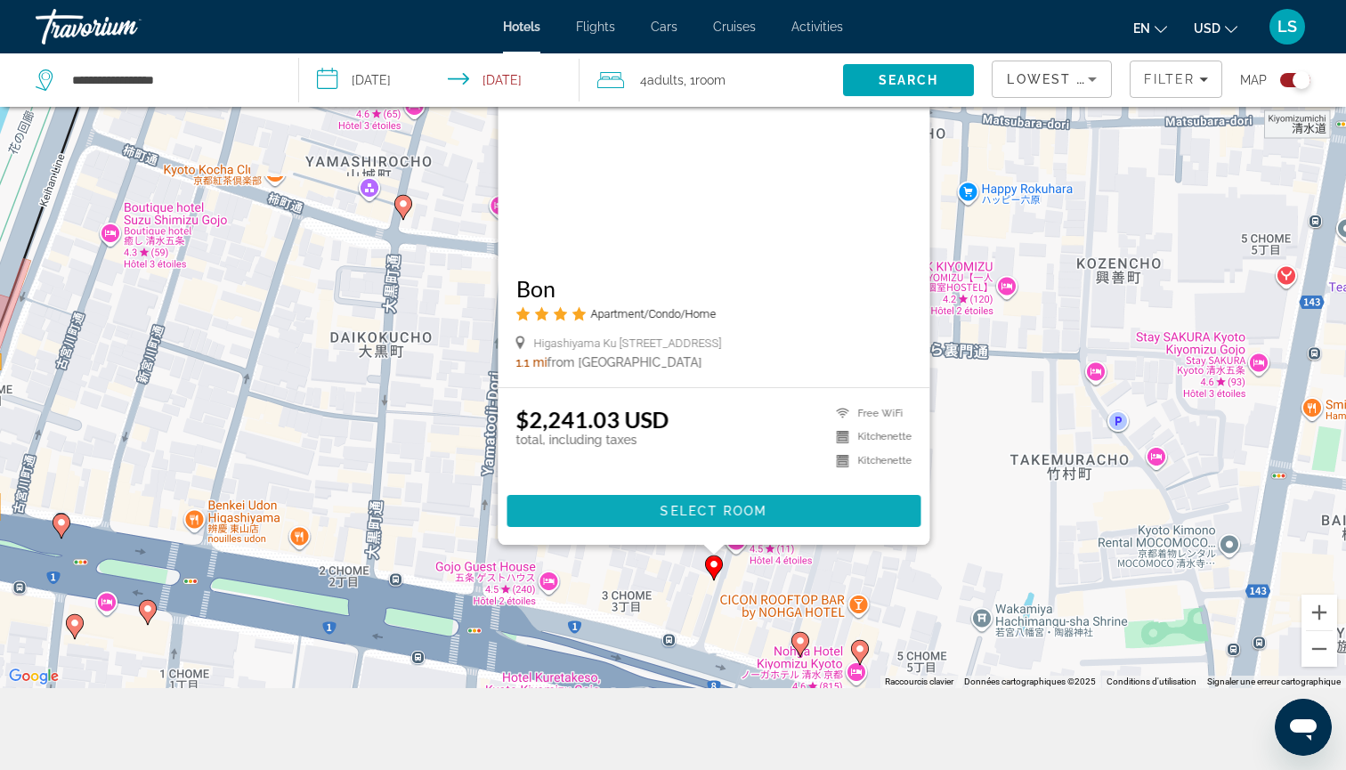
scroll to position [209, 0]
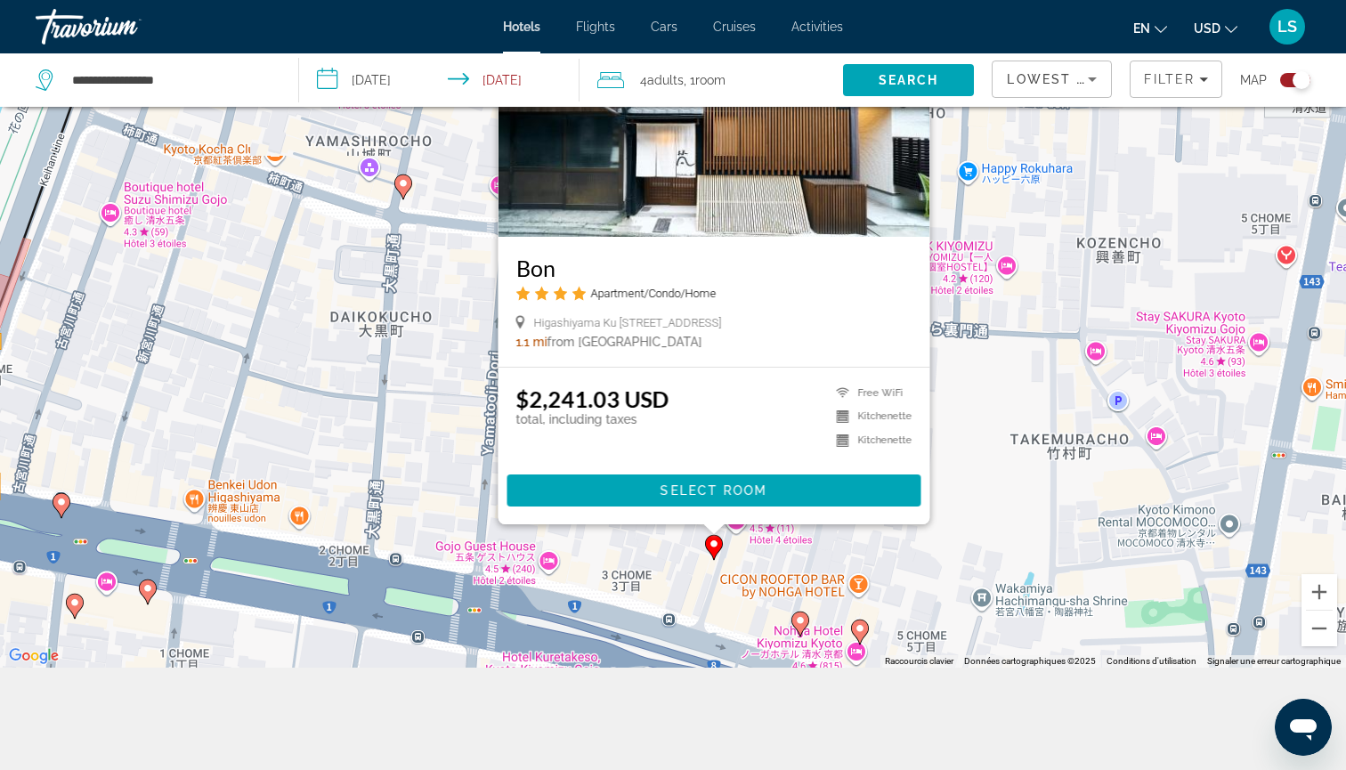
click at [806, 620] on icon "Main content" at bounding box center [800, 622] width 16 height 23
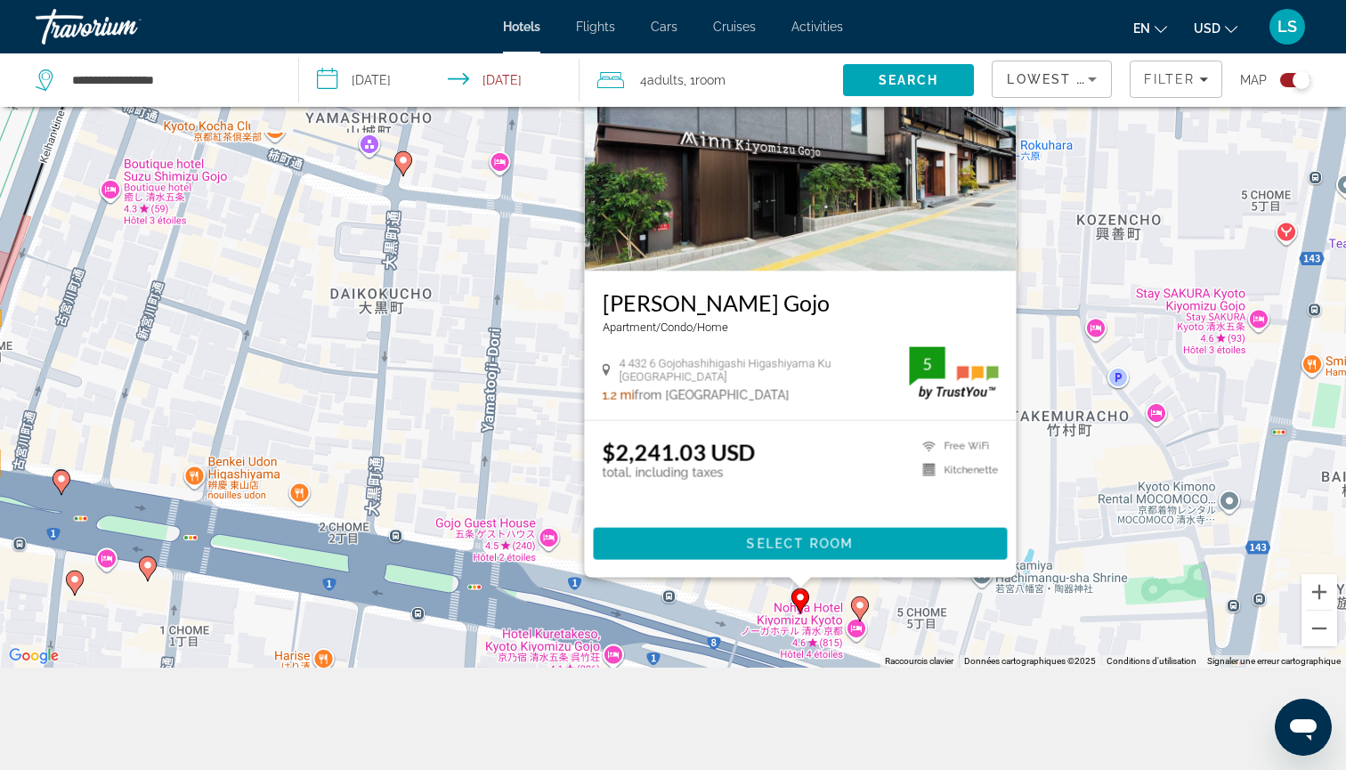
click at [1294, 91] on div "Map" at bounding box center [1275, 79] width 70 height 53
click at [1296, 80] on div "Toggle map" at bounding box center [1301, 80] width 18 height 18
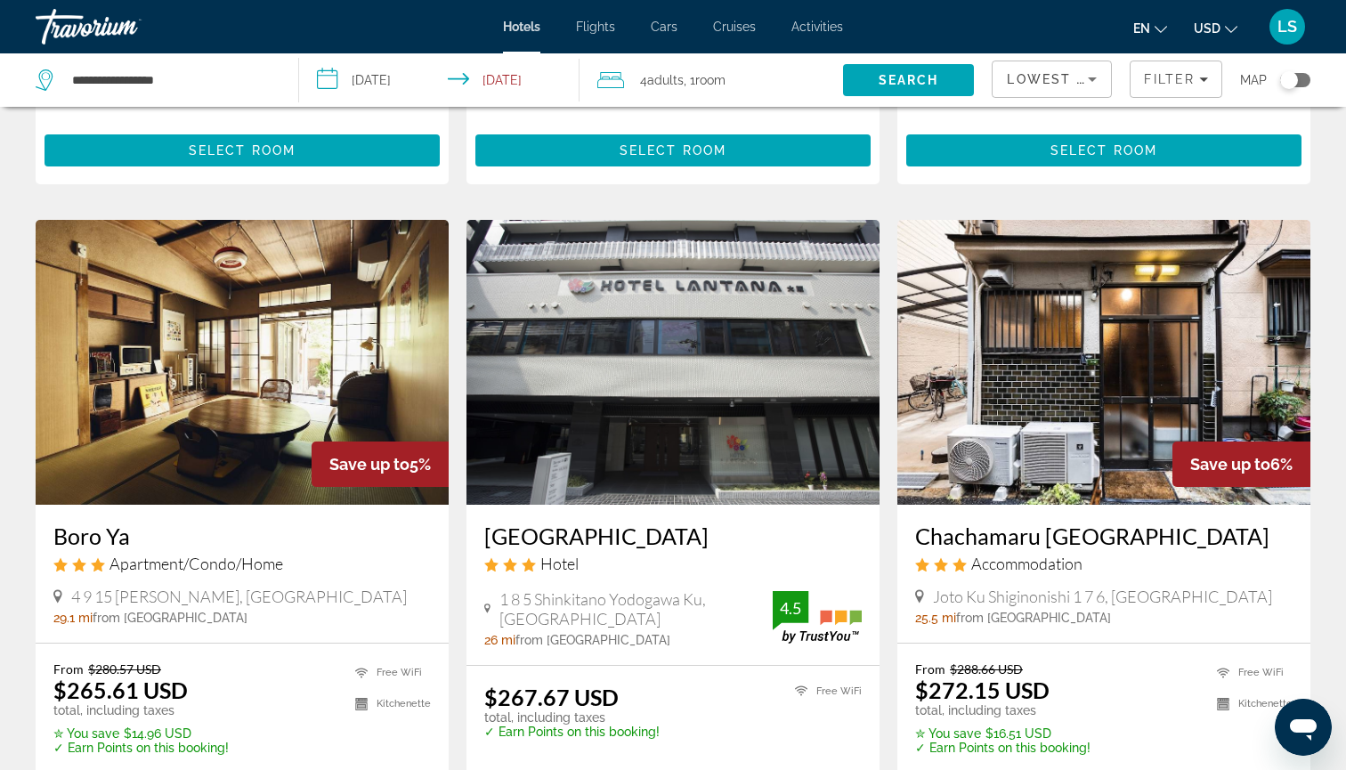
scroll to position [1933, 0]
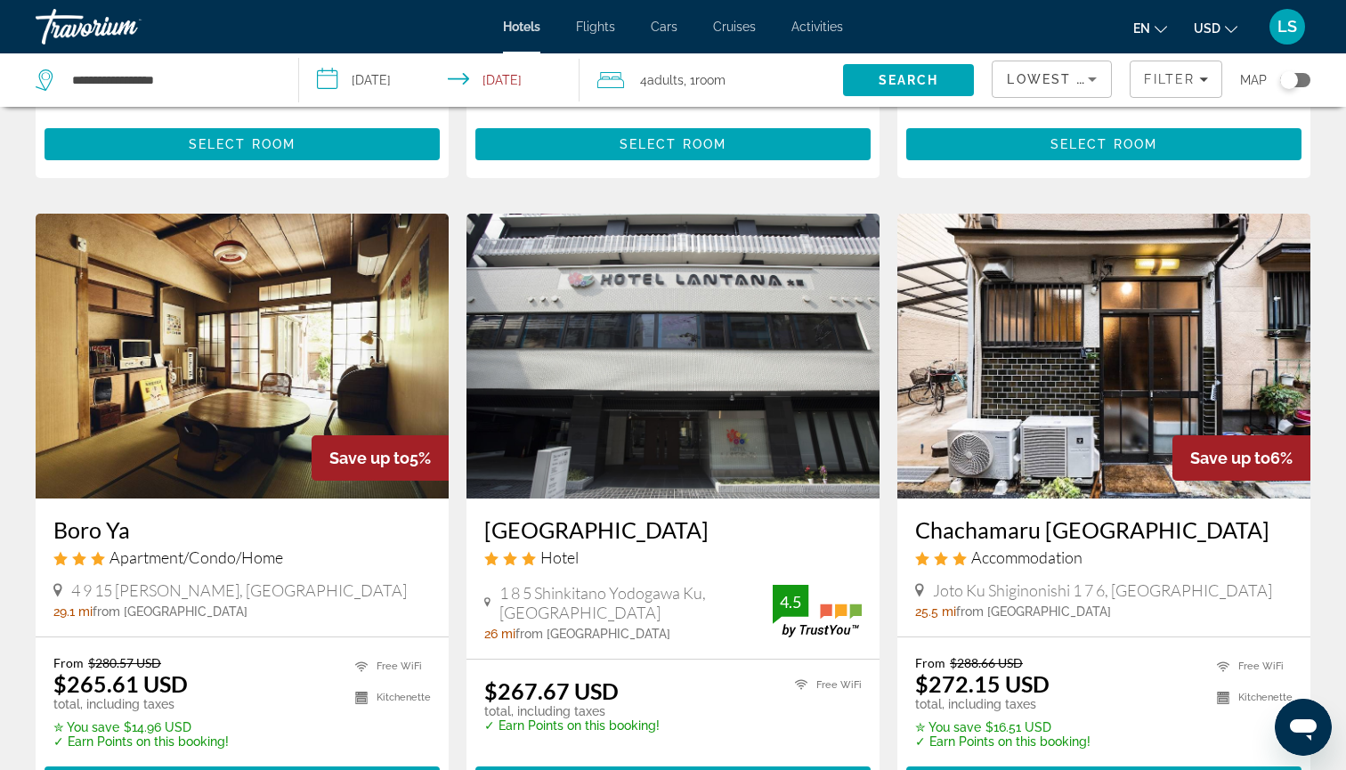
click at [338, 374] on img "Main content" at bounding box center [242, 356] width 413 height 285
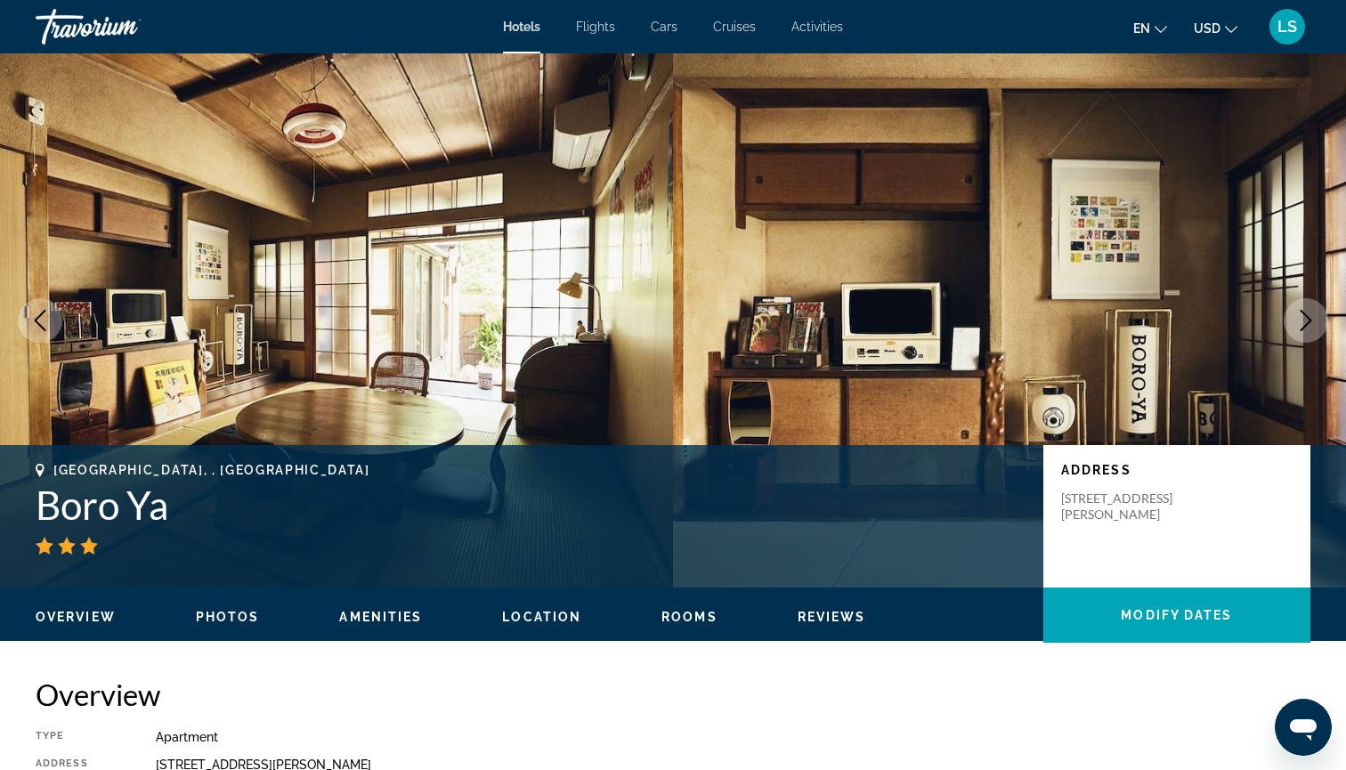
click at [1312, 310] on icon "Next image" at bounding box center [1305, 320] width 21 height 21
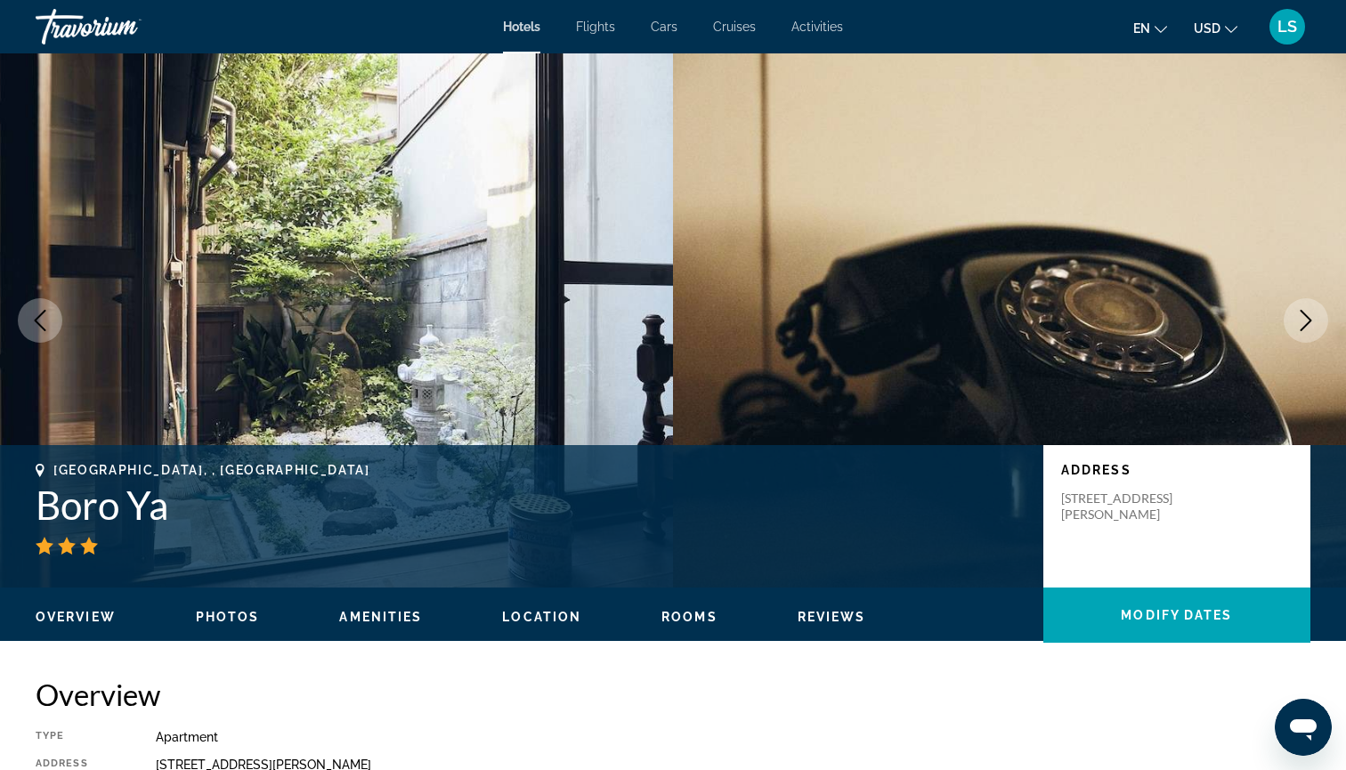
click at [1312, 310] on icon "Next image" at bounding box center [1305, 320] width 21 height 21
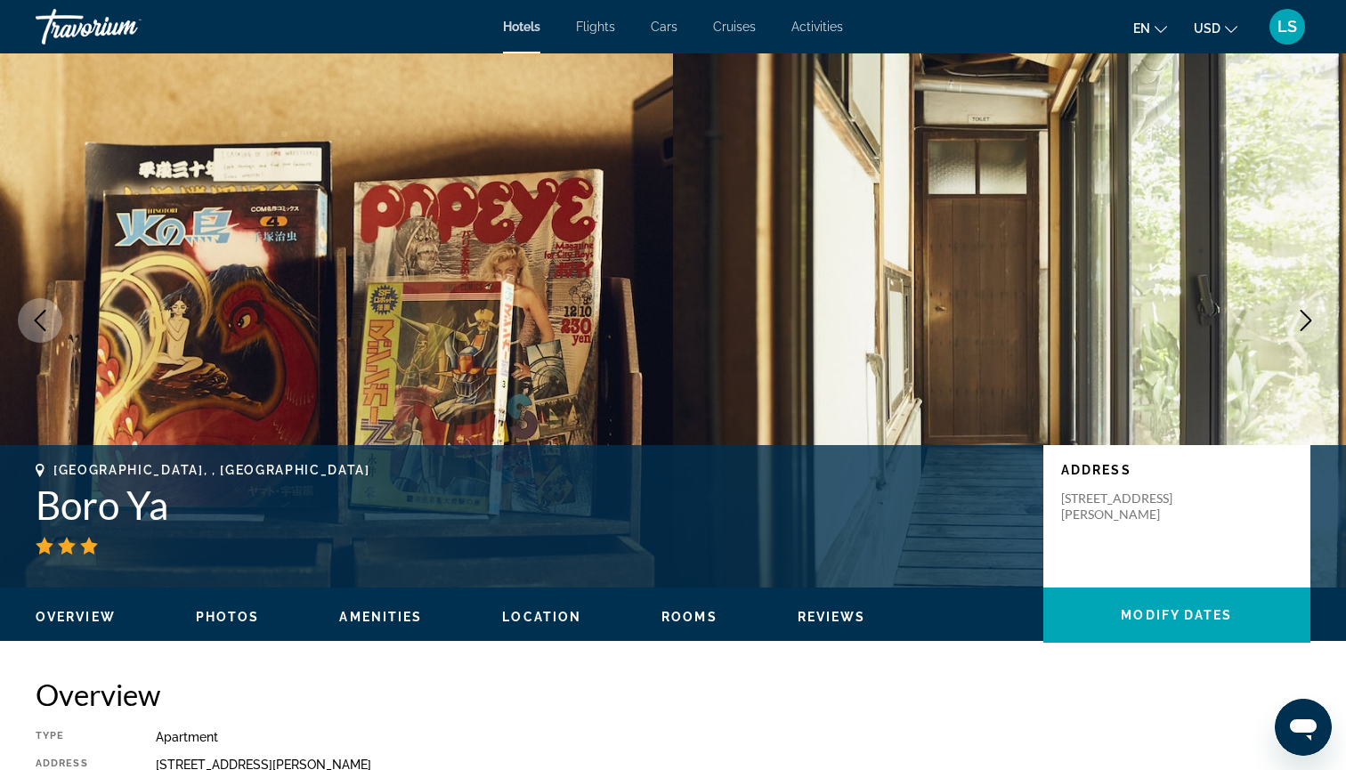
click at [1312, 310] on icon "Next image" at bounding box center [1305, 320] width 21 height 21
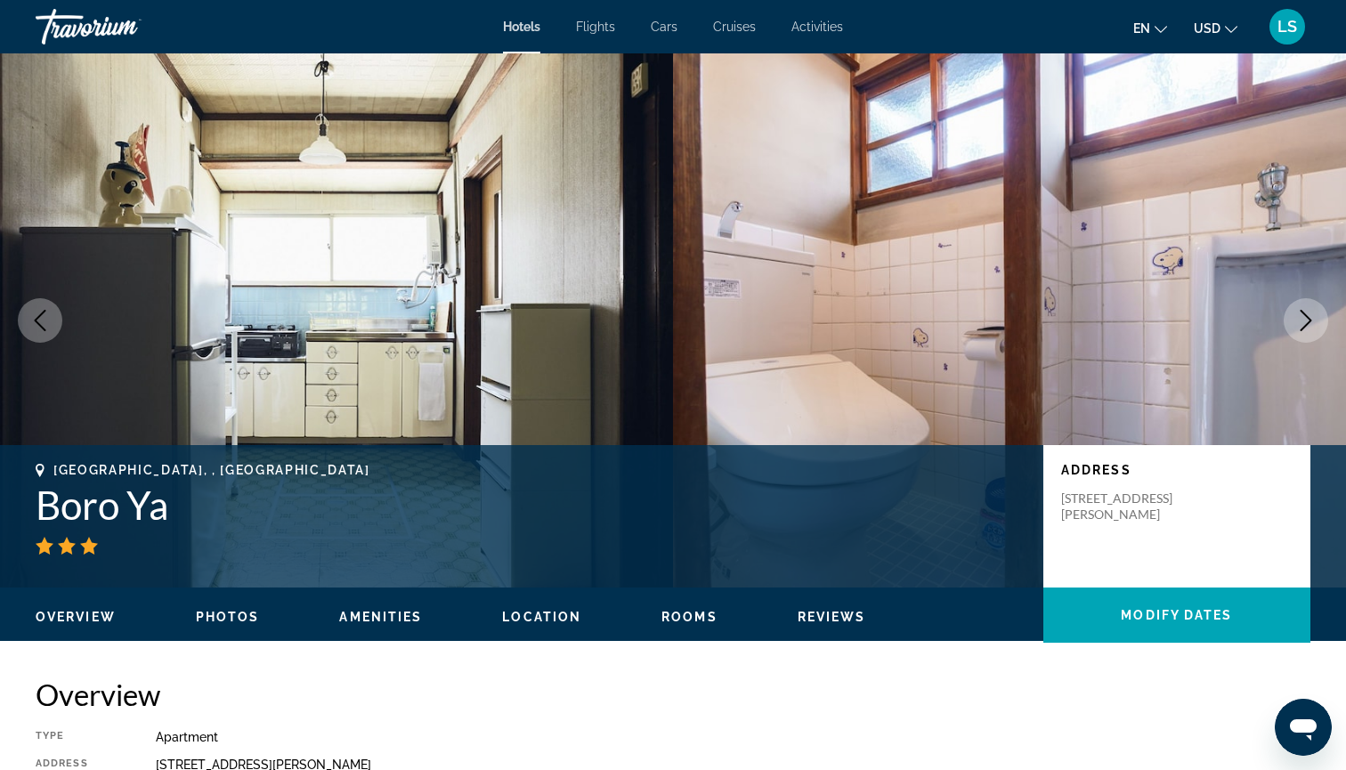
click at [1312, 310] on icon "Next image" at bounding box center [1305, 320] width 21 height 21
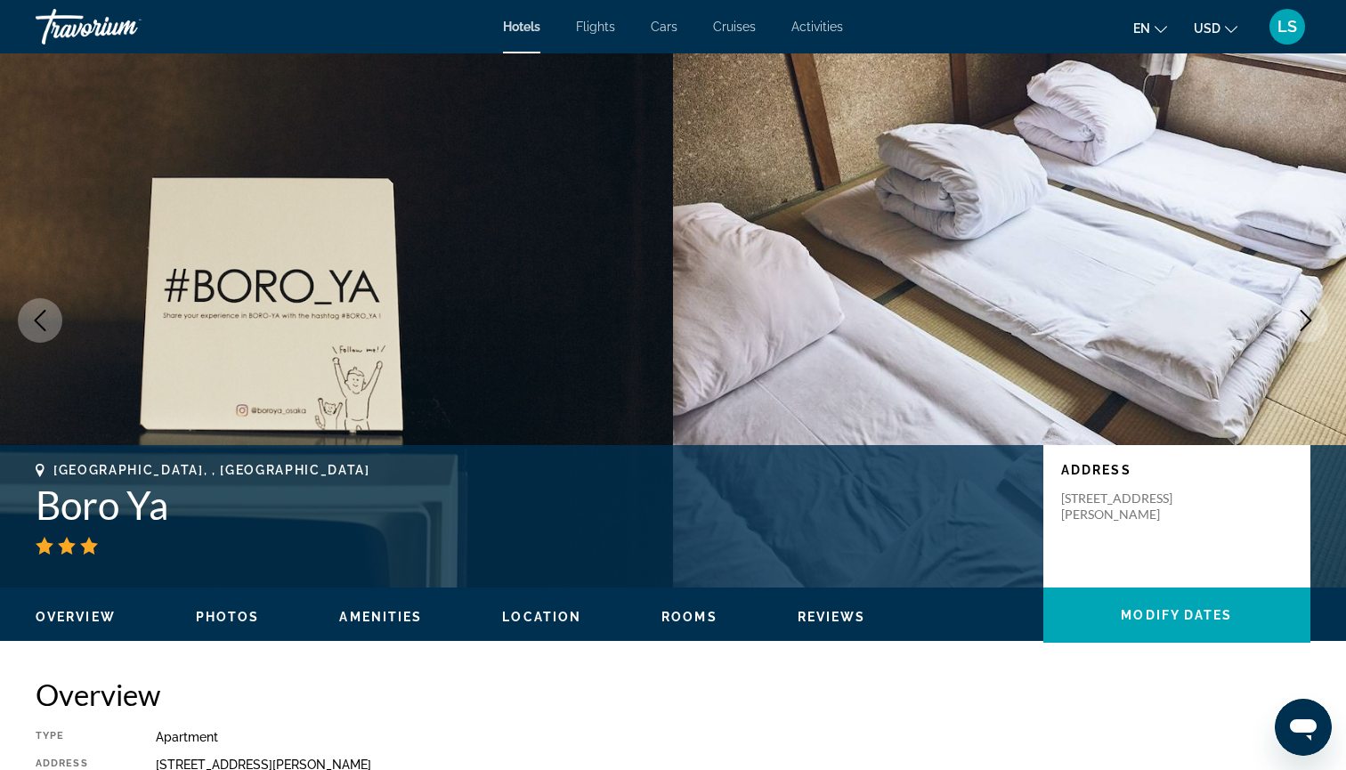
click at [1312, 310] on icon "Next image" at bounding box center [1305, 320] width 21 height 21
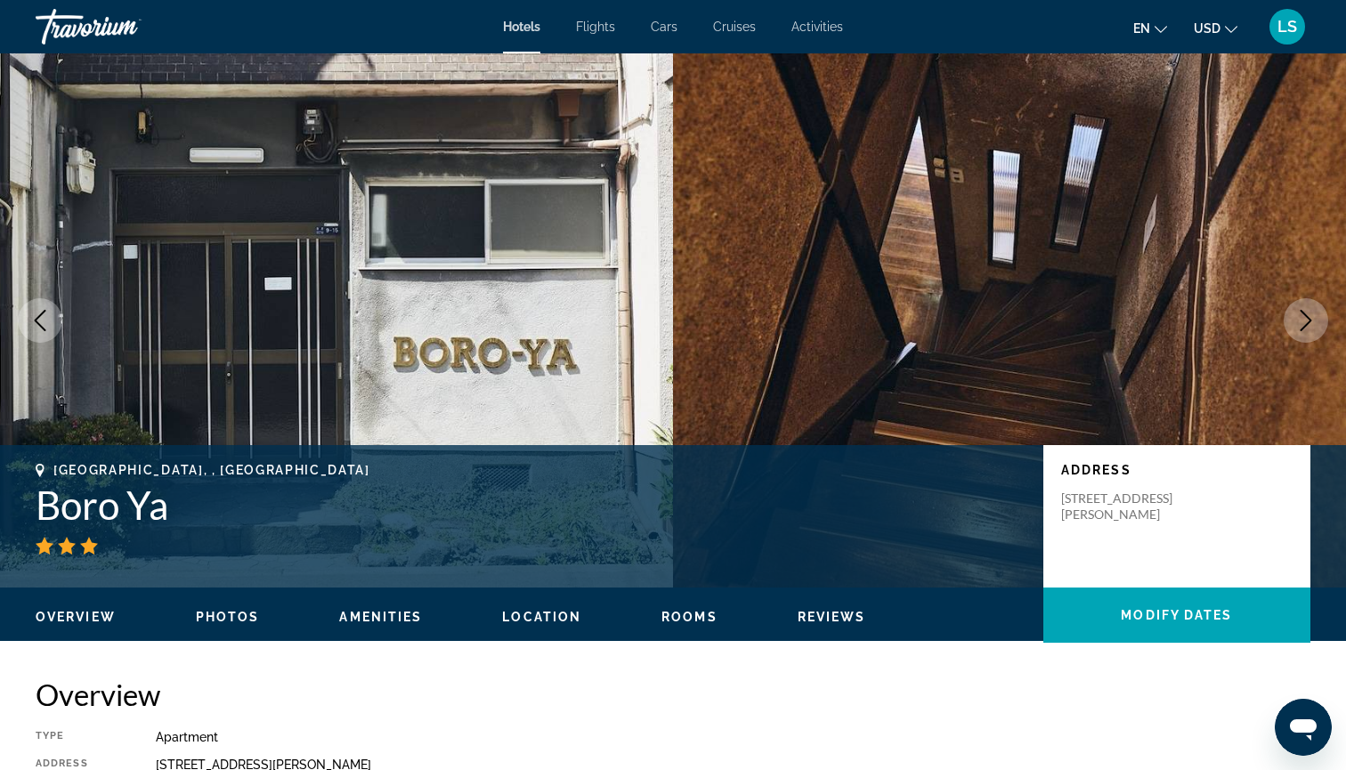
click at [1312, 310] on icon "Next image" at bounding box center [1305, 320] width 21 height 21
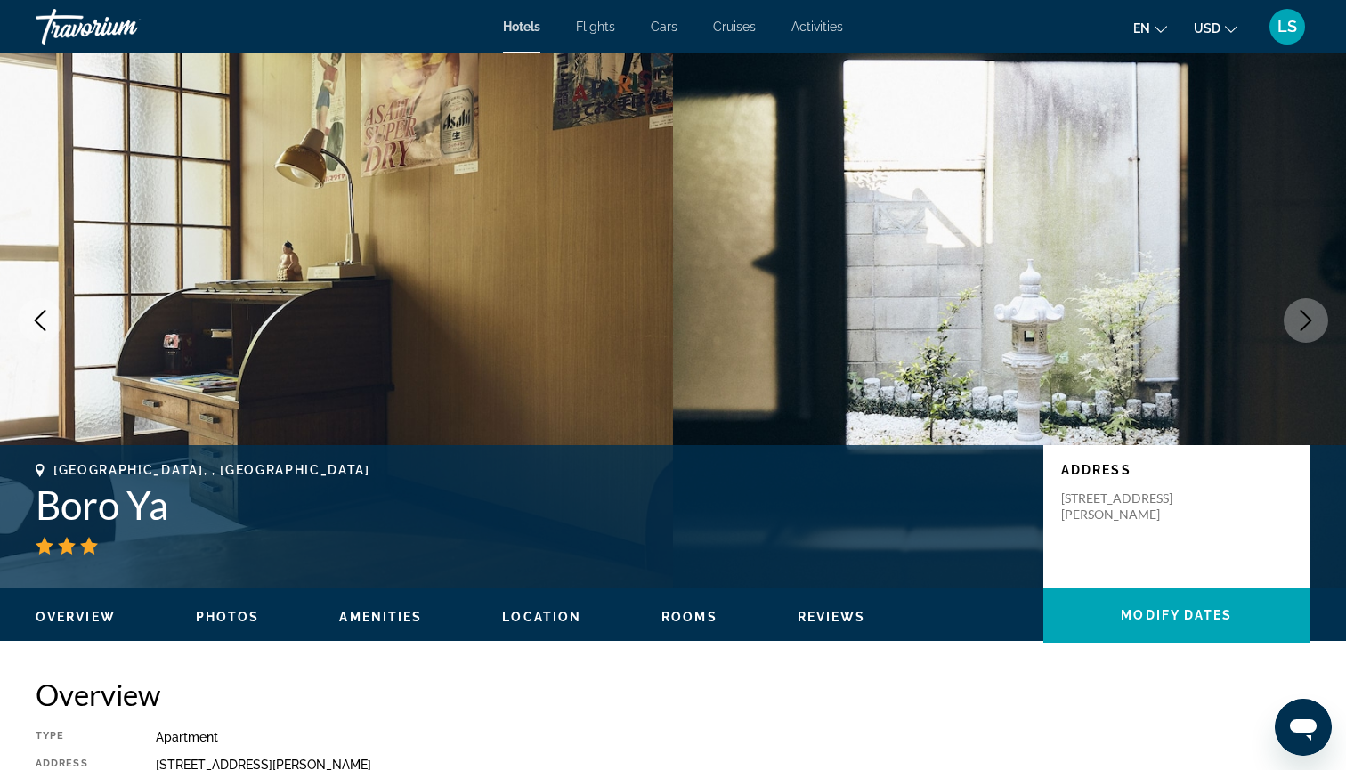
click at [1312, 310] on icon "Next image" at bounding box center [1305, 320] width 21 height 21
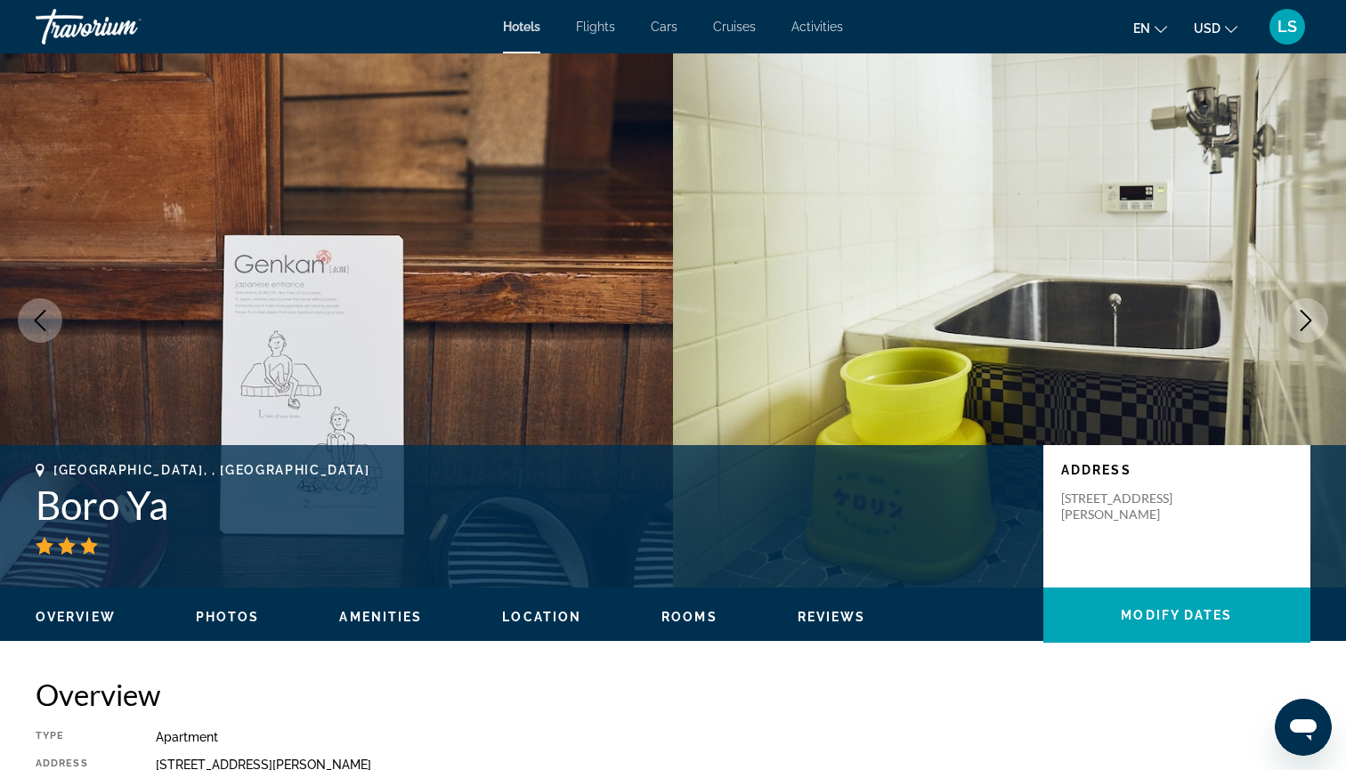
click at [1312, 310] on icon "Next image" at bounding box center [1305, 320] width 21 height 21
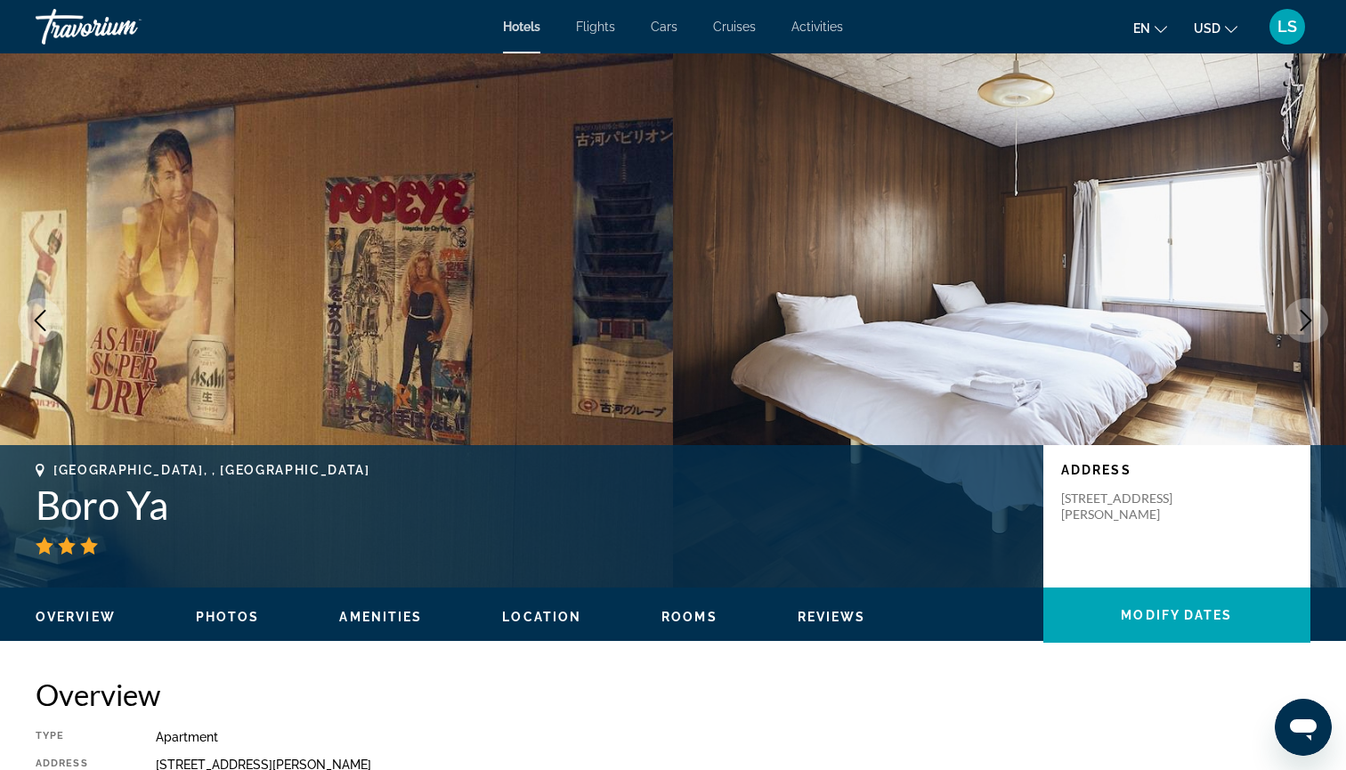
click at [1312, 310] on icon "Next image" at bounding box center [1305, 320] width 21 height 21
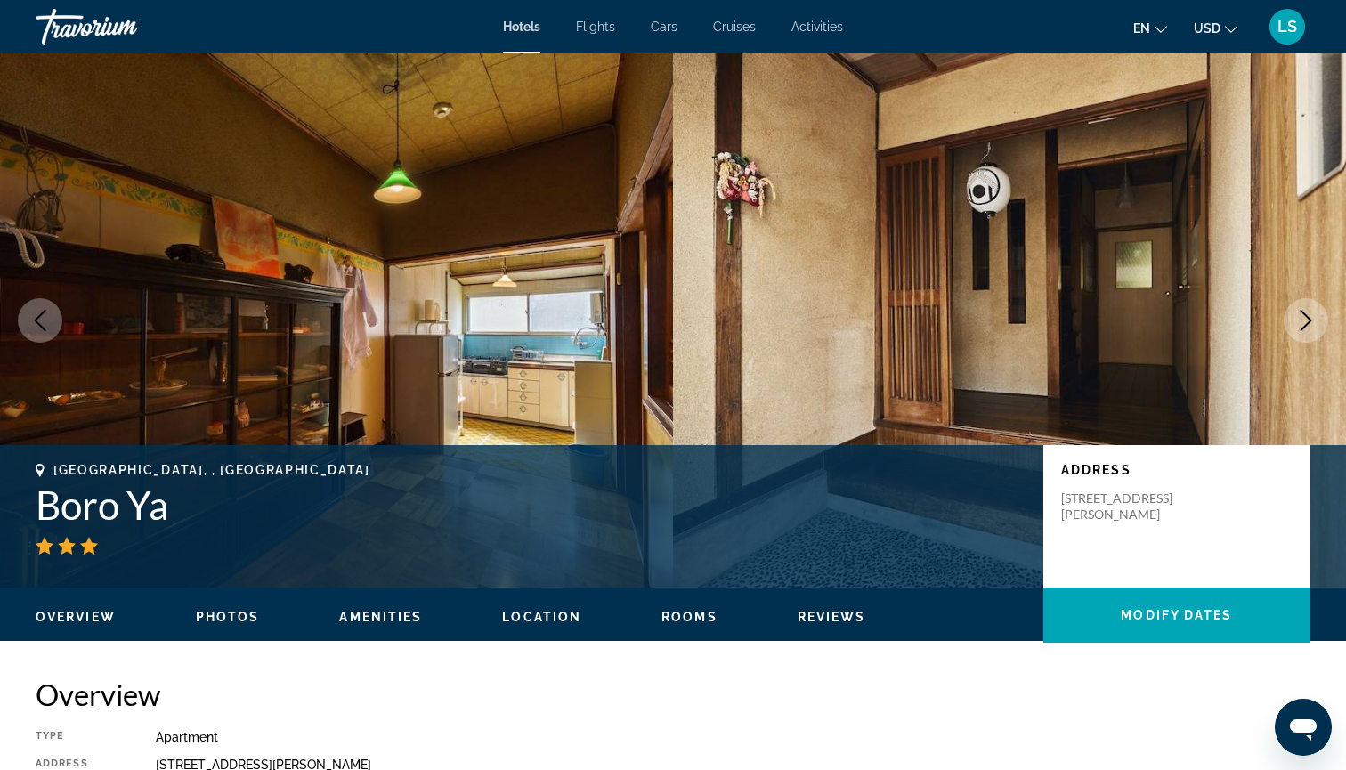
click at [1312, 310] on icon "Next image" at bounding box center [1305, 320] width 21 height 21
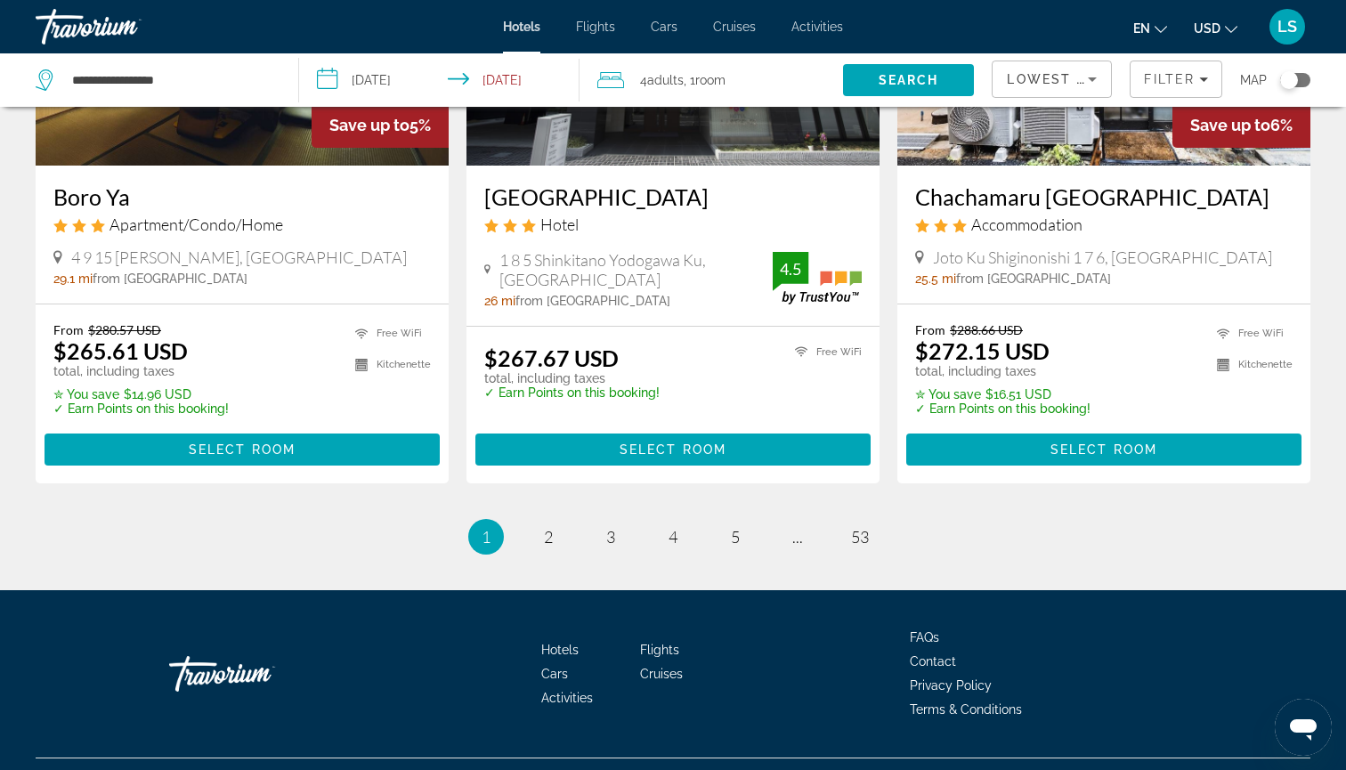
scroll to position [2277, 0]
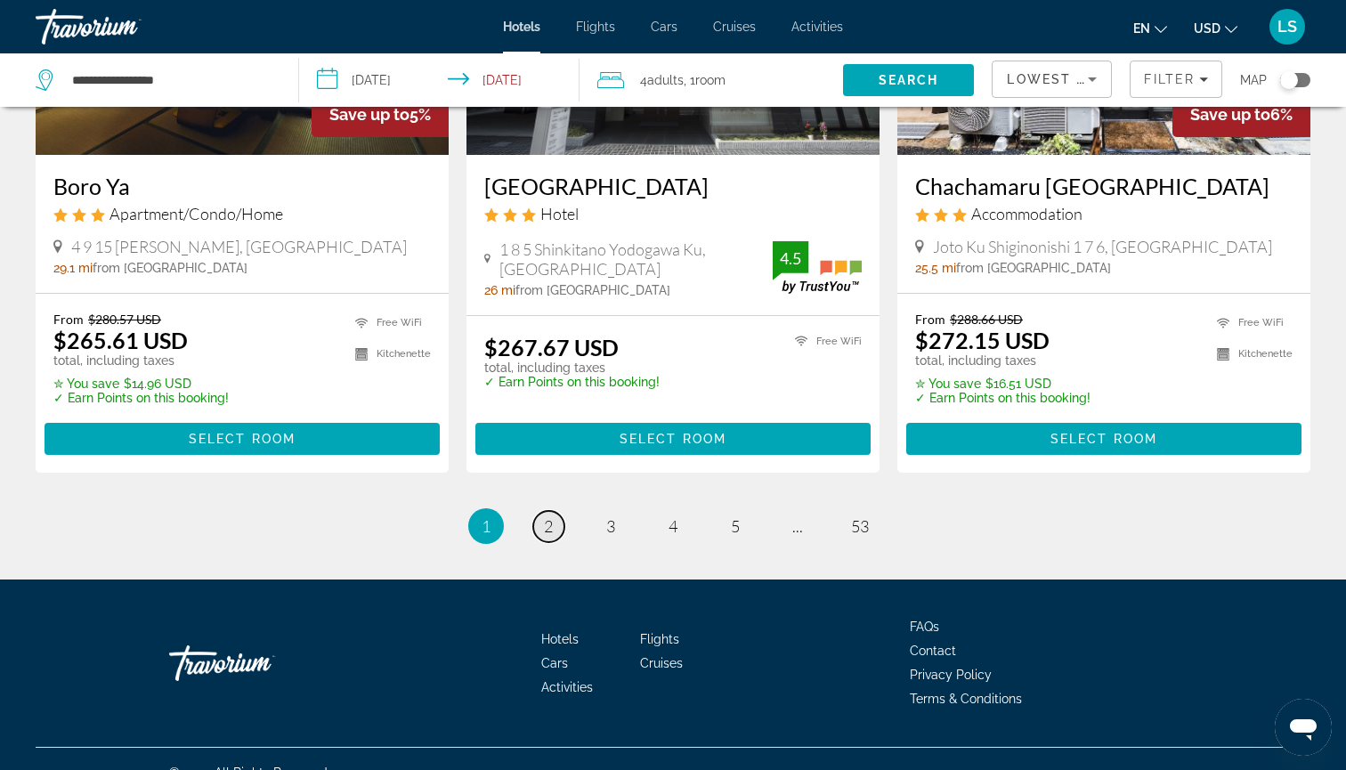
click at [551, 516] on span "2" at bounding box center [548, 526] width 9 height 20
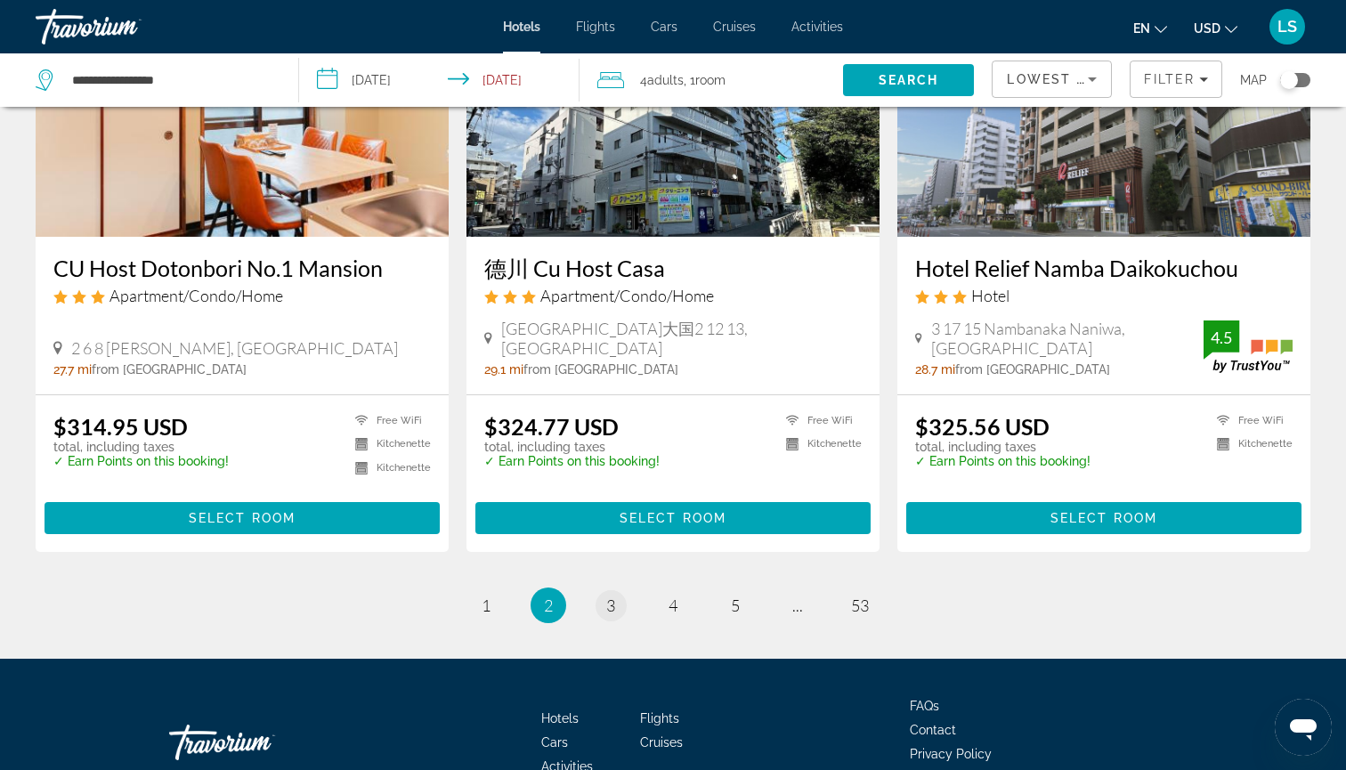
scroll to position [2250, 0]
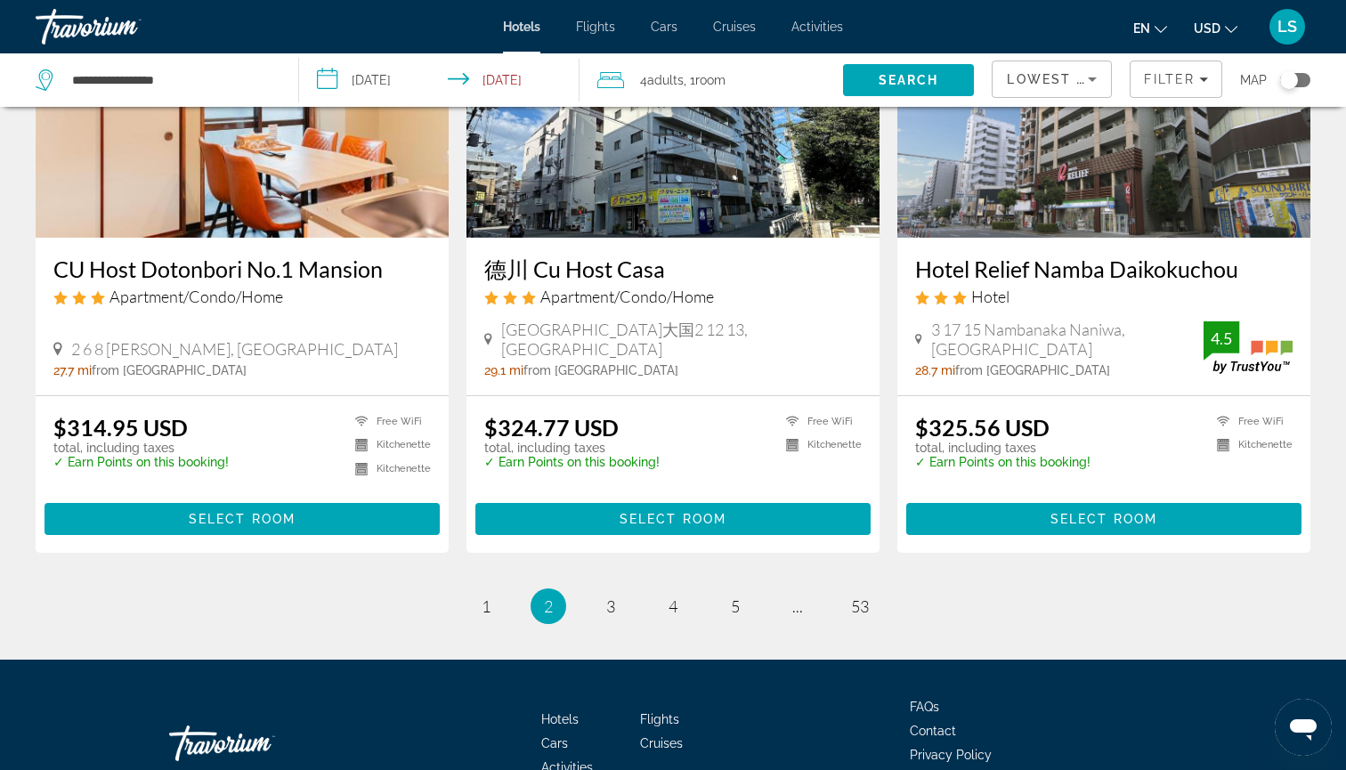
click at [621, 588] on ul "2 / 53 page 1 You're on page 2 page 3 page 4 page 5 page ... page 53" at bounding box center [673, 606] width 1275 height 36
click at [612, 596] on span "3" at bounding box center [610, 606] width 9 height 20
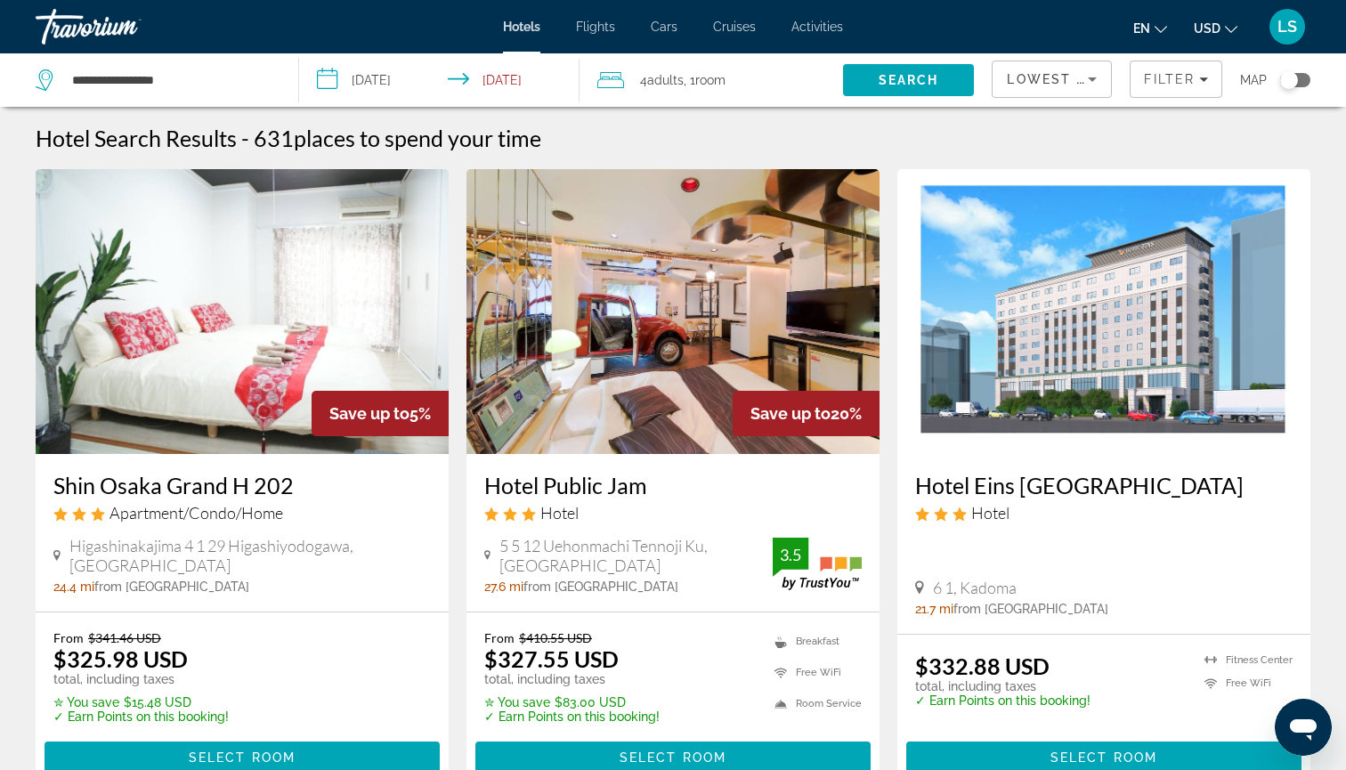
click at [506, 85] on input "**********" at bounding box center [443, 82] width 288 height 59
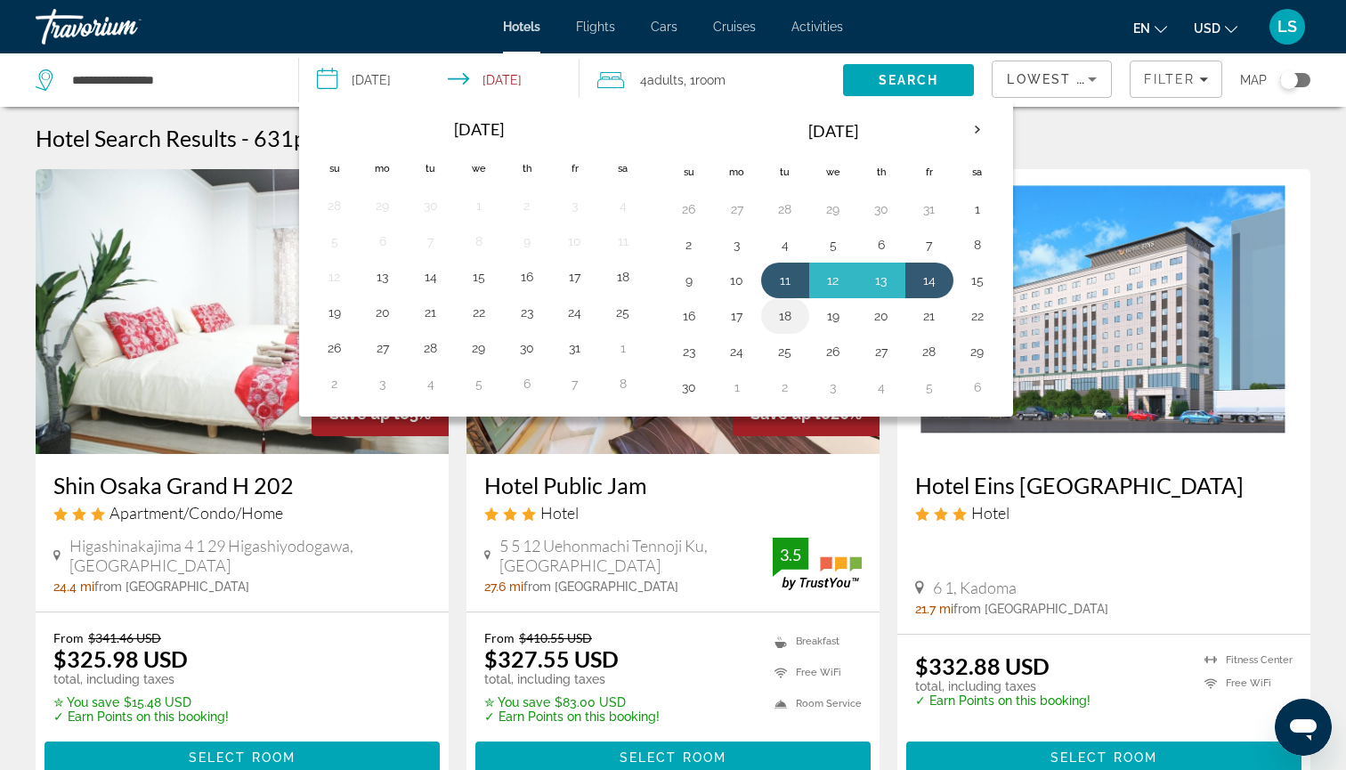
click at [787, 313] on button "18" at bounding box center [785, 316] width 28 height 25
click at [792, 280] on button "11" at bounding box center [785, 280] width 28 height 25
type input "**********"
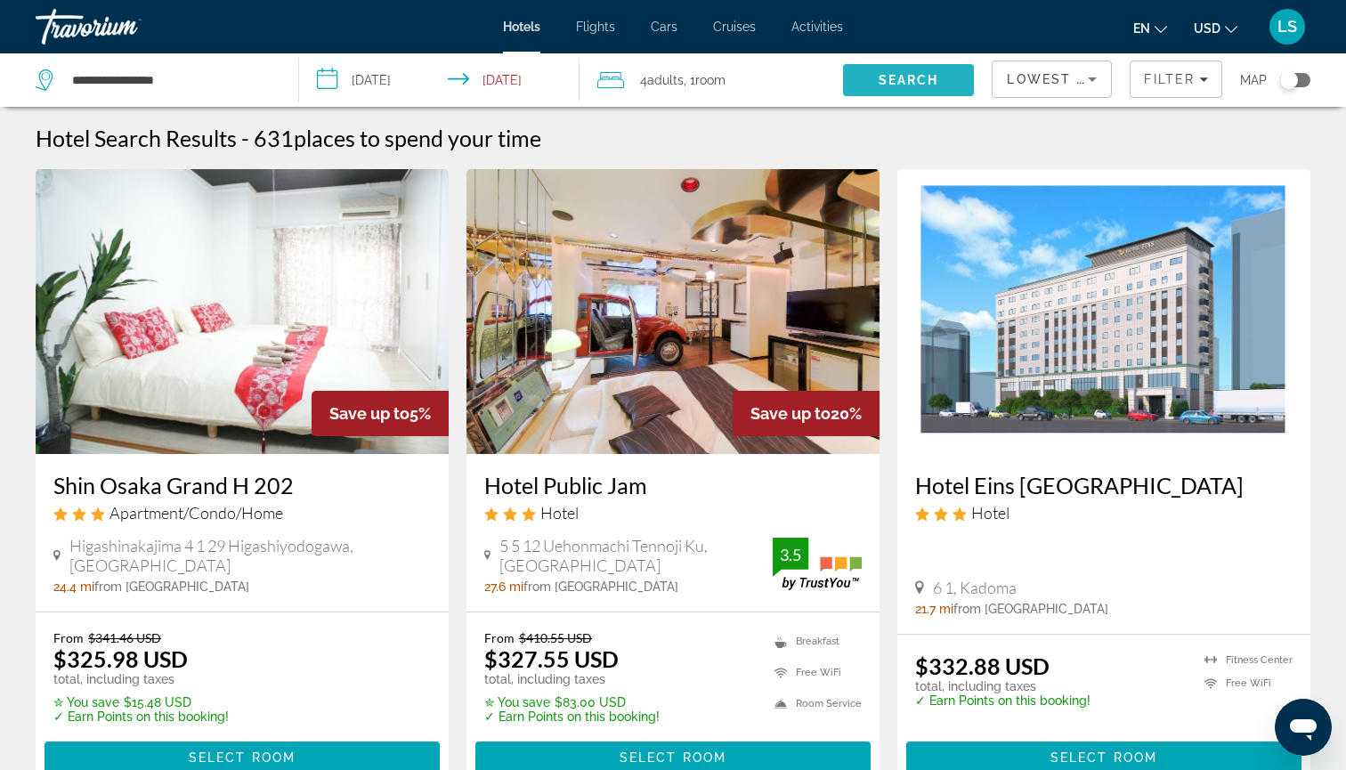
click at [874, 78] on span "Search" at bounding box center [909, 80] width 132 height 43
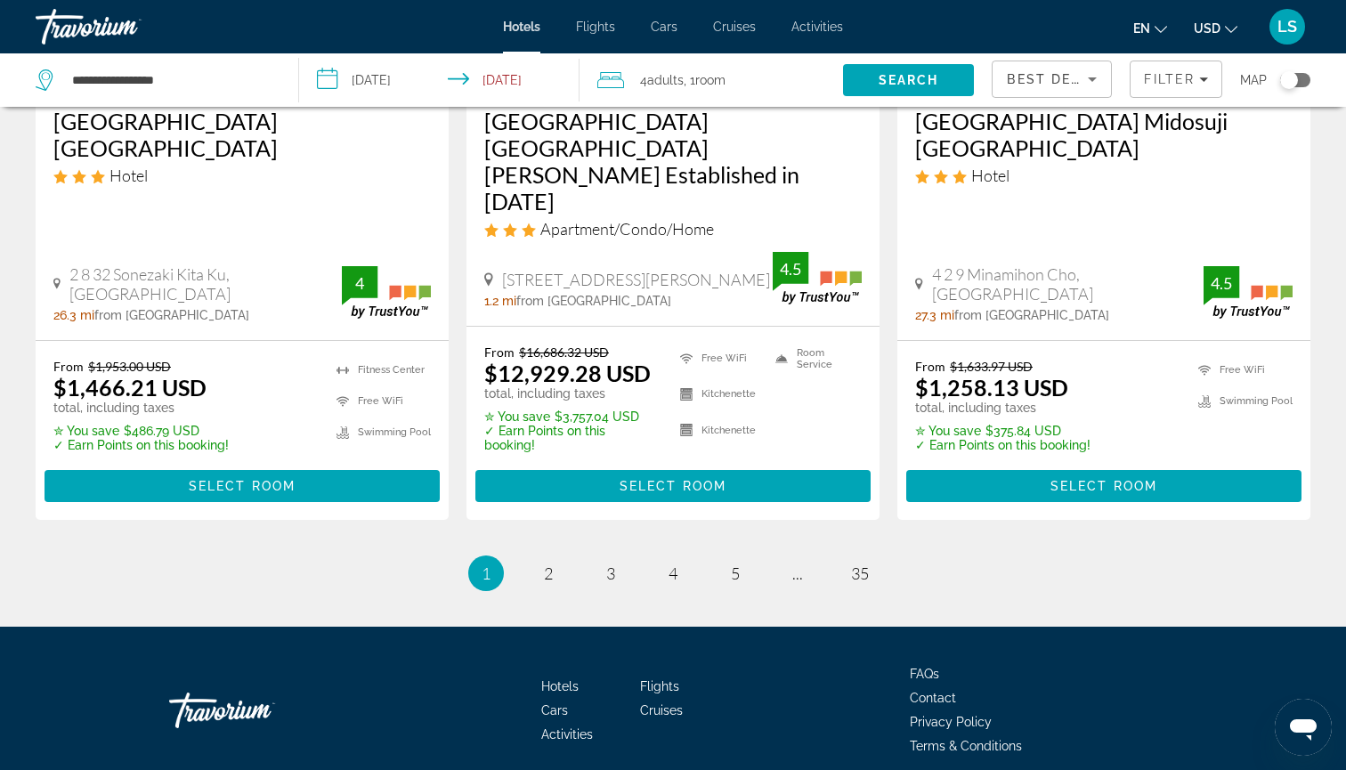
scroll to position [2370, 0]
